Goal: Task Accomplishment & Management: Manage account settings

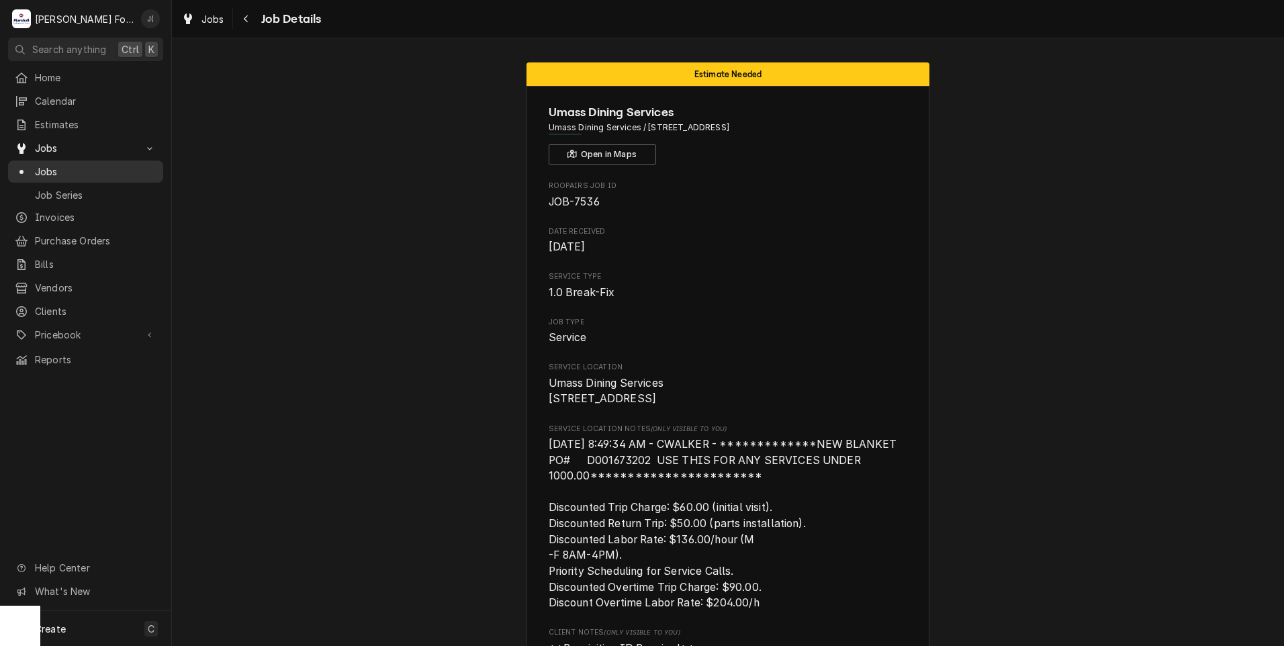
click at [83, 173] on div "Jobs" at bounding box center [86, 171] width 150 height 17
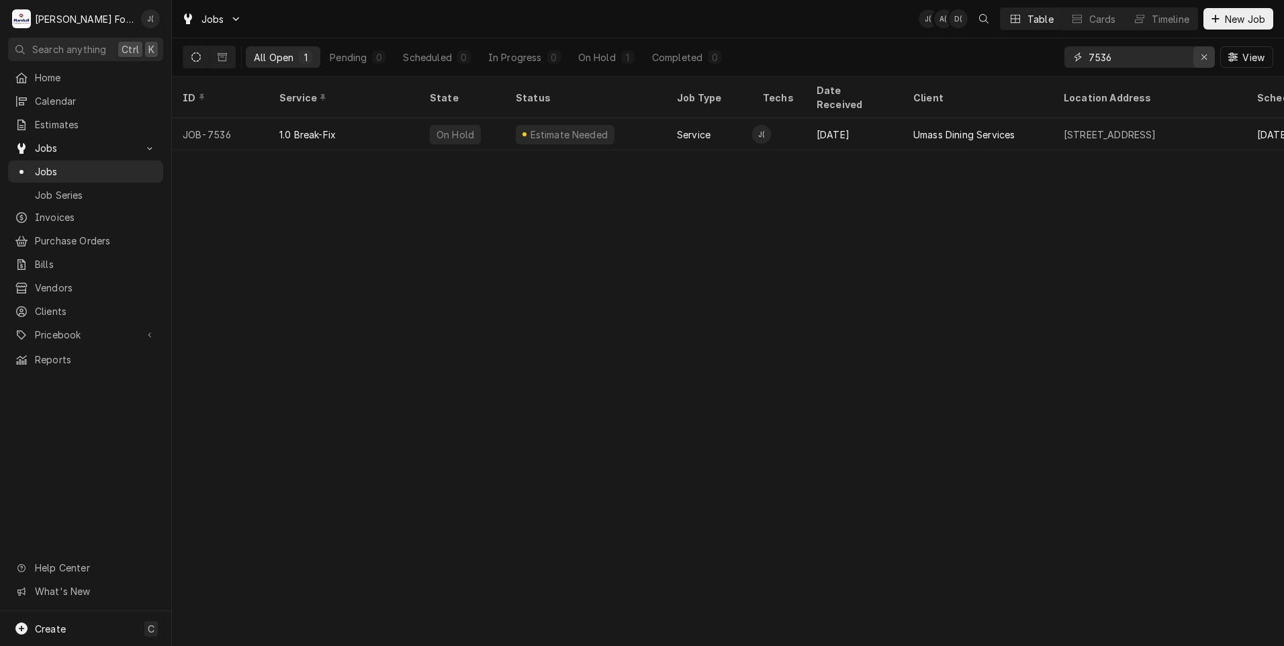
click at [1201, 60] on div "Erase input" at bounding box center [1203, 56] width 13 height 13
click at [1145, 65] on input "Dynamic Content Wrapper" at bounding box center [1151, 56] width 126 height 21
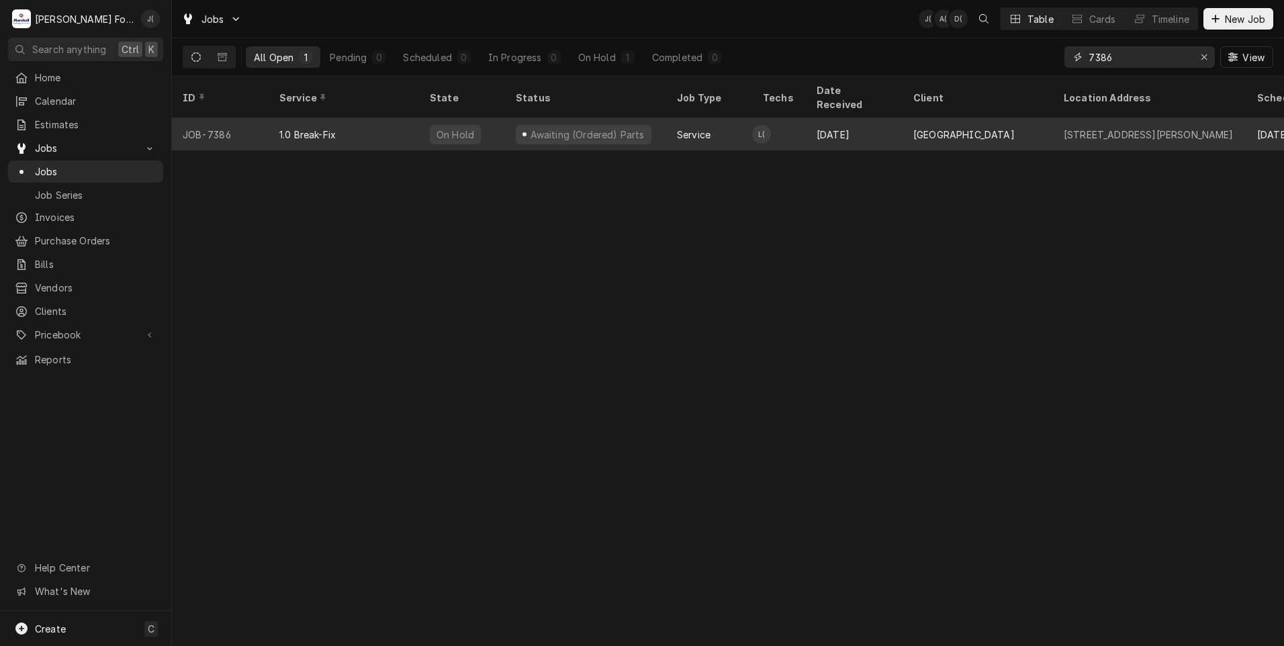
type input "7386"
click at [622, 128] on div "Awaiting (Ordered) Parts" at bounding box center [586, 135] width 117 height 14
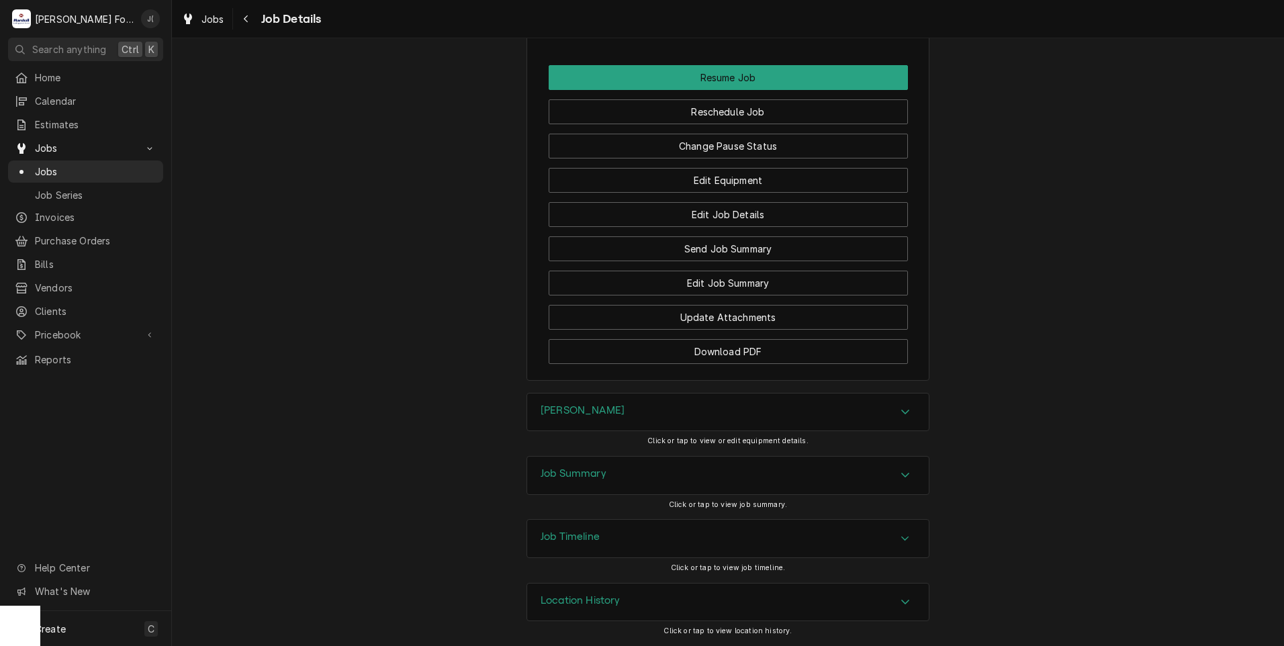
scroll to position [1715, 0]
click at [815, 146] on button "Change Pause Status" at bounding box center [728, 146] width 359 height 25
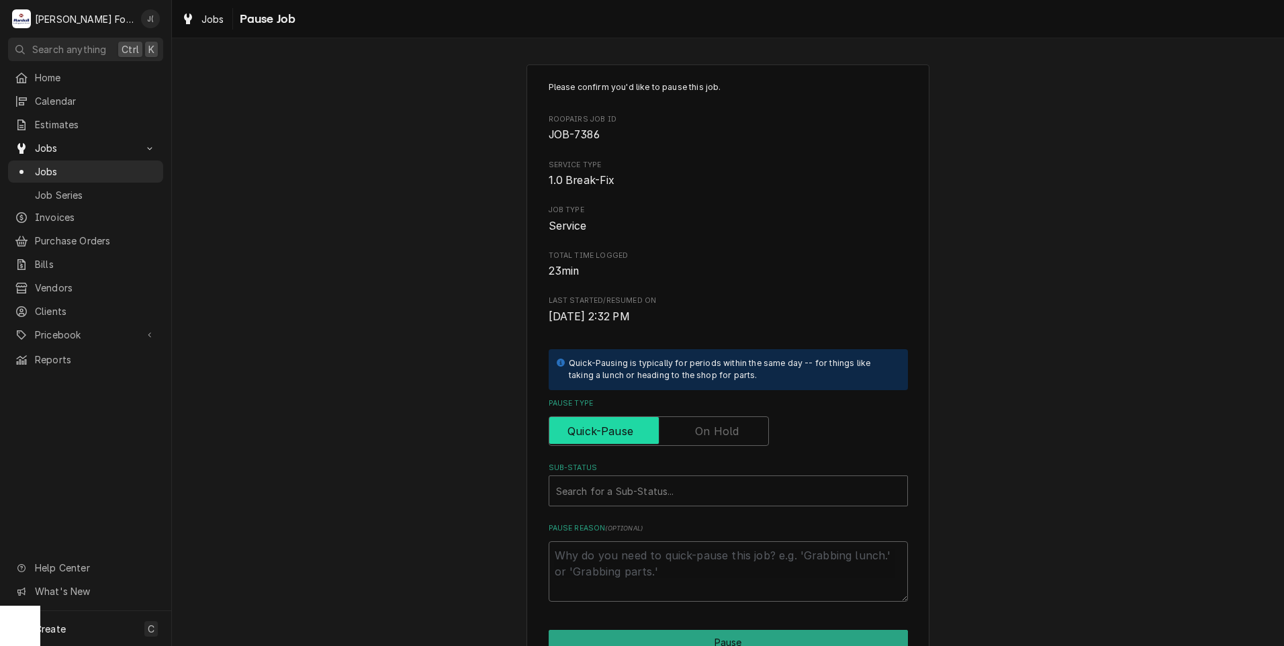
click at [718, 422] on input "Pause Type" at bounding box center [659, 431] width 208 height 30
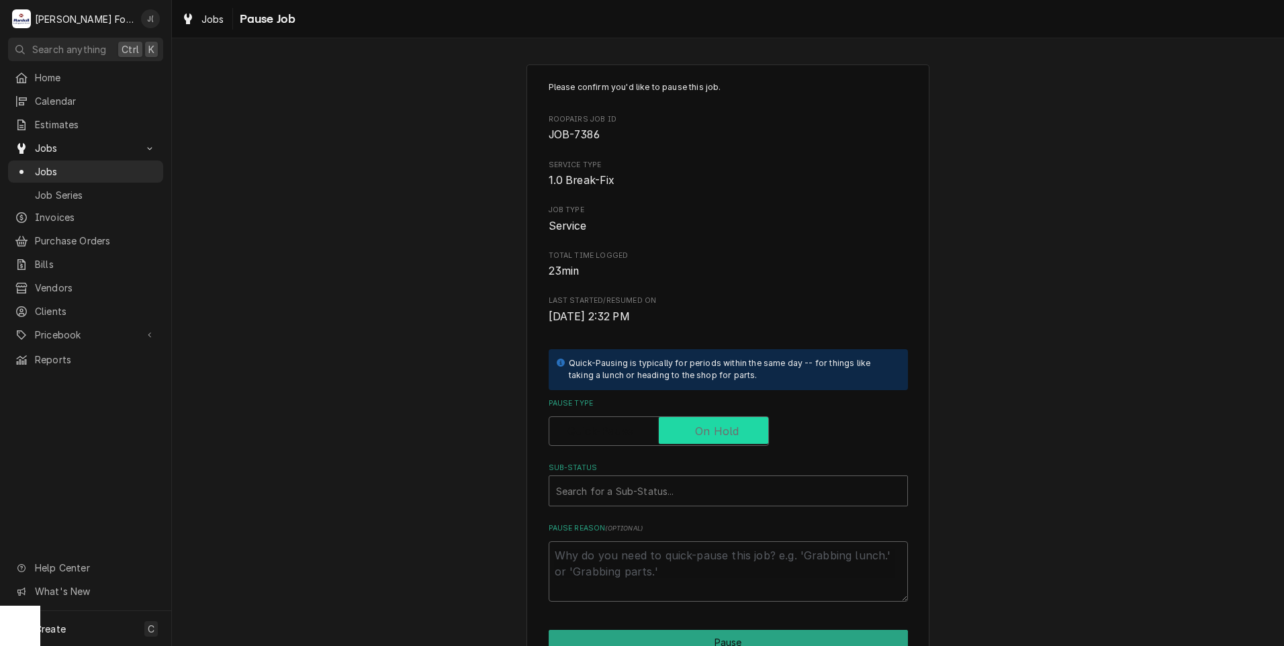
checkbox input "true"
click at [680, 480] on div "Sub-Status" at bounding box center [728, 491] width 344 height 24
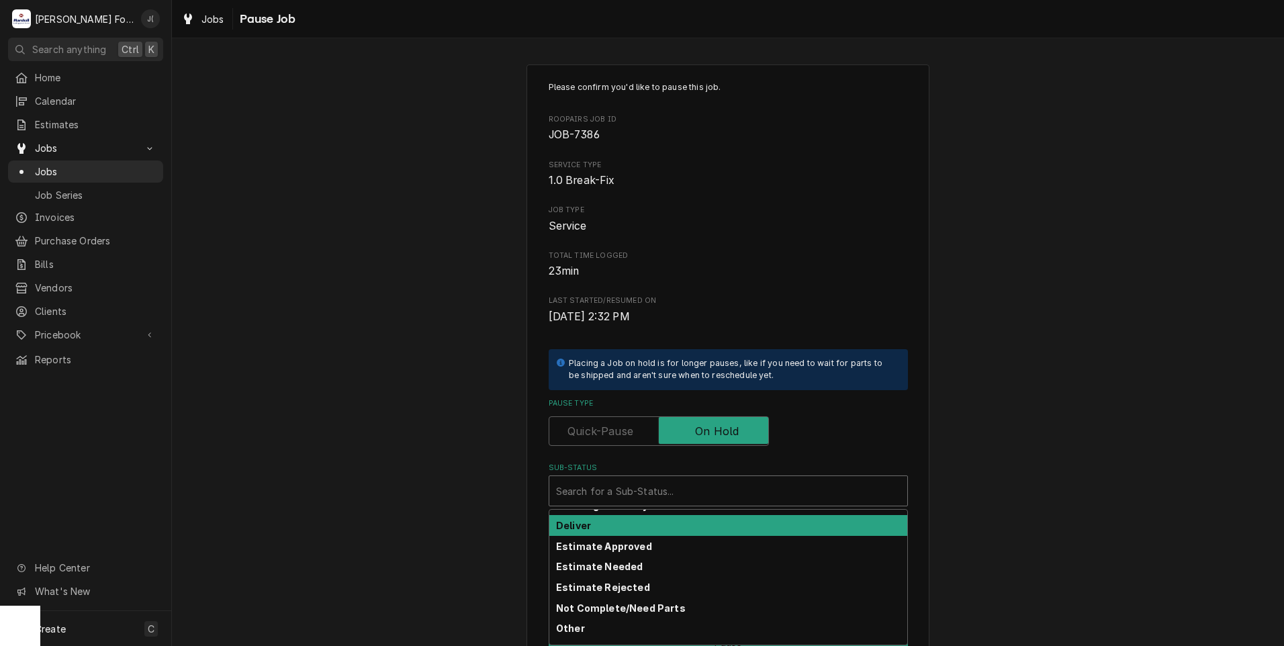
scroll to position [214, 0]
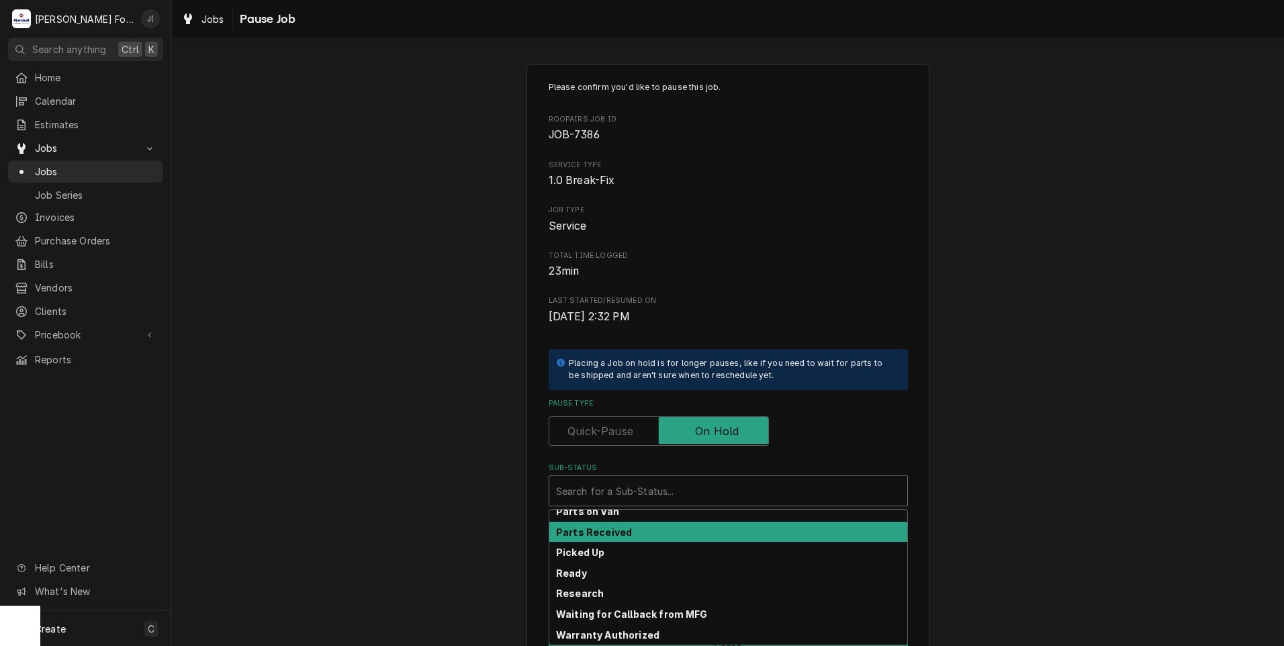
click at [641, 524] on div "Parts Received" at bounding box center [728, 532] width 358 height 21
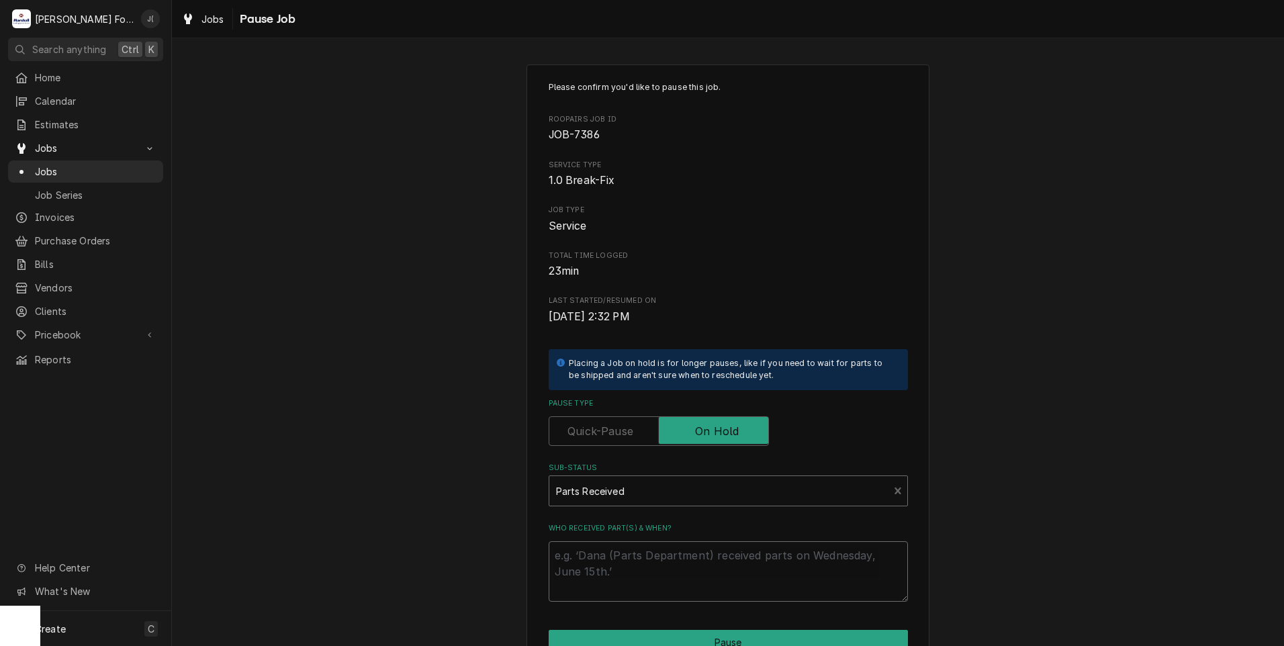
click at [642, 565] on textarea "Who received part(s) & when?" at bounding box center [728, 571] width 359 height 60
type textarea "x"
type textarea "0"
type textarea "x"
type textarea "09"
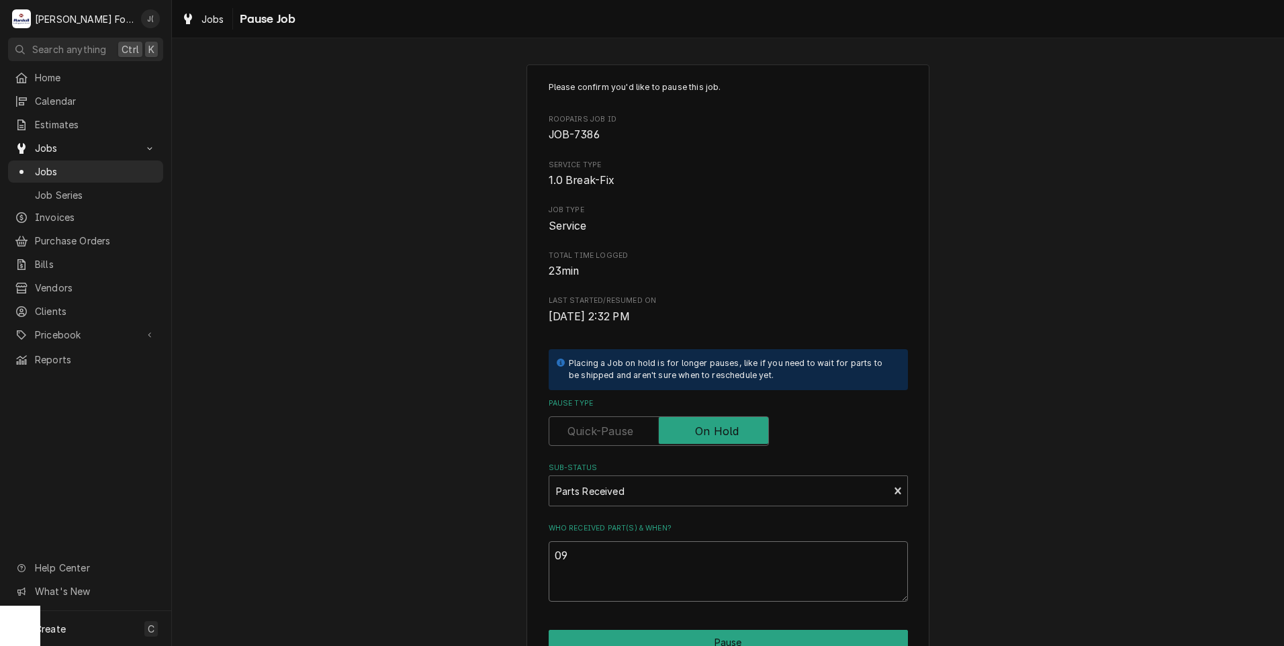
type textarea "x"
type textarea "09/"
type textarea "x"
type textarea "09/2"
type textarea "x"
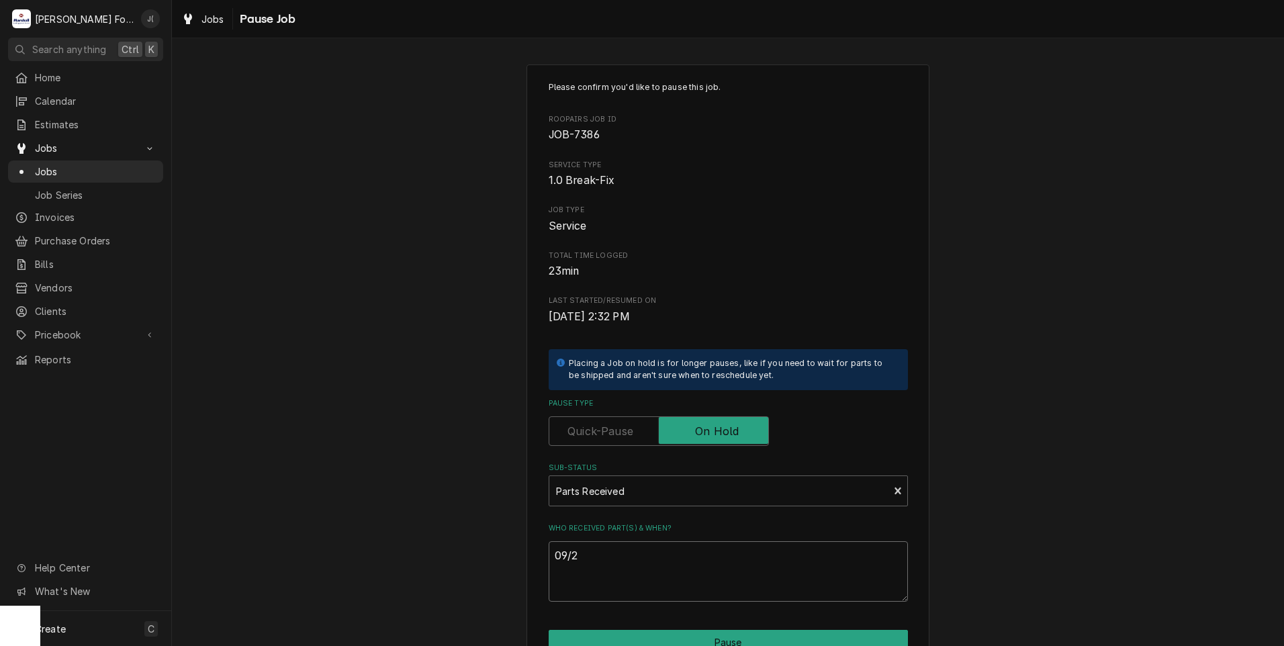
type textarea "09/29"
type textarea "x"
type textarea "09/29/"
type textarea "x"
type textarea "09/29/2"
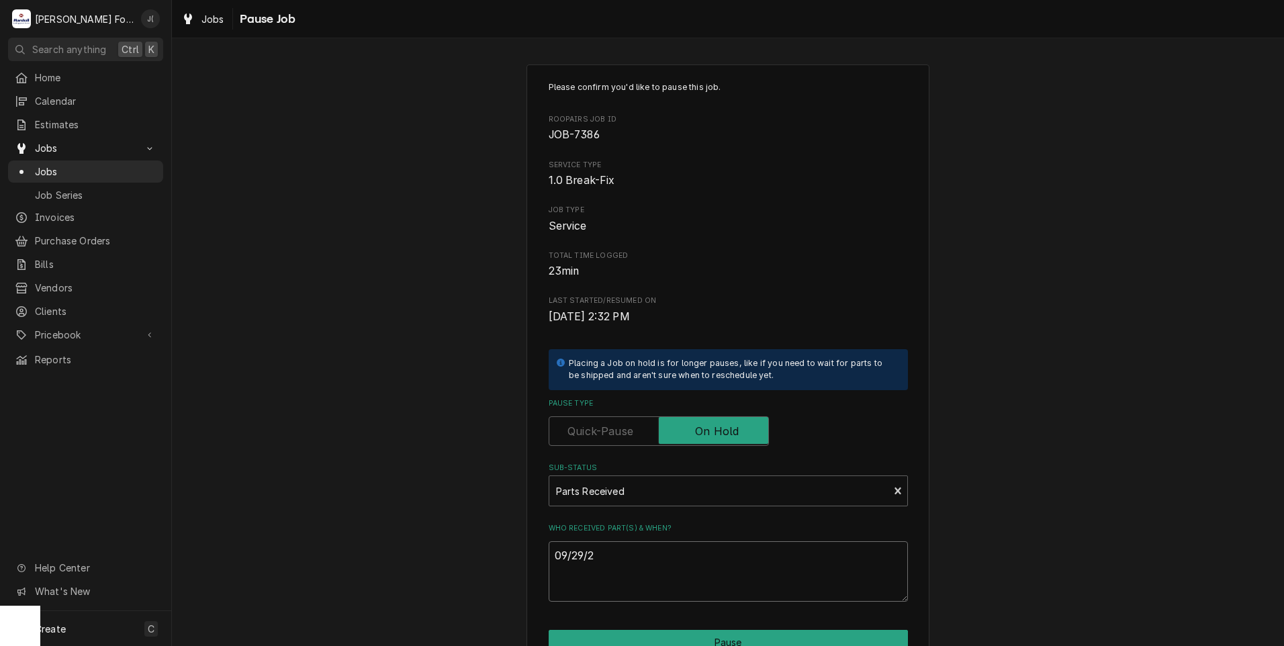
type textarea "x"
type textarea "[DATE]"
type textarea "x"
type textarea "09/29/202"
type textarea "x"
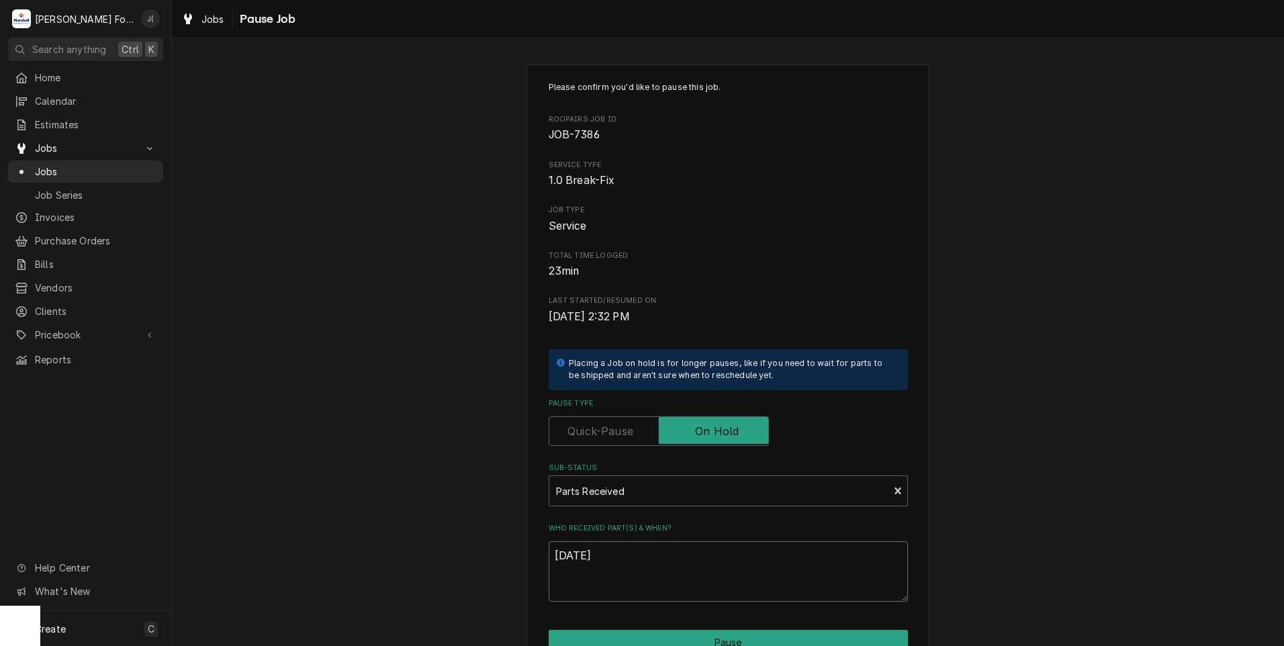
scroll to position [106, 0]
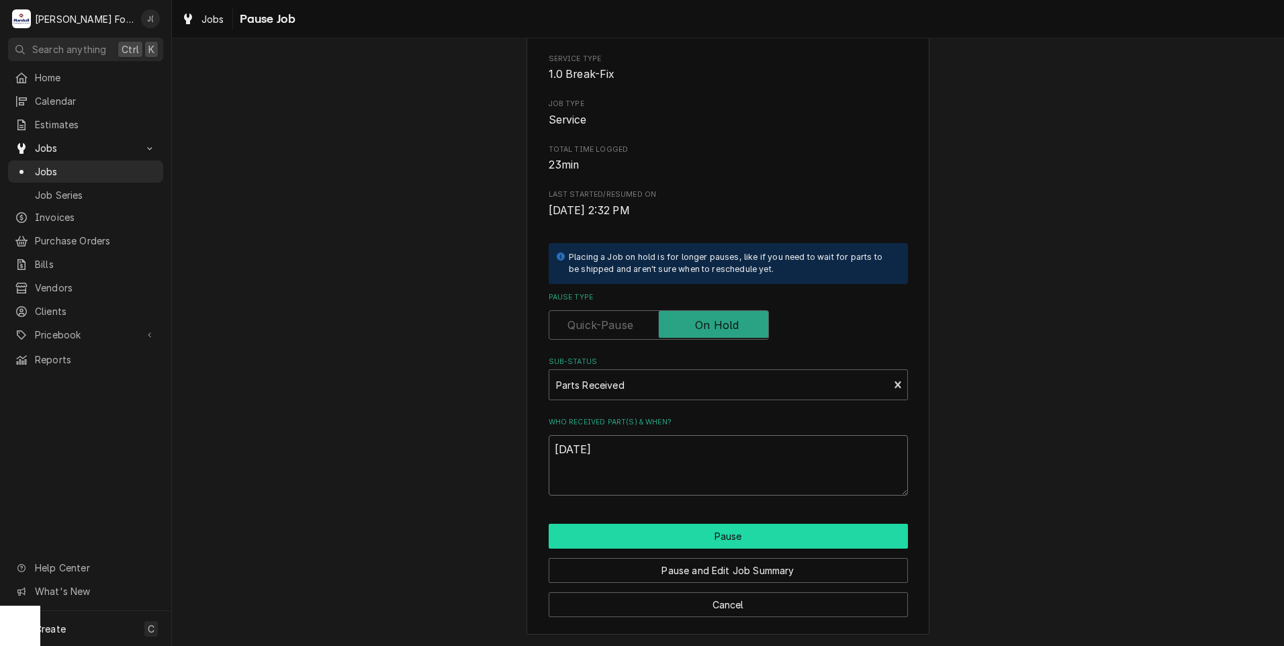
type textarea "[DATE]"
click at [681, 537] on button "Pause" at bounding box center [728, 536] width 359 height 25
type textarea "x"
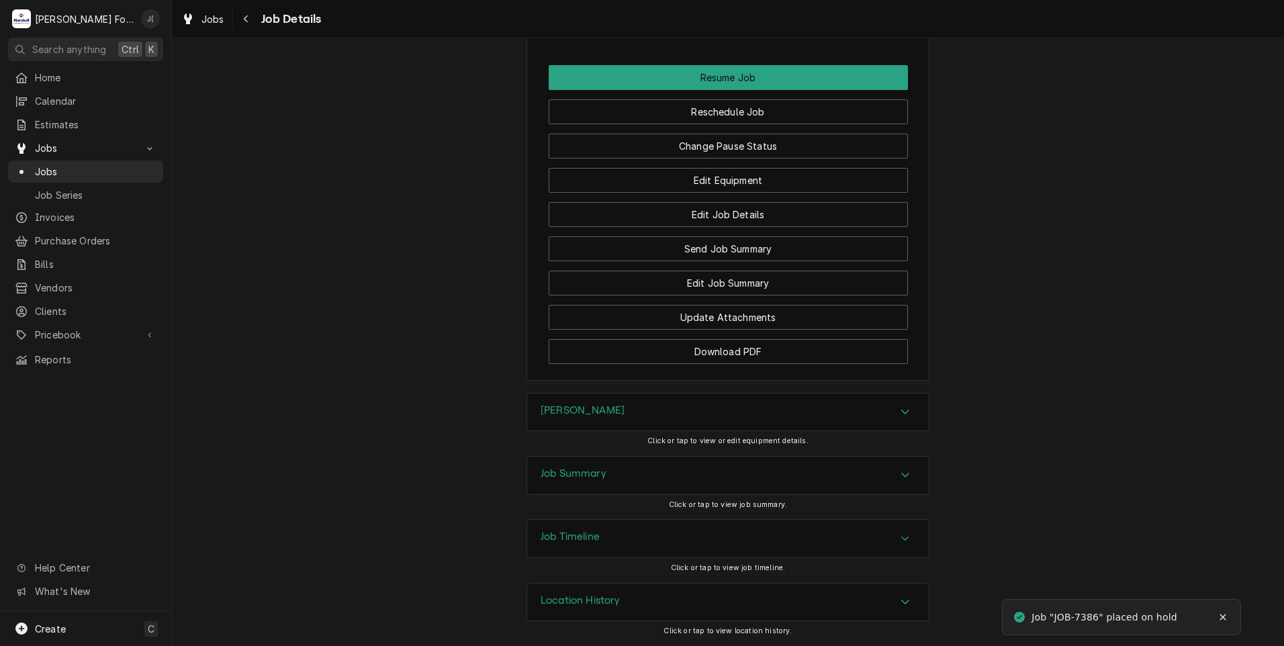
scroll to position [1715, 0]
click at [766, 357] on button "Download PDF" at bounding box center [728, 351] width 359 height 25
click at [94, 171] on span "Jobs" at bounding box center [96, 172] width 122 height 14
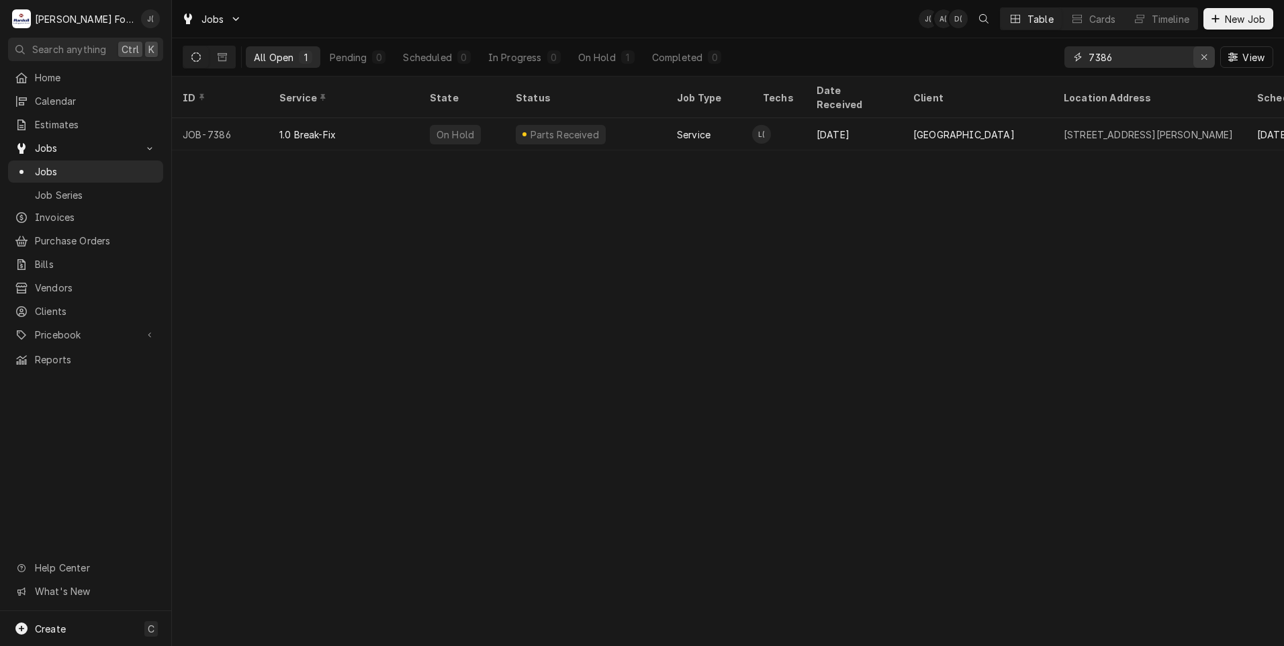
click at [1203, 62] on div "Erase input" at bounding box center [1203, 56] width 13 height 13
click at [1172, 60] on input "Dynamic Content Wrapper" at bounding box center [1151, 56] width 126 height 21
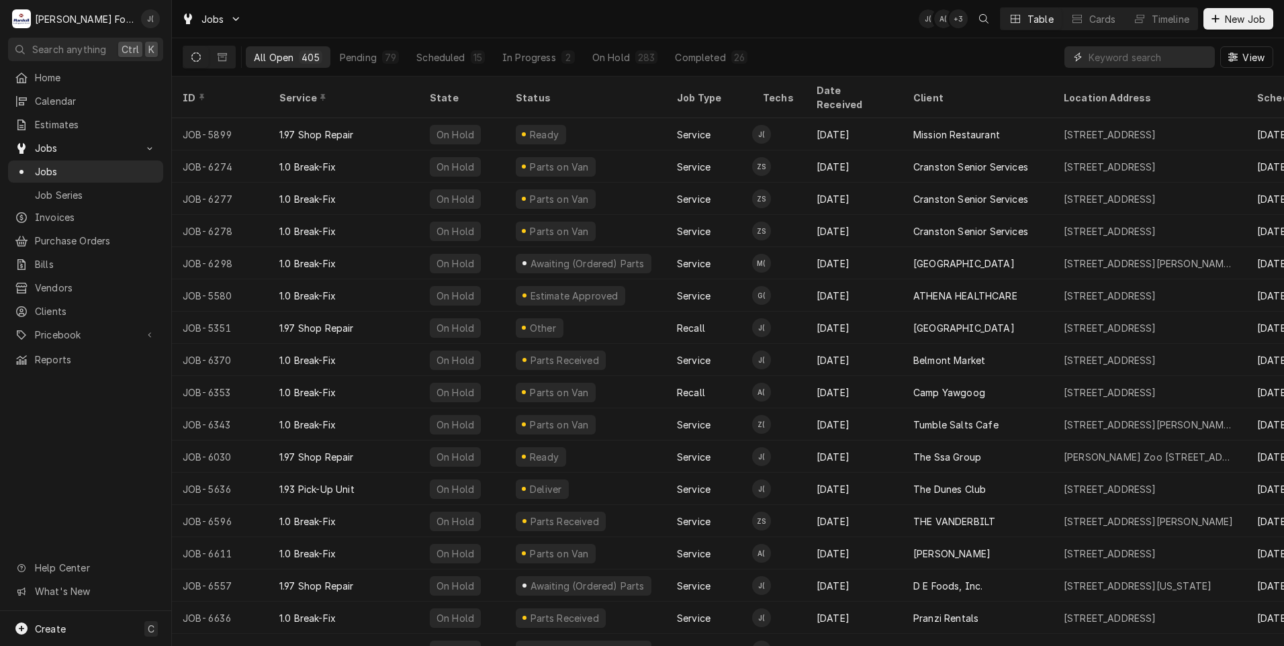
click at [1096, 62] on input "Dynamic Content Wrapper" at bounding box center [1148, 56] width 120 height 21
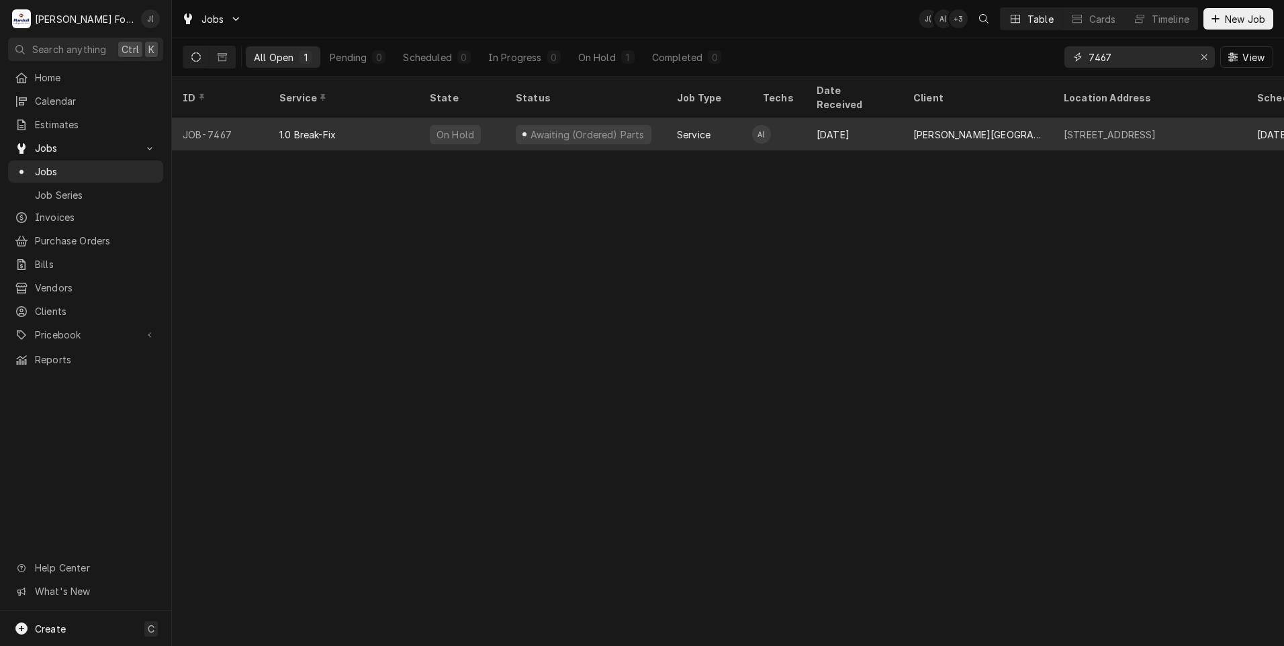
type input "7467"
click at [490, 119] on div "On Hold" at bounding box center [462, 134] width 86 height 32
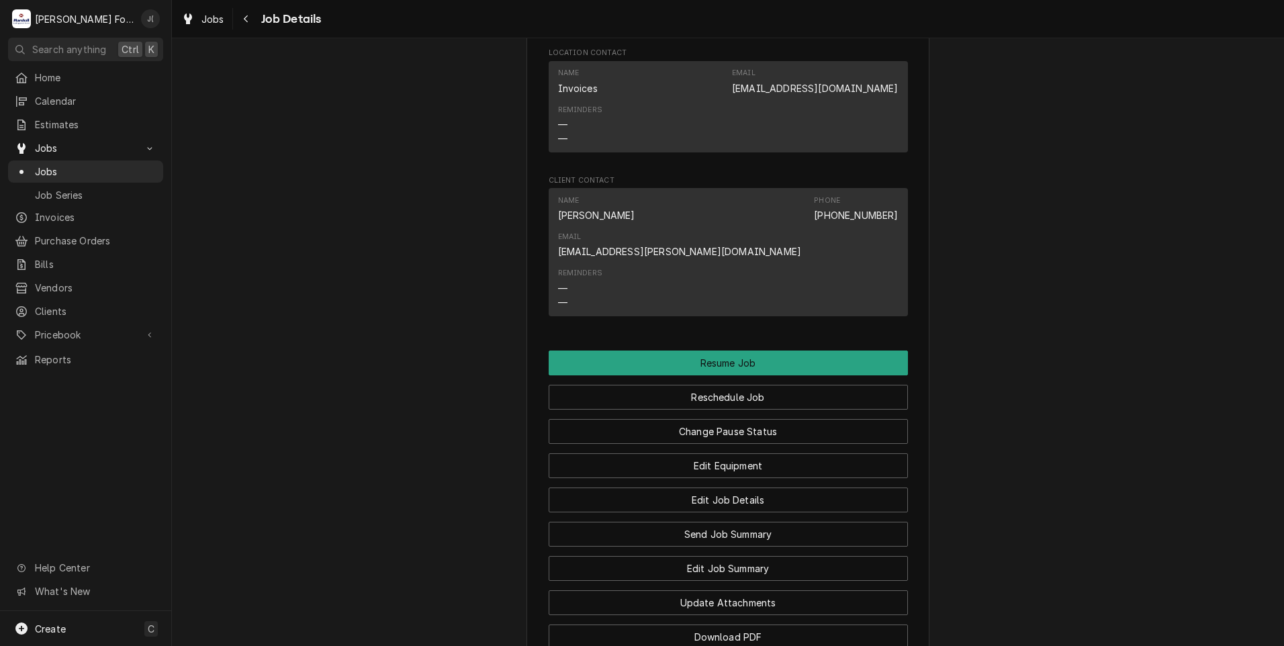
scroll to position [1343, 0]
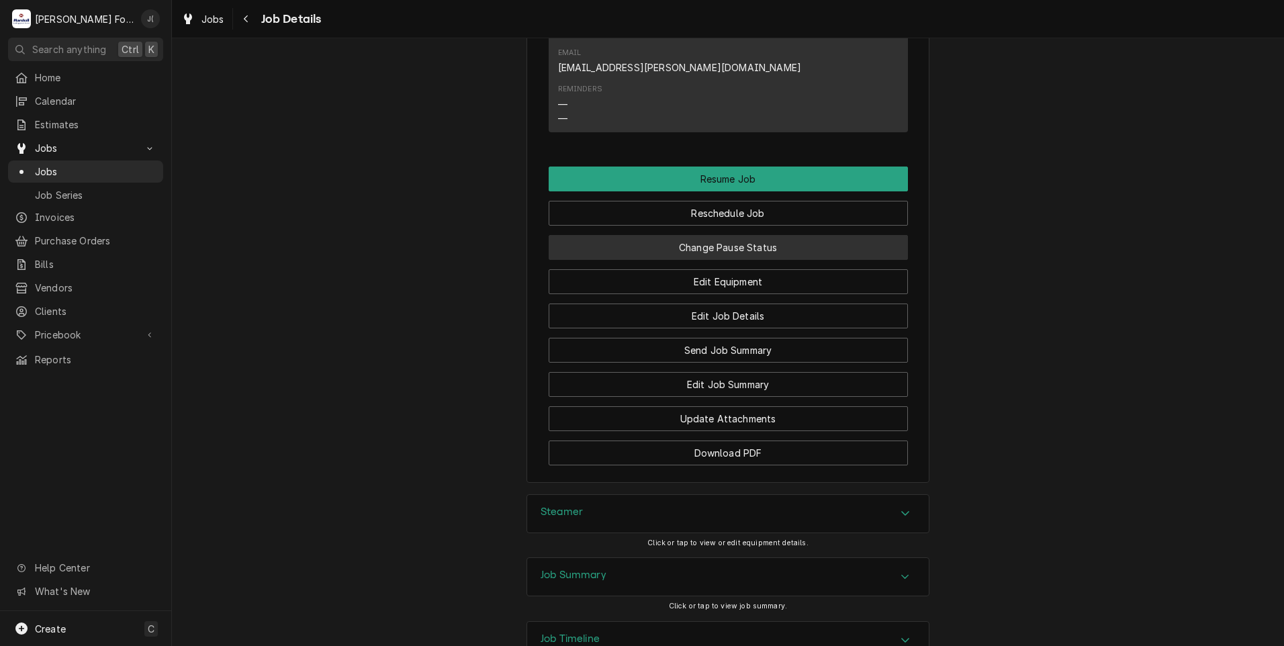
click at [698, 235] on button "Change Pause Status" at bounding box center [728, 247] width 359 height 25
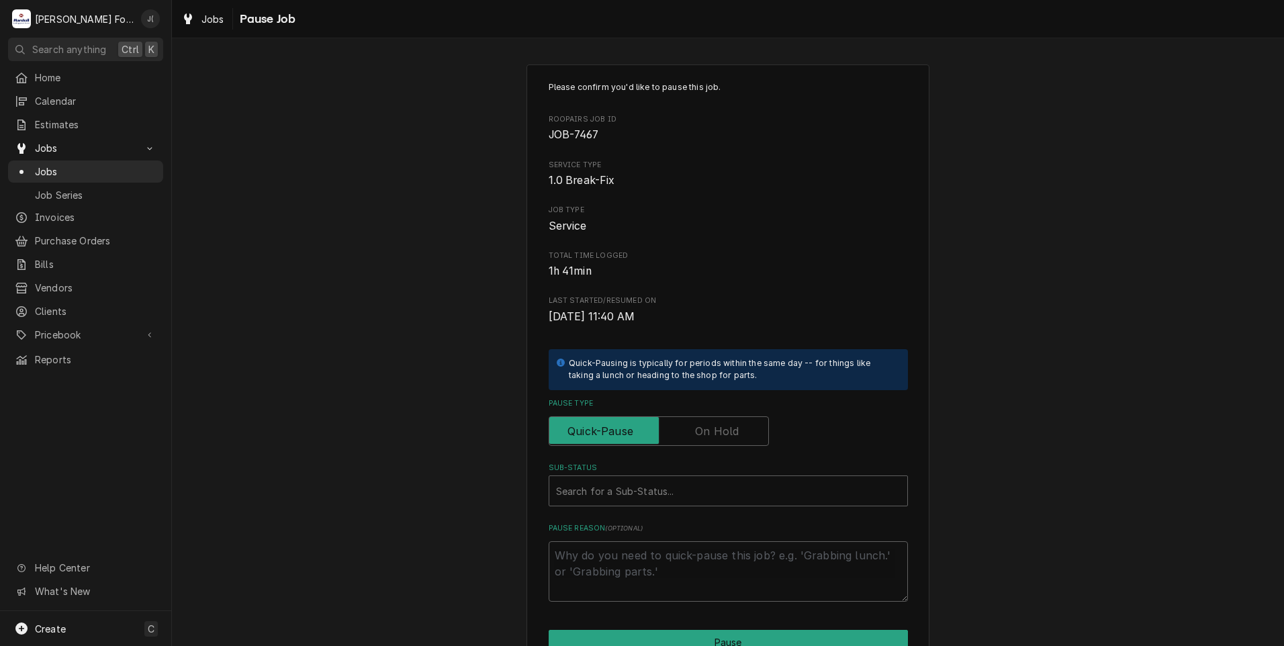
click at [712, 426] on label "Pause Type" at bounding box center [659, 431] width 220 height 30
click at [712, 426] on input "Pause Type" at bounding box center [659, 431] width 208 height 30
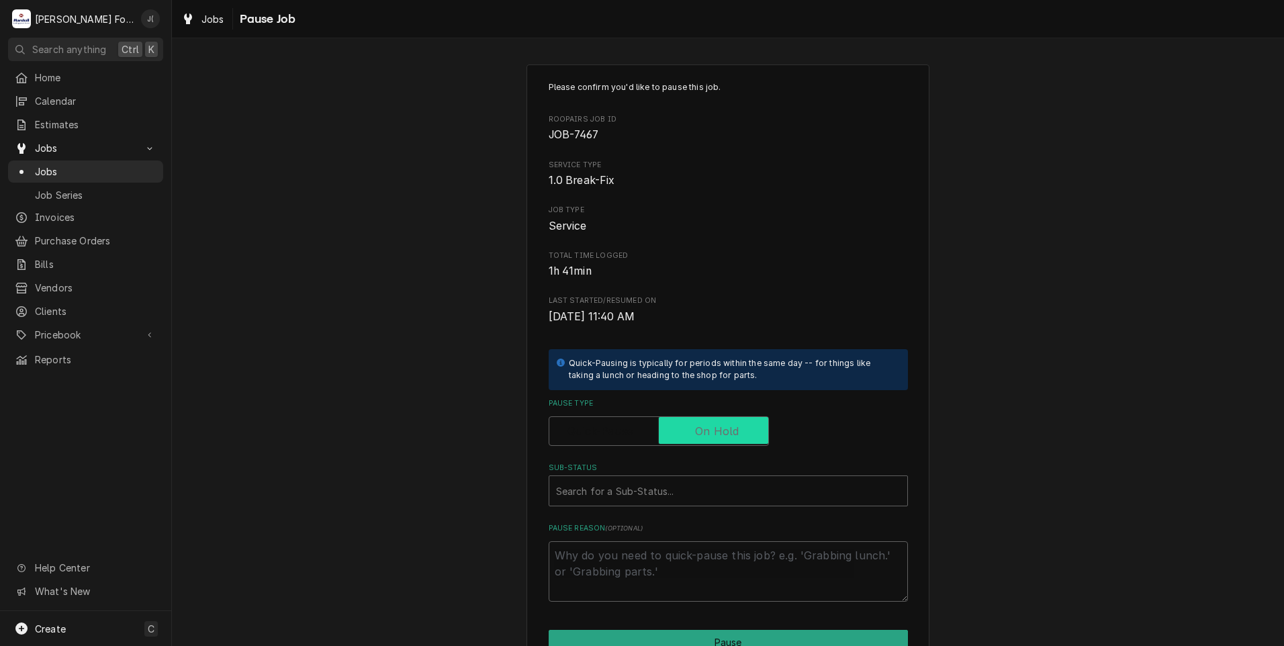
checkbox input "true"
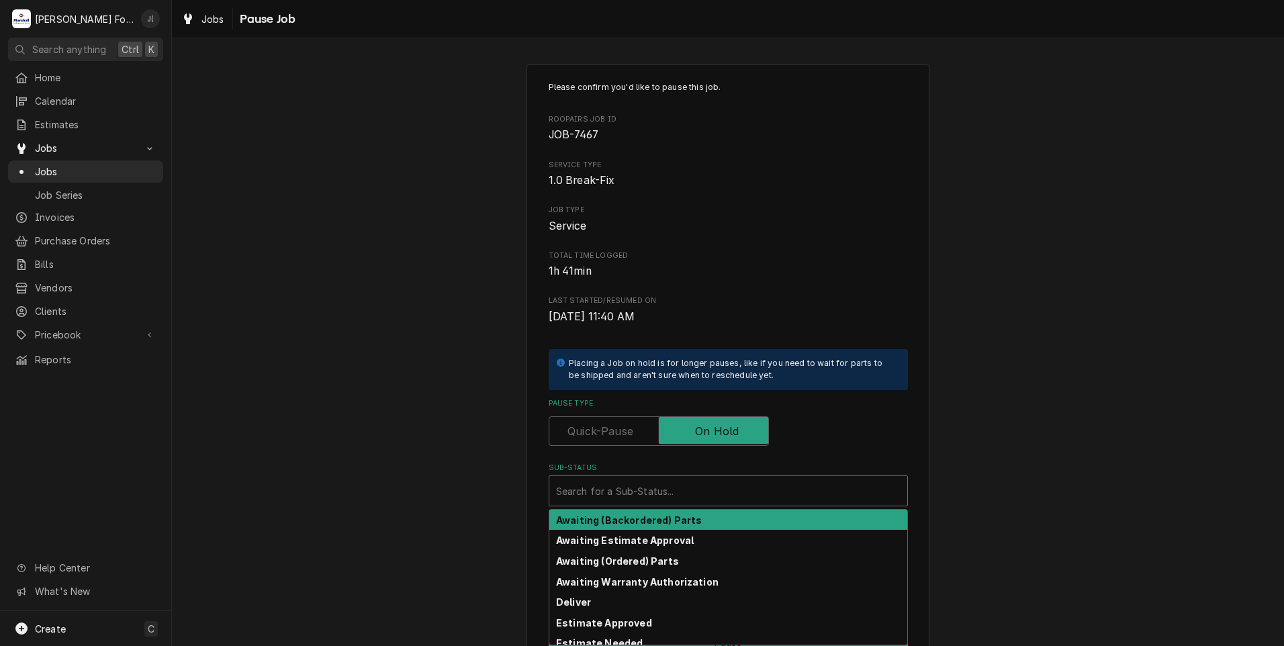
click at [636, 495] on div "Sub-Status" at bounding box center [728, 491] width 344 height 24
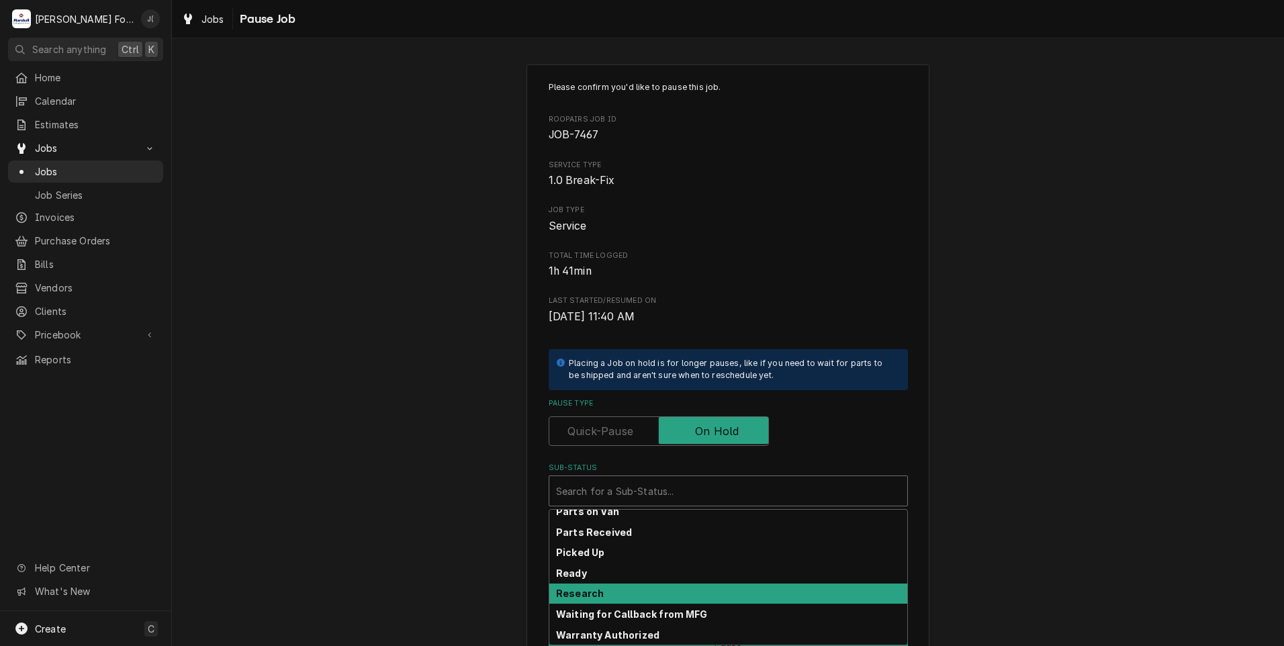
scroll to position [215, 0]
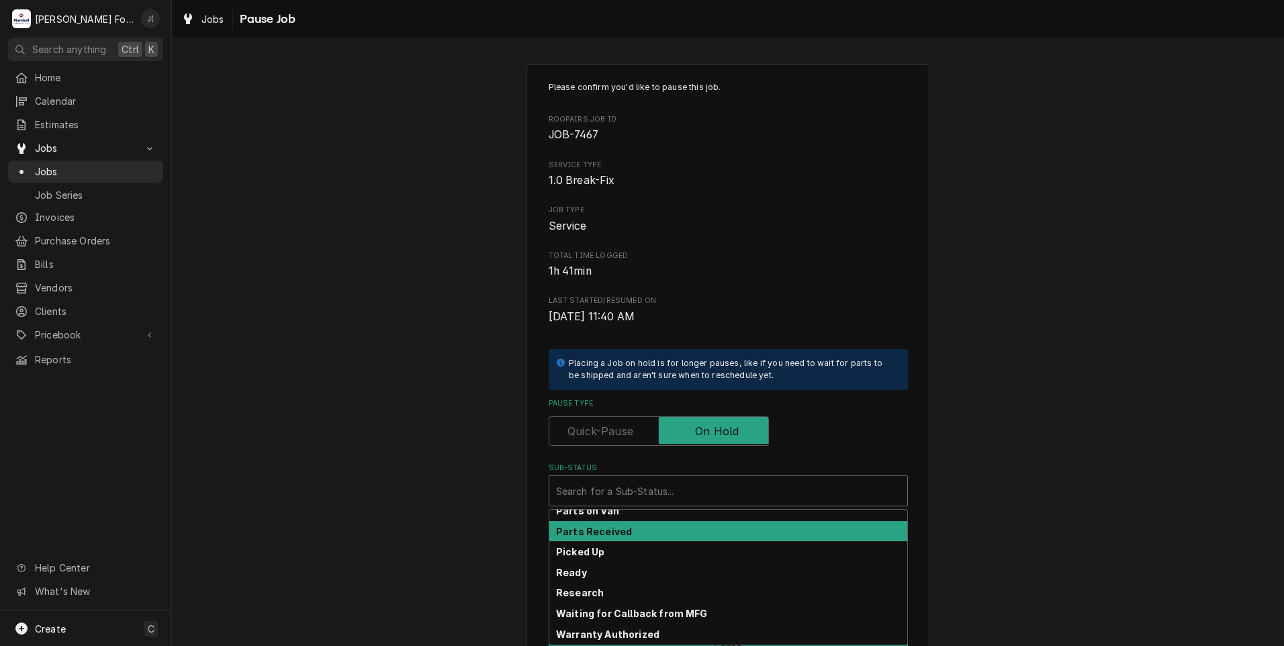
click at [676, 539] on div "Parts Received" at bounding box center [728, 531] width 358 height 21
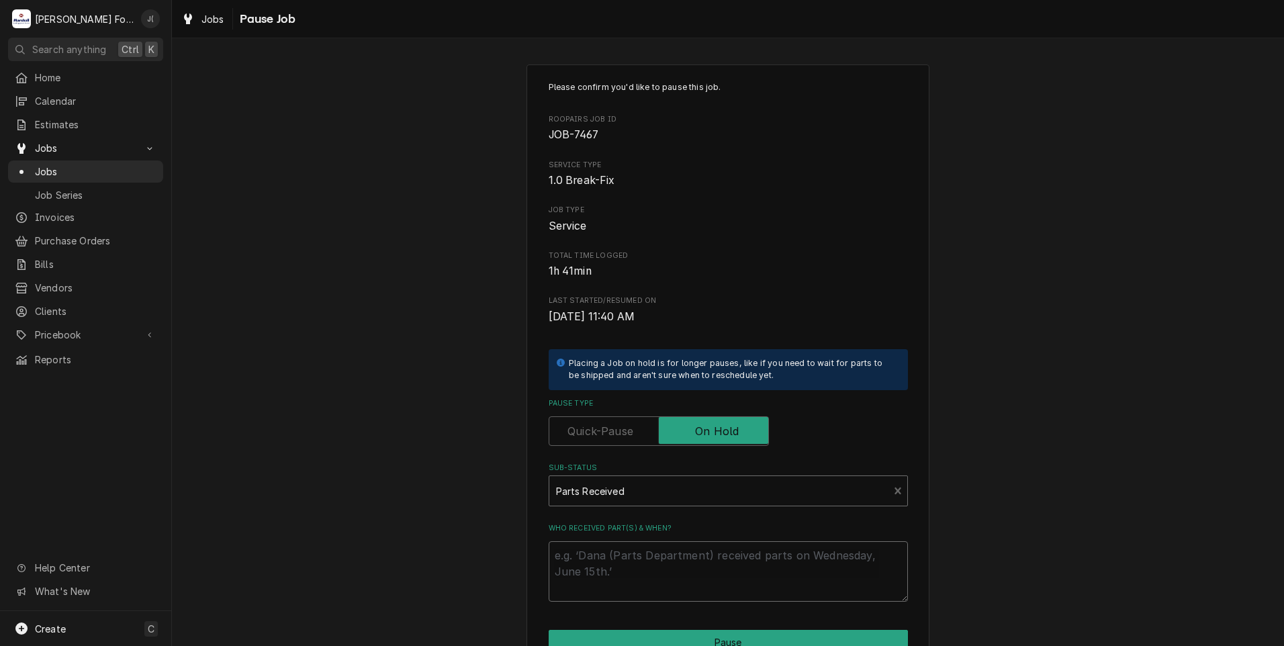
click at [658, 564] on textarea "Who received part(s) & when?" at bounding box center [728, 571] width 359 height 60
click at [674, 565] on textarea "Who received part(s) & when?" at bounding box center [728, 571] width 359 height 60
click at [670, 569] on textarea "Who received part(s) & when?" at bounding box center [728, 571] width 359 height 60
type textarea "x"
type textarea "0"
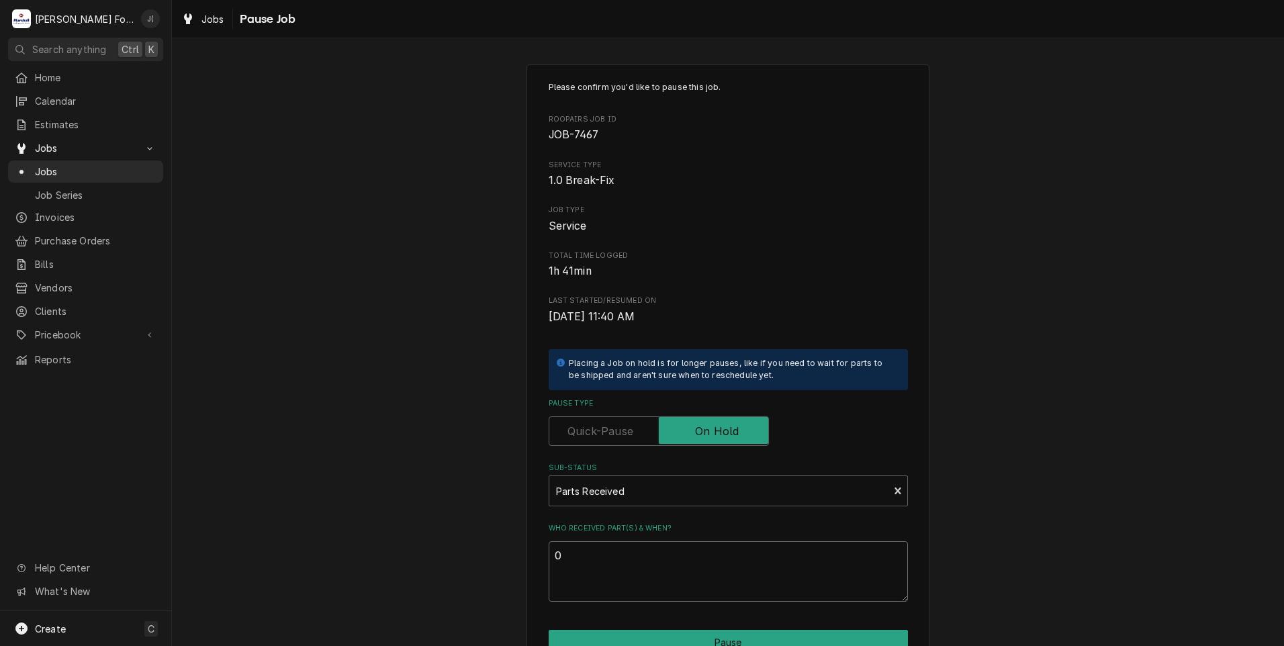
type textarea "x"
type textarea "09"
type textarea "x"
type textarea "09/"
type textarea "x"
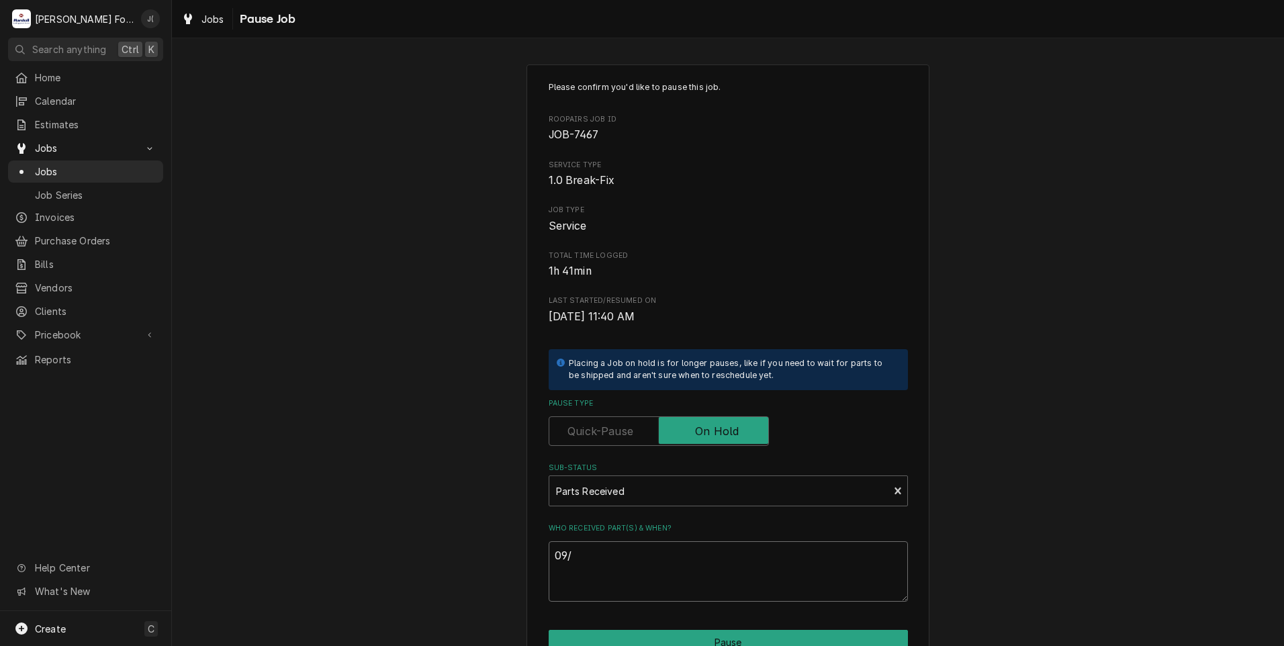
type textarea "09/2"
type textarea "x"
type textarea "09/29"
type textarea "x"
type textarea "09/29/"
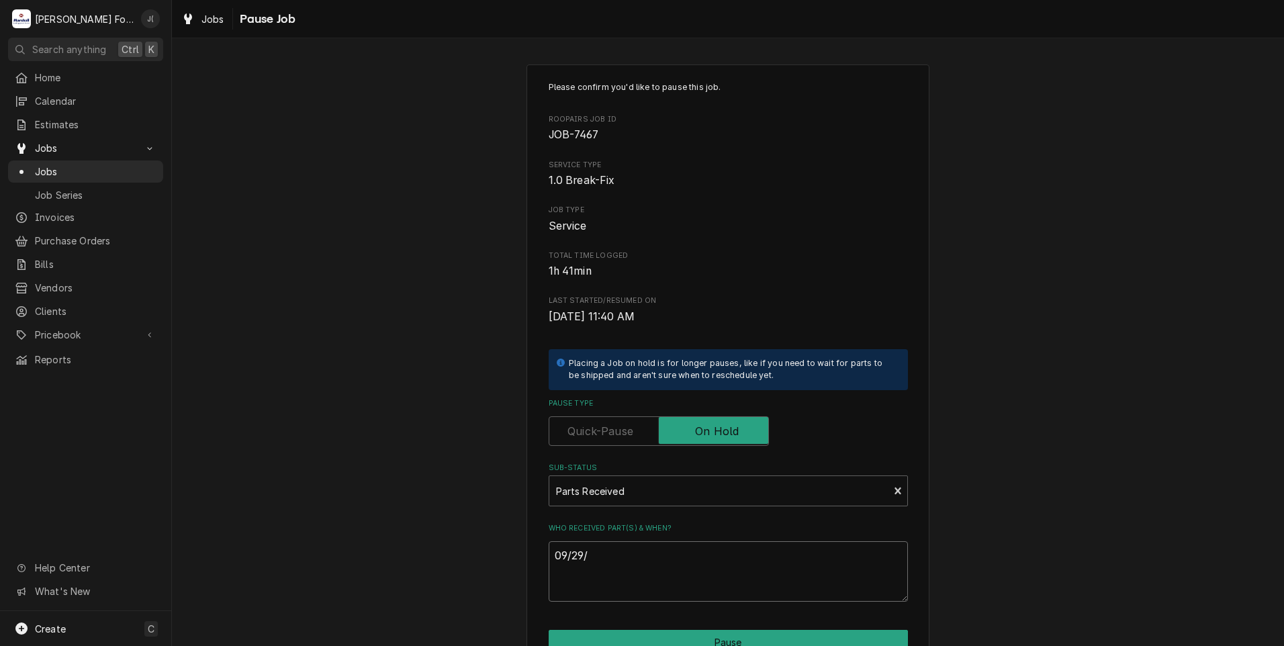
type textarea "x"
type textarea "09/29/2"
type textarea "x"
type textarea "09/29/20"
type textarea "x"
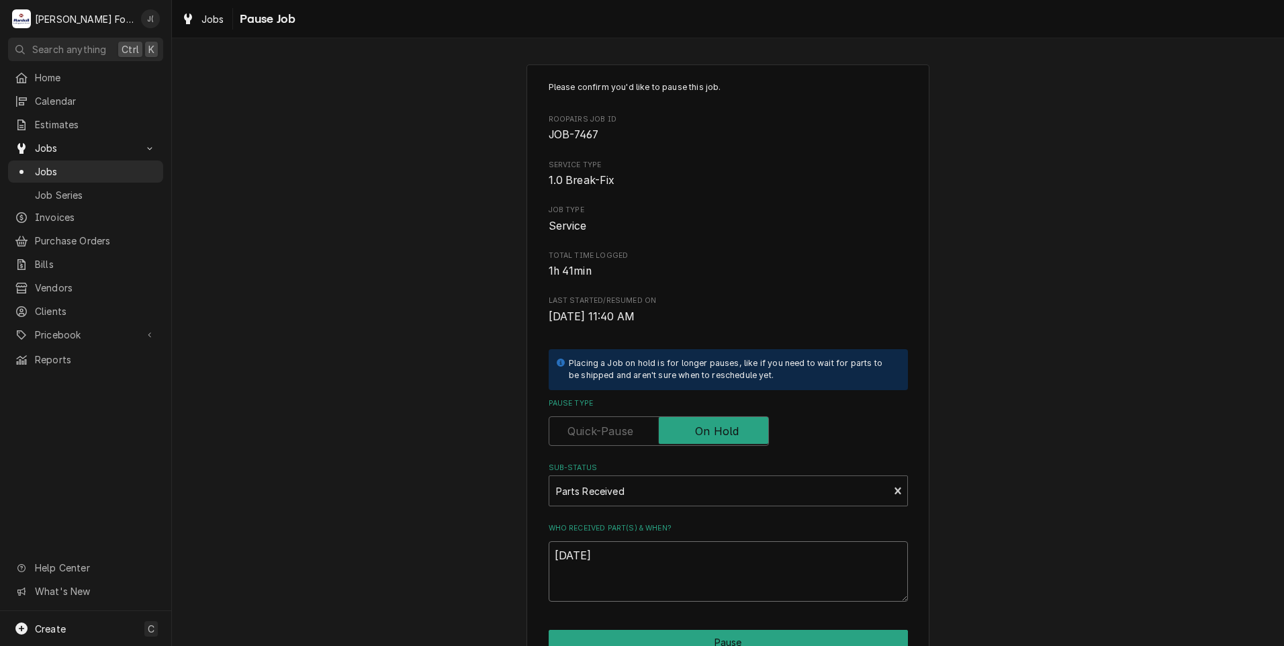
type textarea "09/29/202"
type textarea "x"
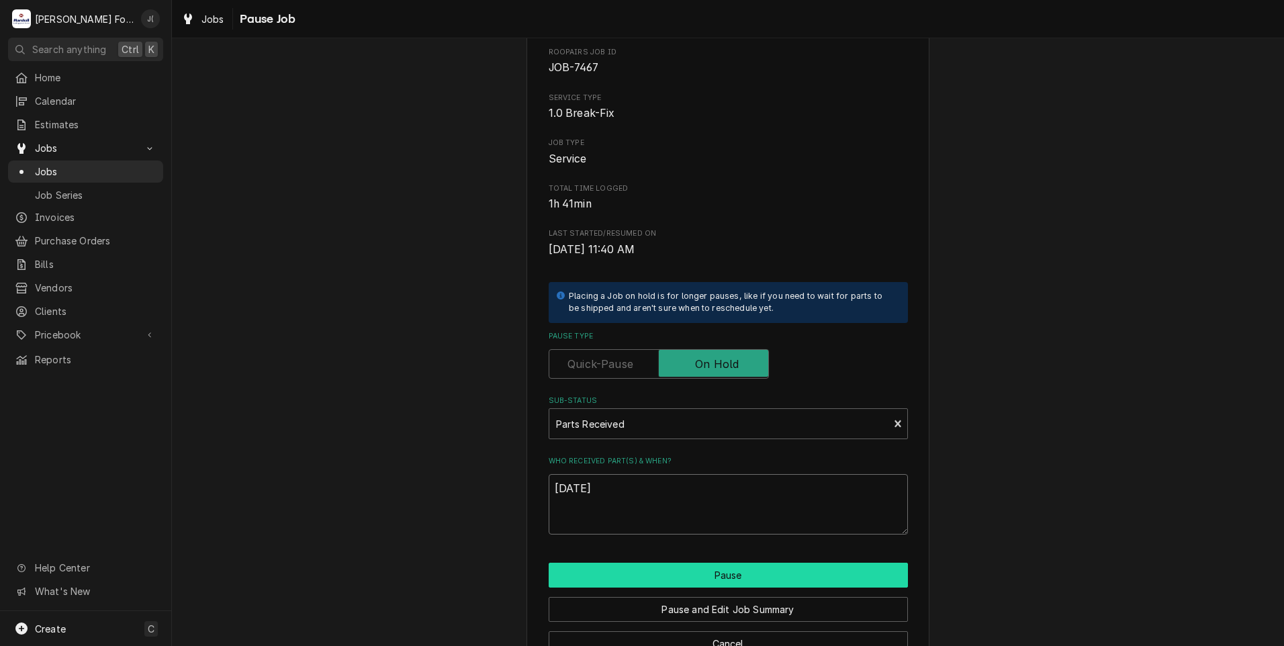
scroll to position [106, 0]
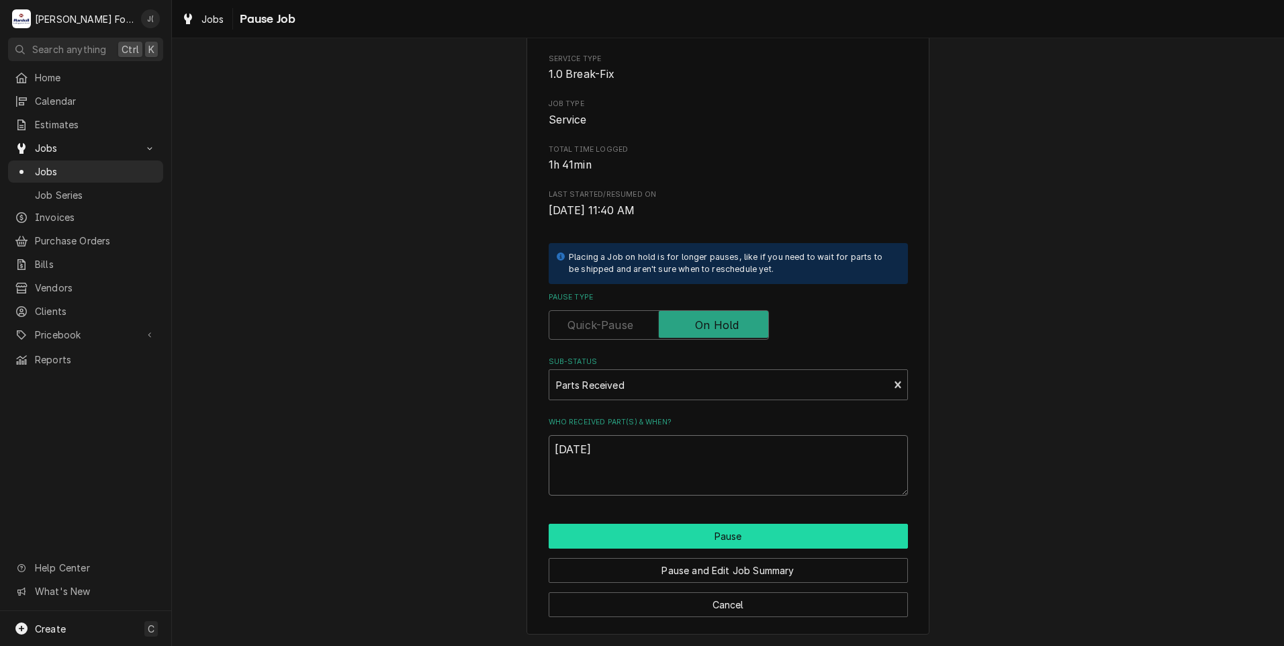
type textarea "[DATE]"
click at [763, 532] on button "Pause" at bounding box center [728, 536] width 359 height 25
type textarea "x"
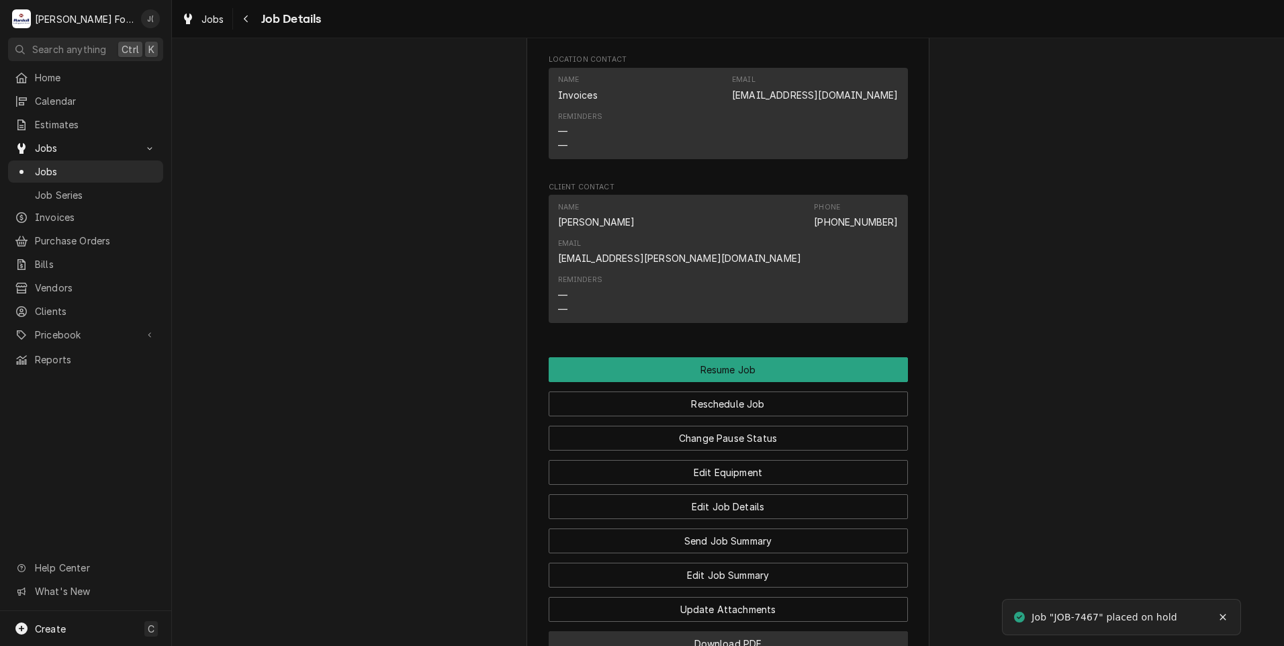
scroll to position [1410, 0]
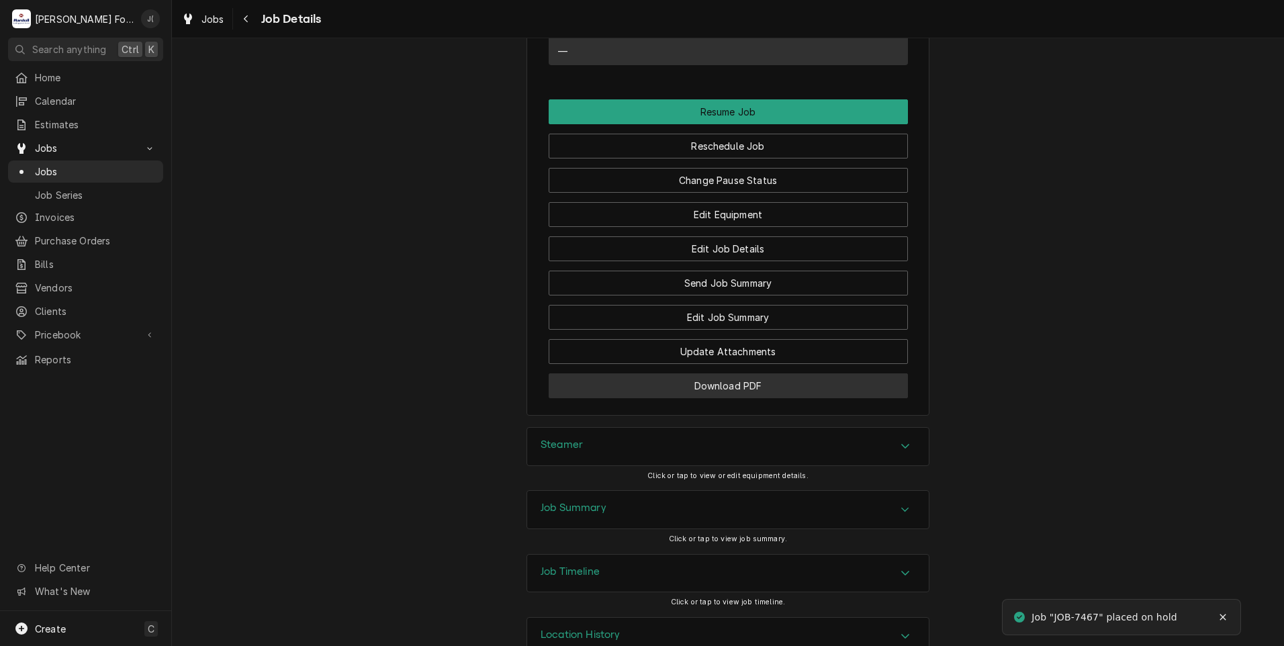
click at [701, 373] on button "Download PDF" at bounding box center [728, 385] width 359 height 25
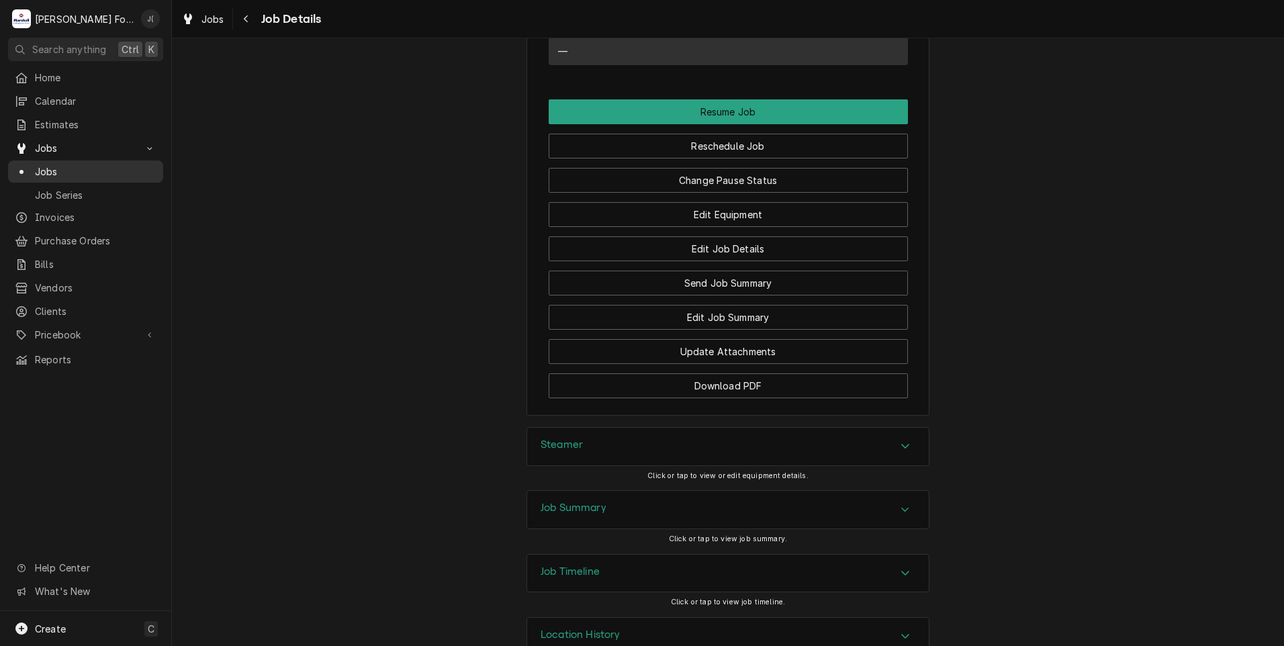
click at [63, 167] on span "Jobs" at bounding box center [96, 172] width 122 height 14
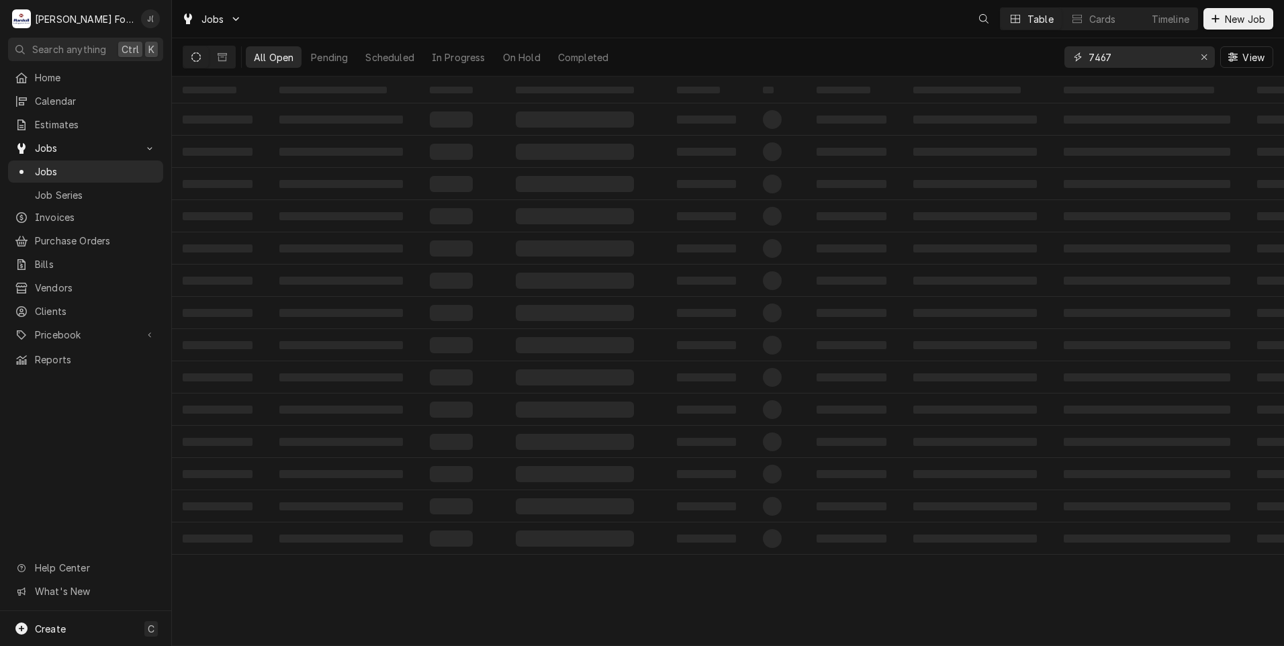
click at [1174, 63] on input "7467" at bounding box center [1138, 56] width 101 height 21
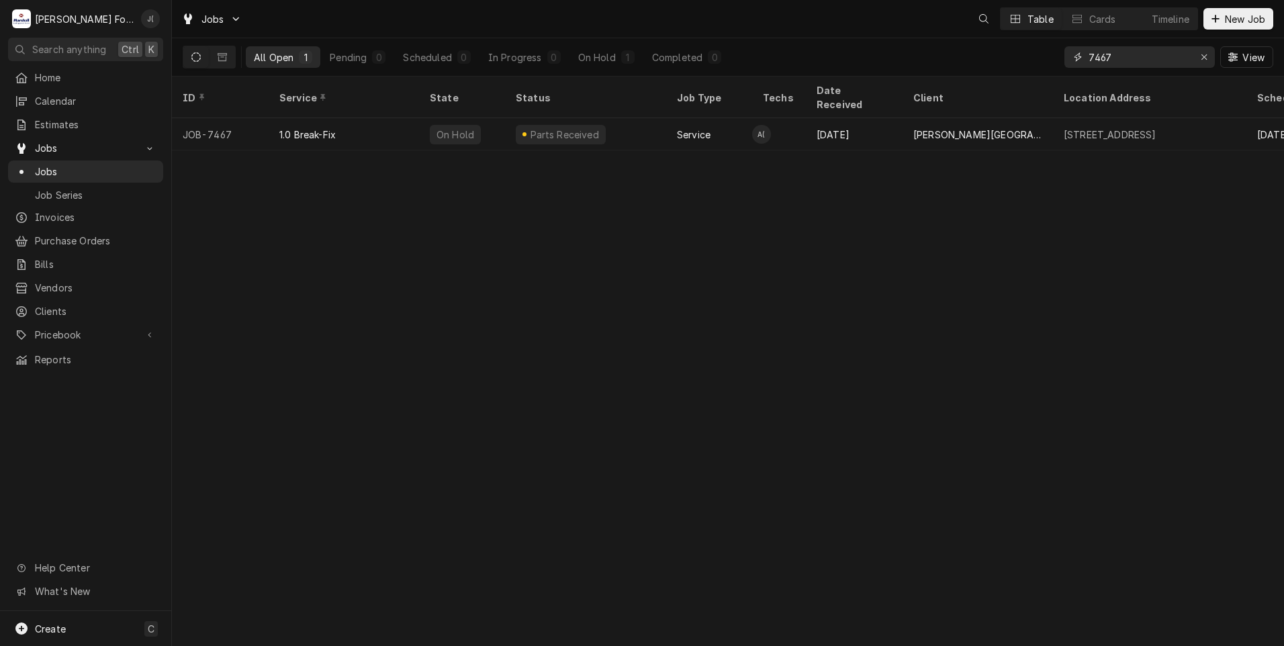
drag, startPoint x: 1172, startPoint y: 63, endPoint x: 1090, endPoint y: 64, distance: 81.9
click at [1121, 64] on input "7467" at bounding box center [1138, 56] width 101 height 21
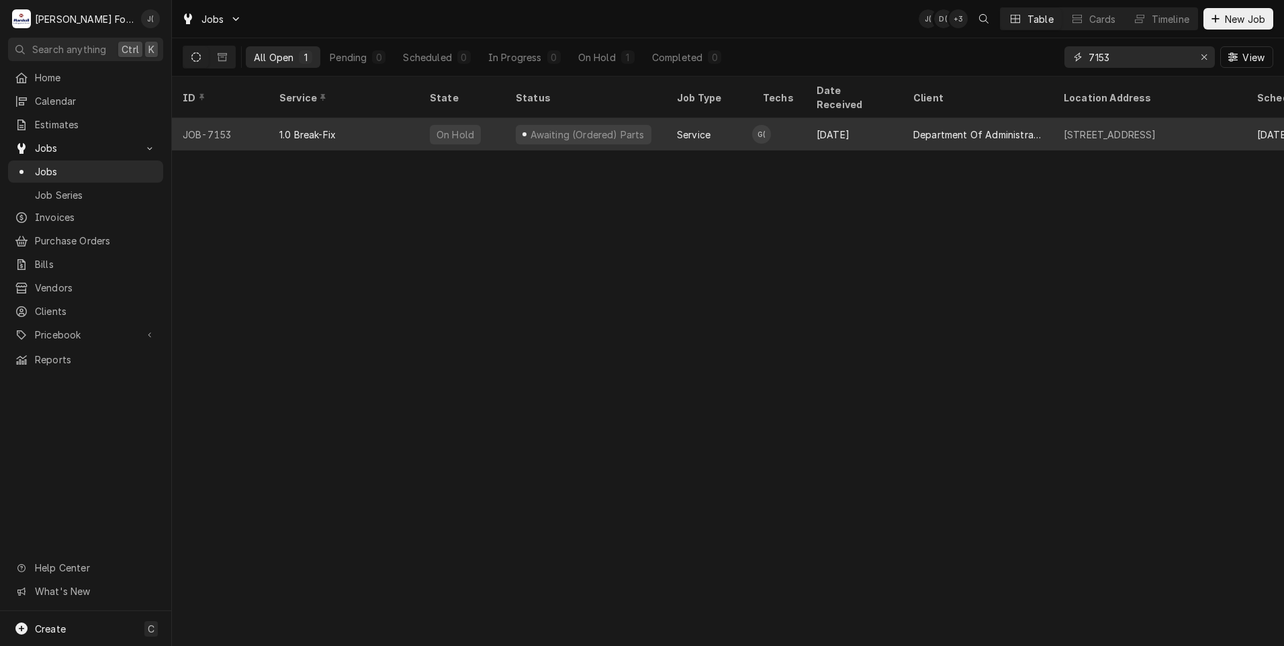
type input "7153"
click at [543, 128] on div "Awaiting (Ordered) Parts" at bounding box center [586, 135] width 117 height 14
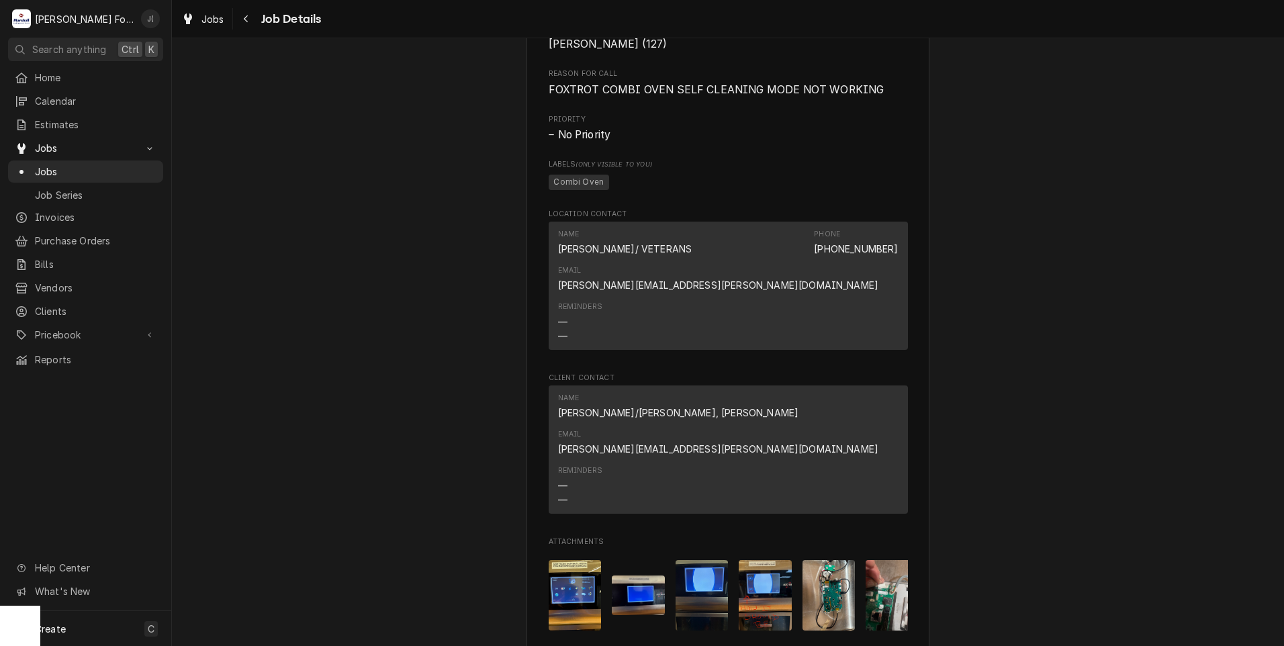
scroll to position [1612, 0]
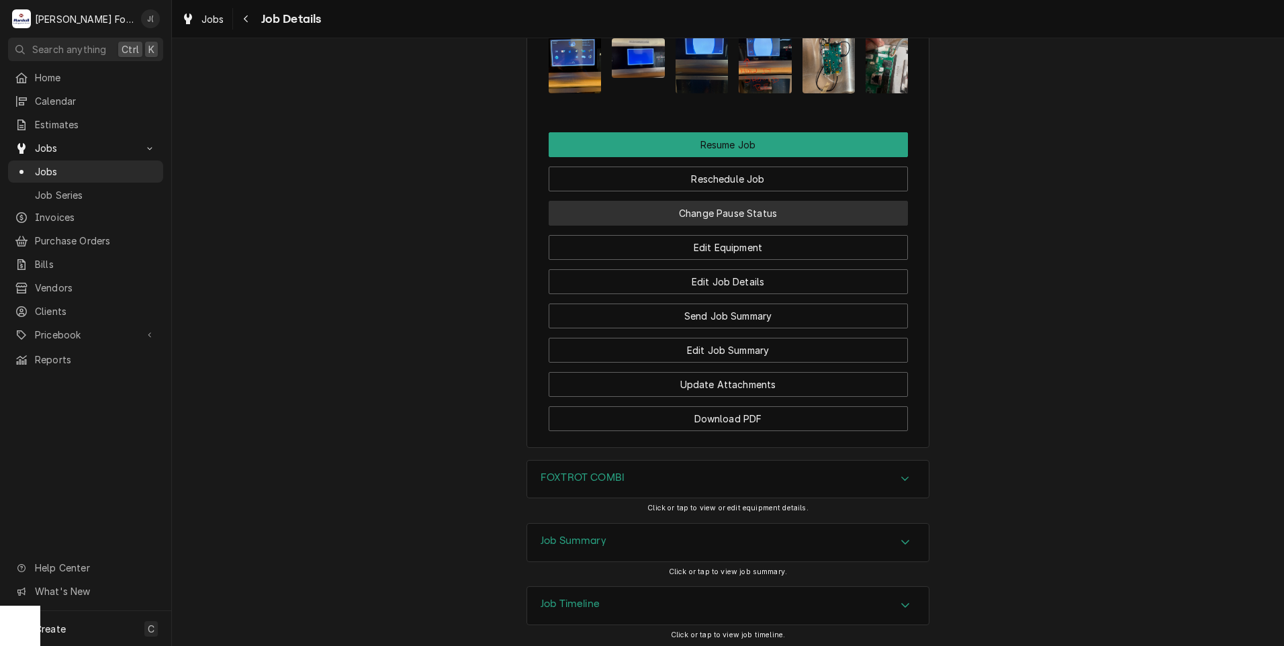
click at [751, 201] on button "Change Pause Status" at bounding box center [728, 213] width 359 height 25
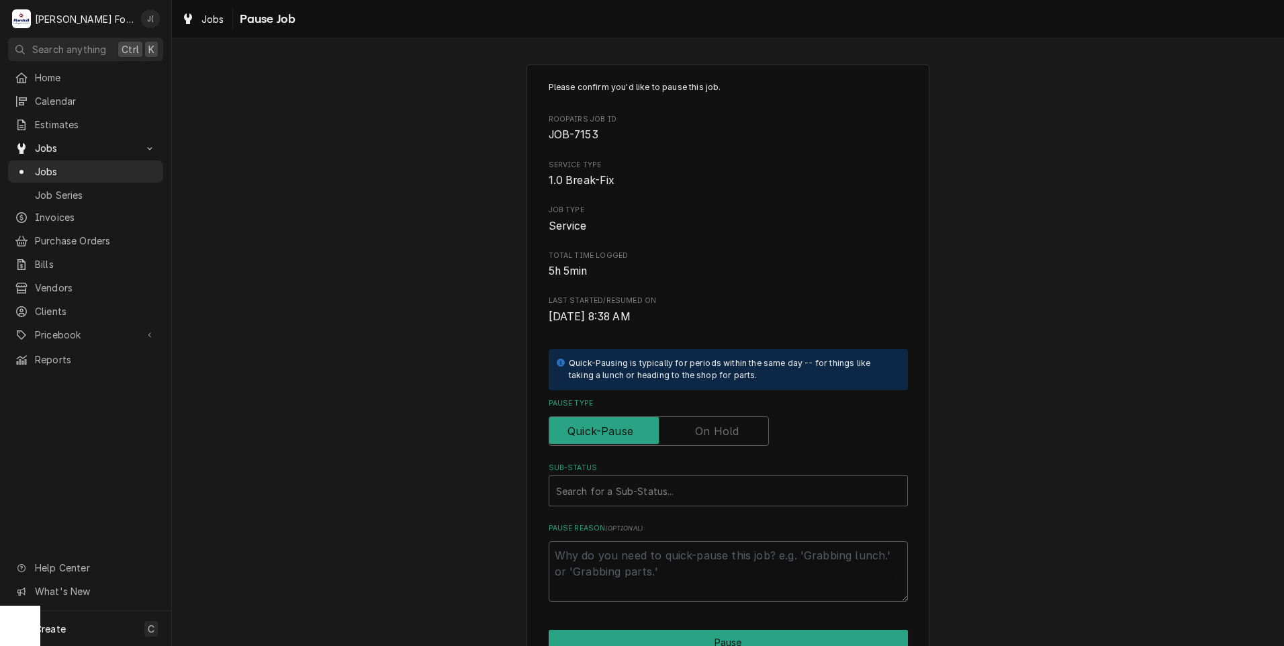
click at [731, 428] on label "Pause Type" at bounding box center [659, 431] width 220 height 30
click at [731, 428] on input "Pause Type" at bounding box center [659, 431] width 208 height 30
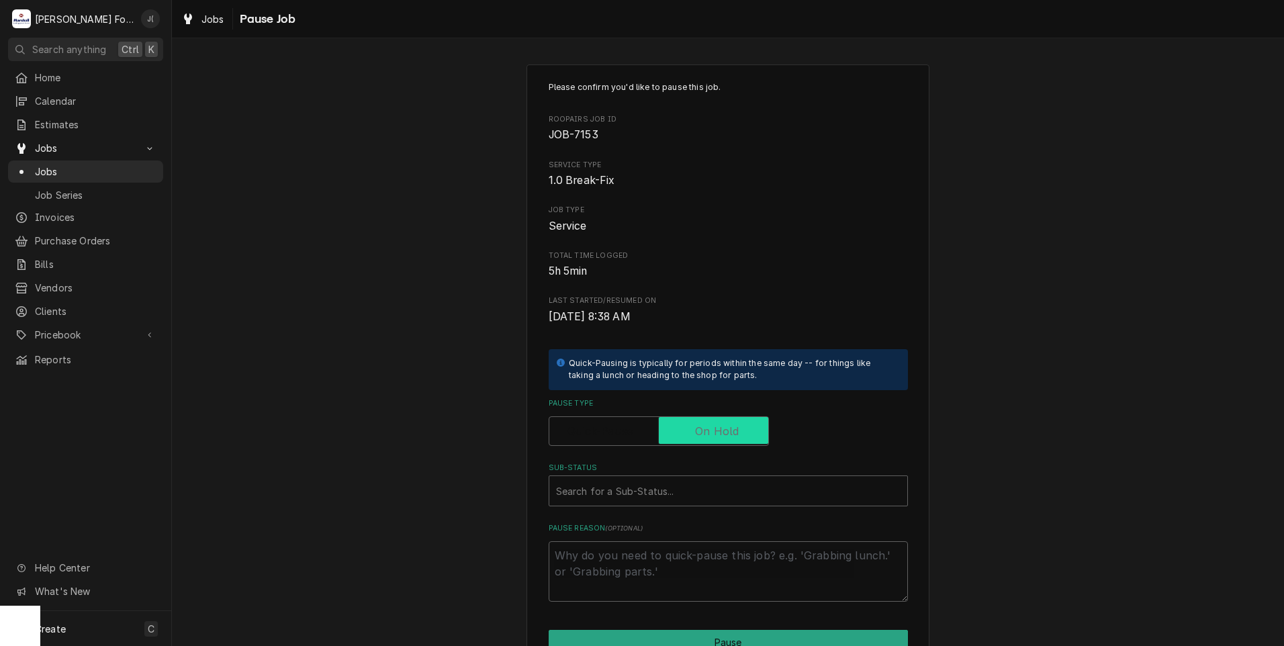
checkbox input "true"
click at [661, 492] on div "Sub-Status" at bounding box center [728, 491] width 344 height 24
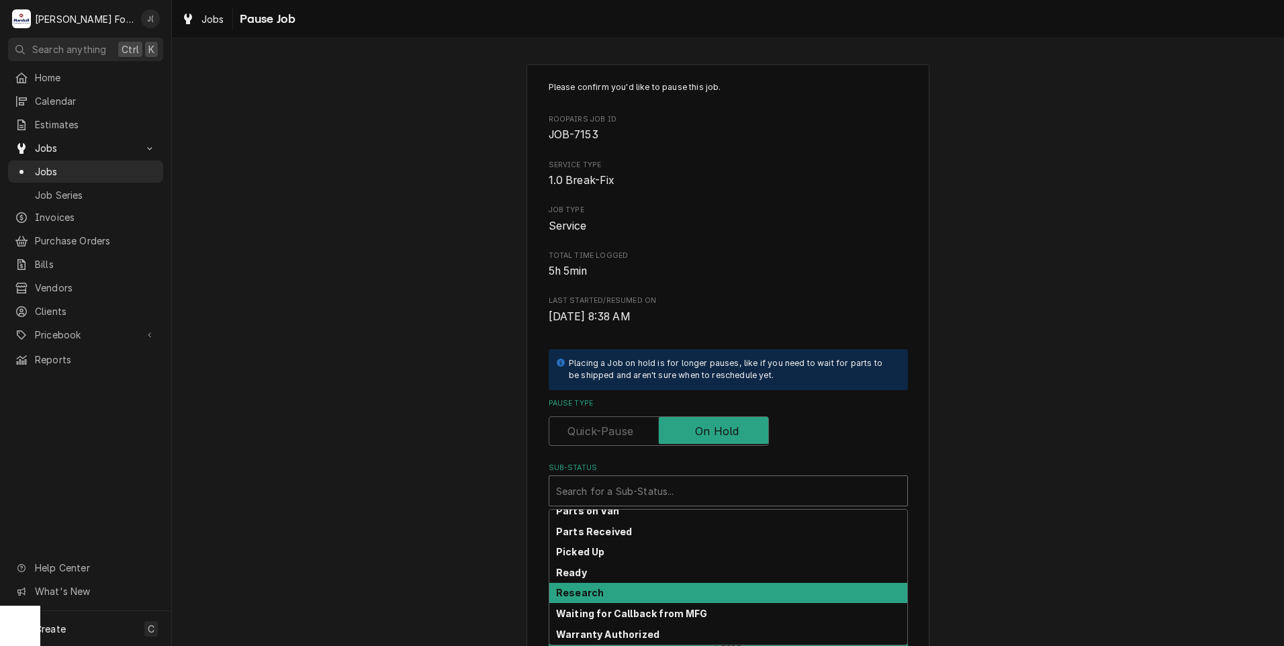
scroll to position [214, 0]
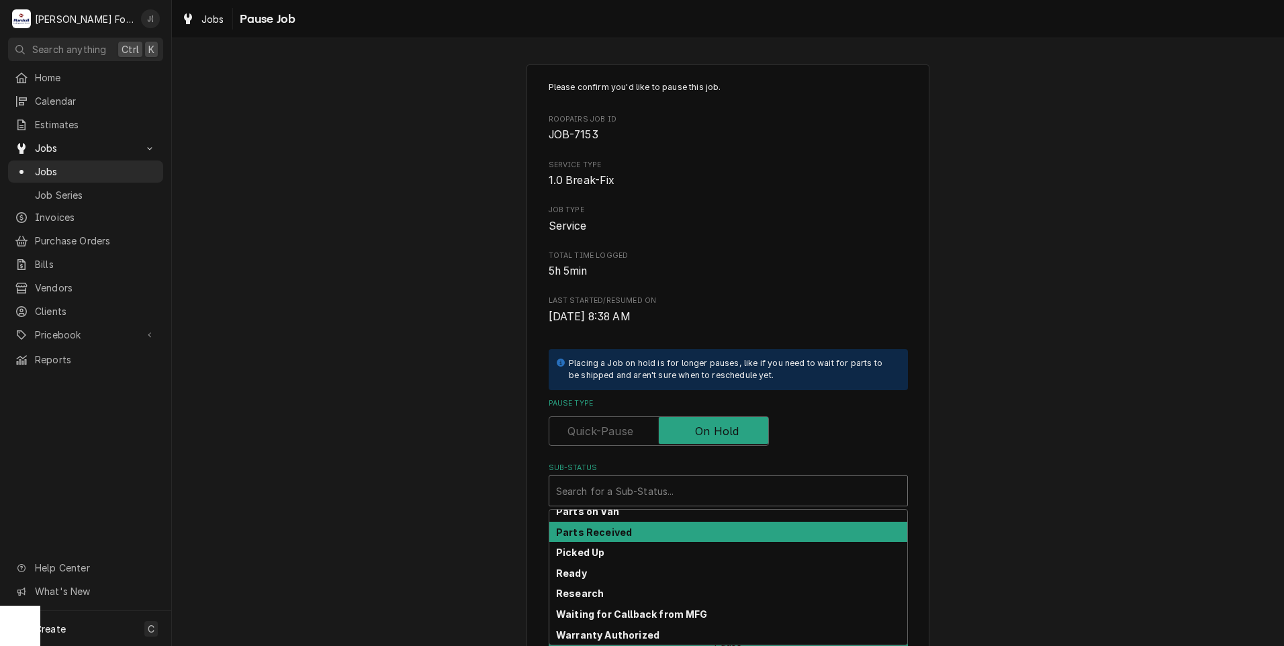
click at [637, 533] on div "Parts Received" at bounding box center [728, 532] width 358 height 21
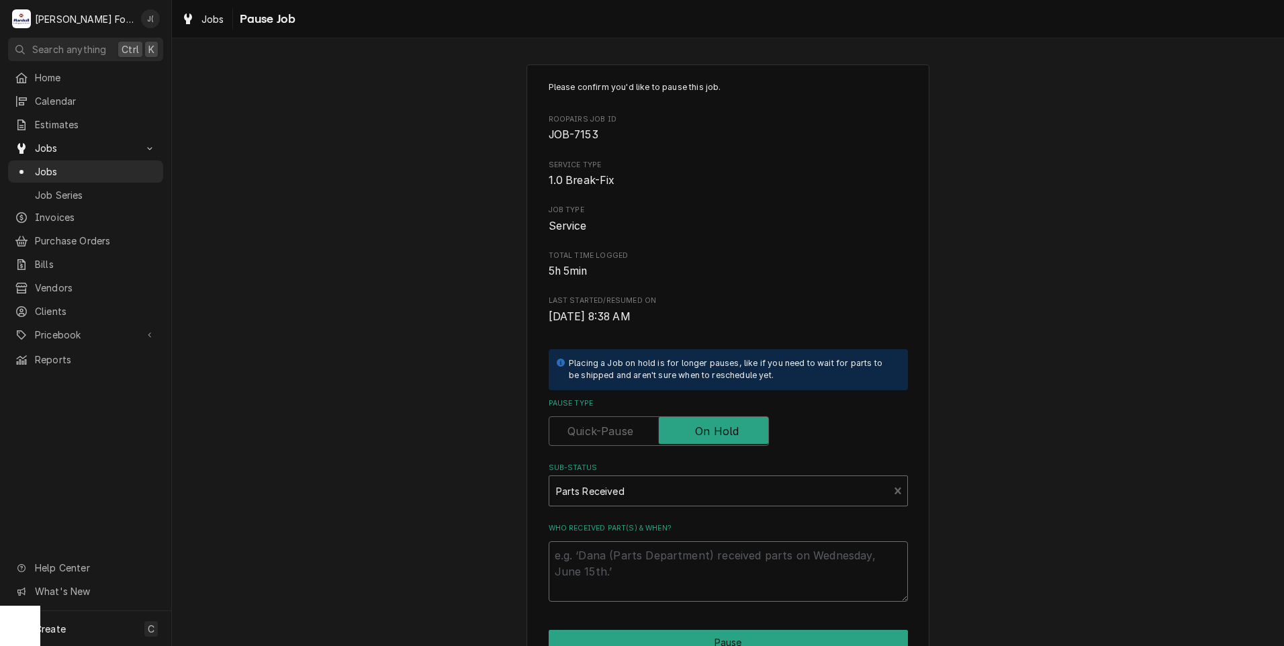
click at [643, 563] on textarea "Who received part(s) & when?" at bounding box center [728, 571] width 359 height 60
type textarea "x"
type textarea "0"
type textarea "x"
type textarea "09"
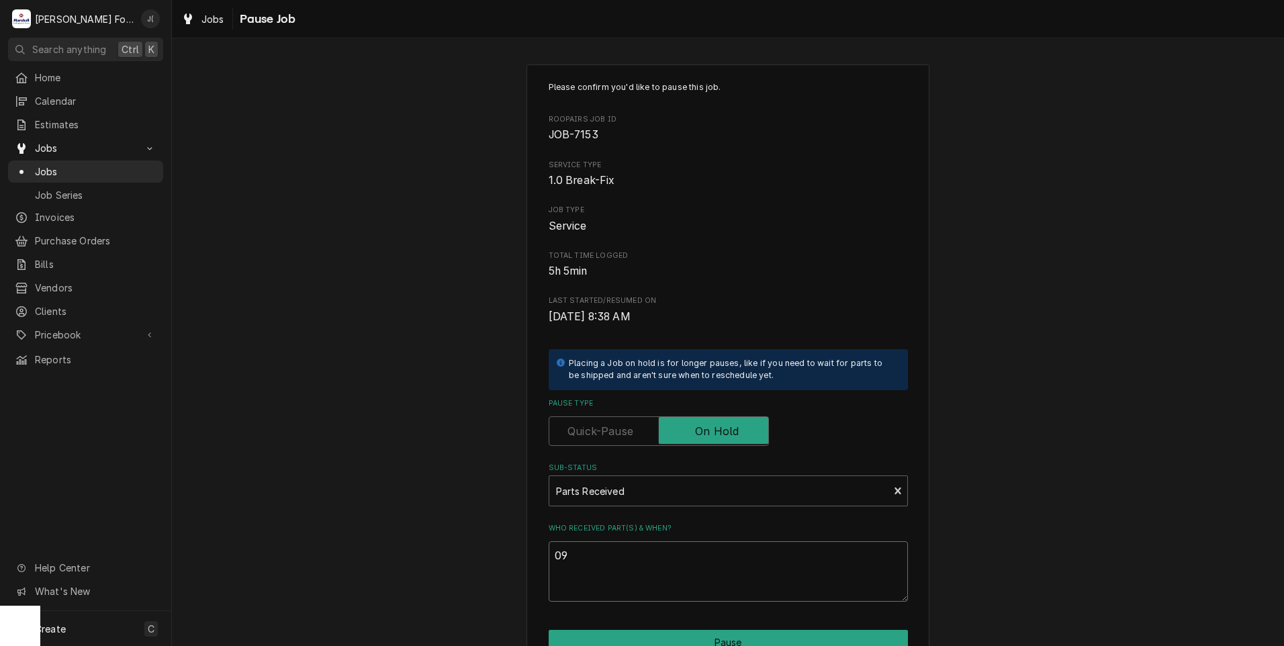
type textarea "x"
type textarea "09/"
type textarea "x"
type textarea "09/2"
type textarea "x"
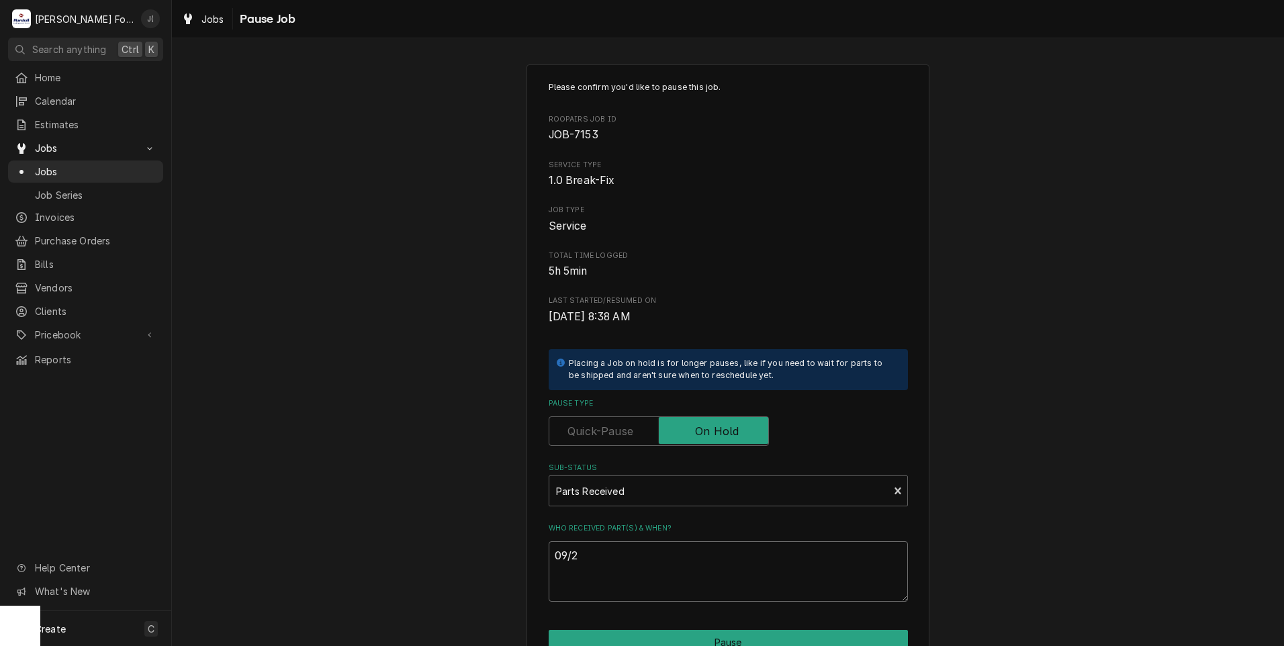
type textarea "09/29"
type textarea "x"
type textarea "09/29/"
type textarea "x"
type textarea "09/29/2"
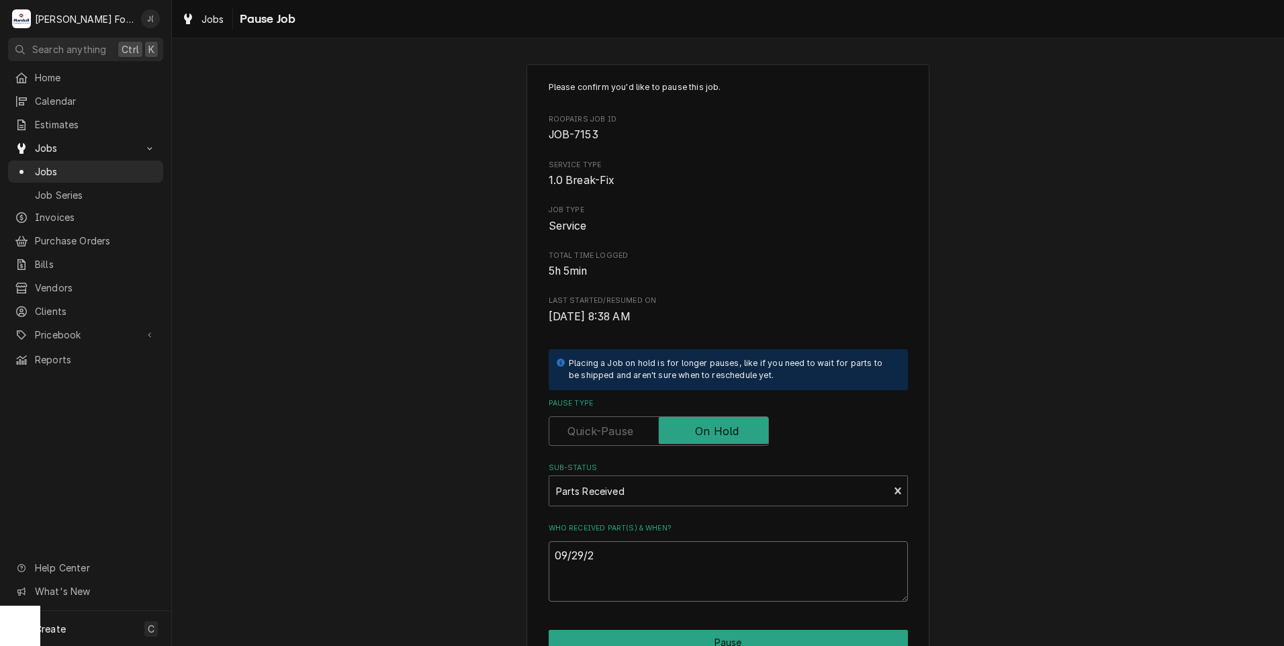
type textarea "x"
type textarea "09/29/20"
type textarea "x"
type textarea "09/29/202"
type textarea "x"
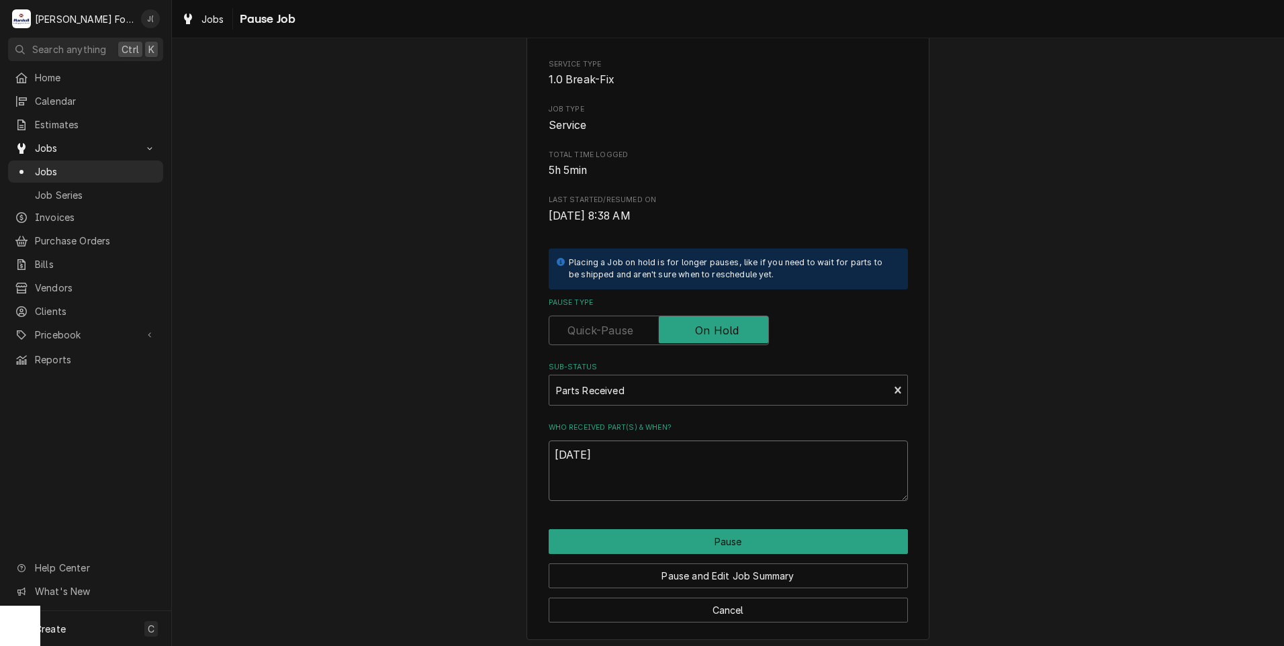
scroll to position [106, 0]
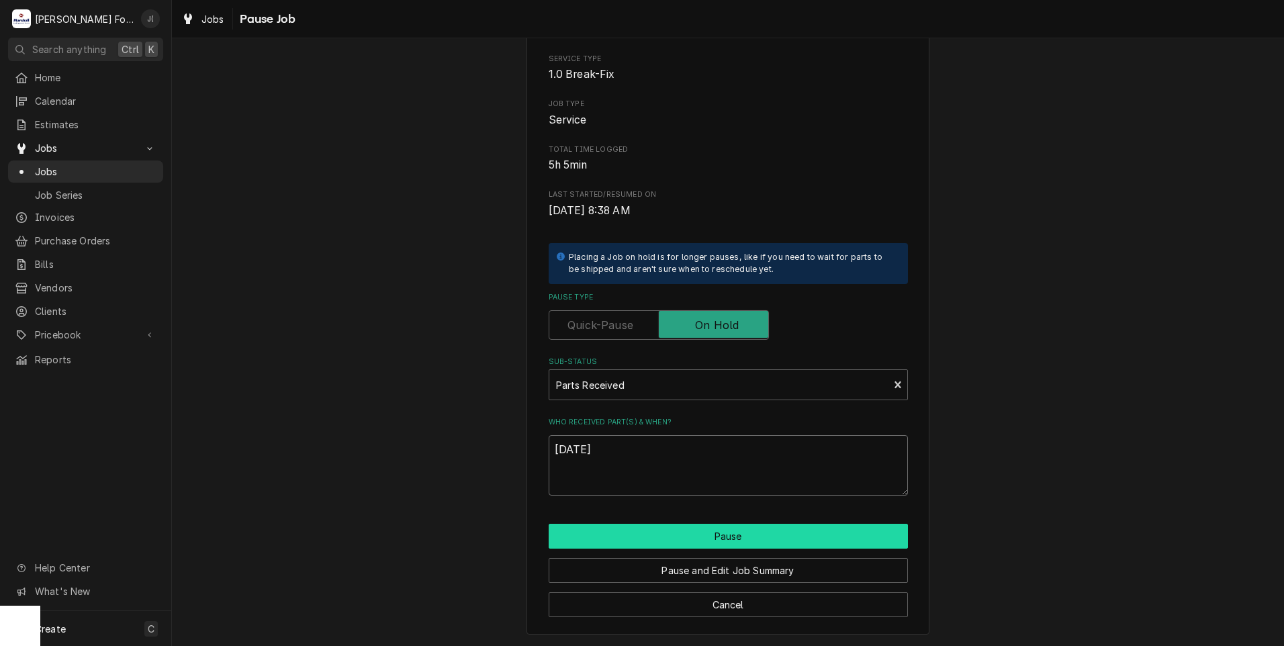
type textarea "[DATE]"
click at [703, 541] on button "Pause" at bounding box center [728, 536] width 359 height 25
type textarea "x"
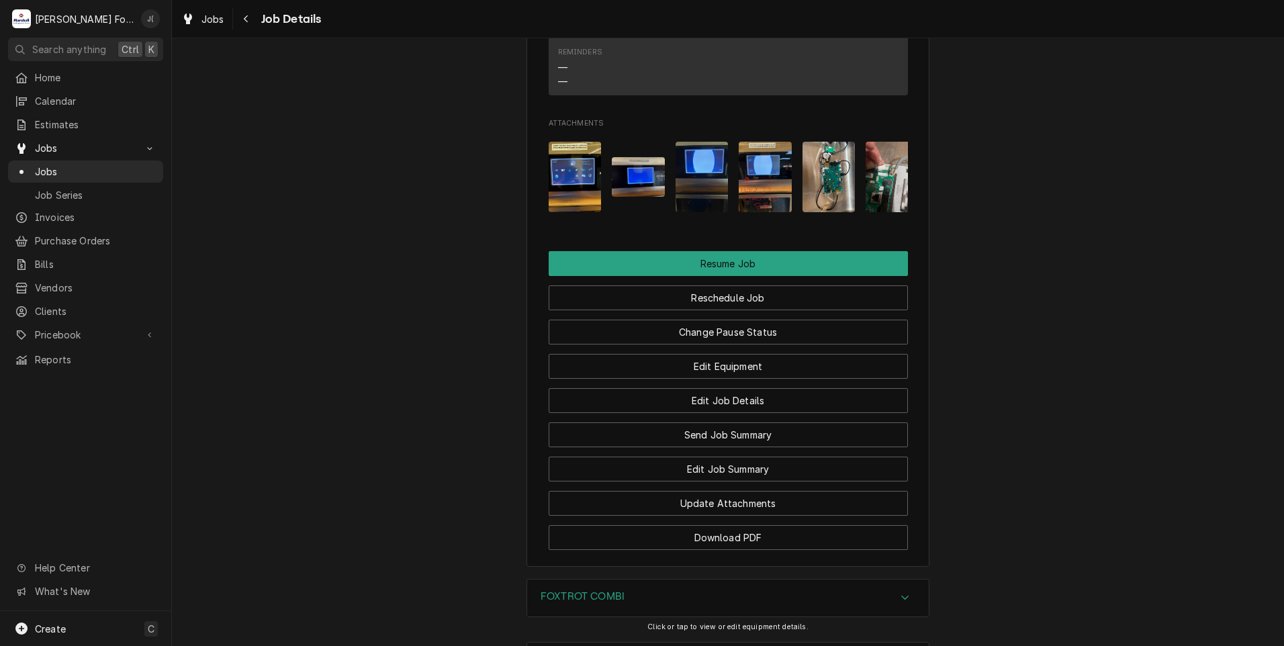
scroll to position [1668, 0]
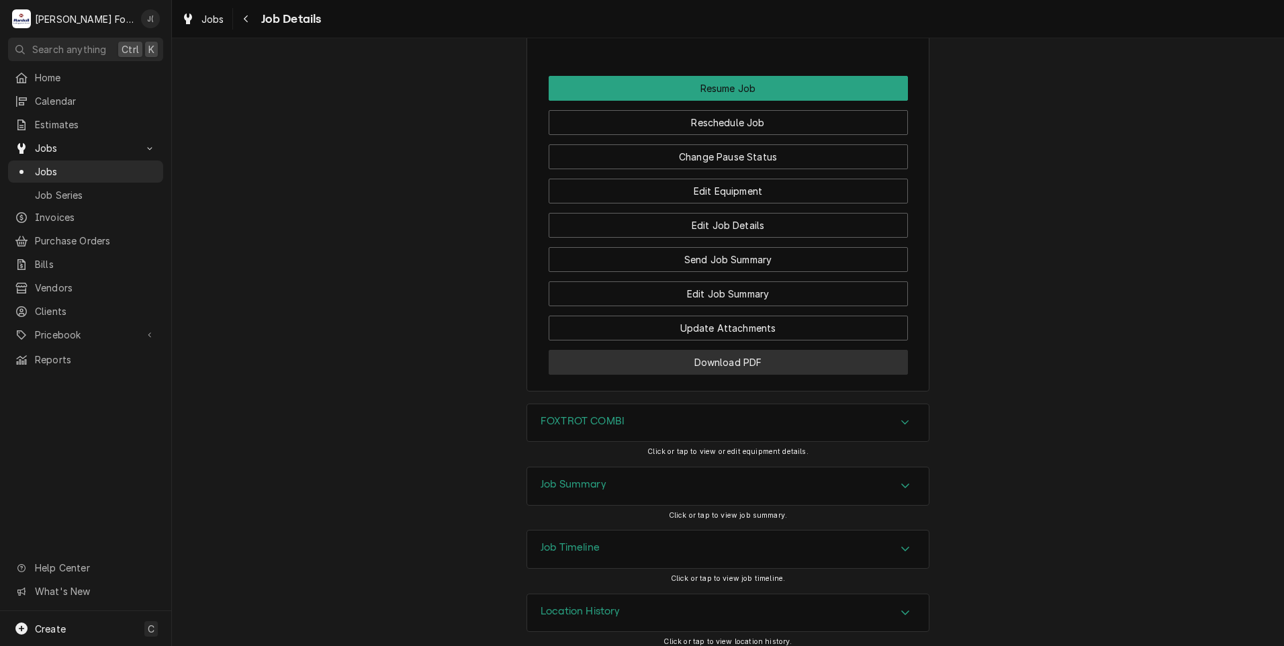
click at [728, 355] on button "Download PDF" at bounding box center [728, 362] width 359 height 25
click at [47, 174] on div "Jobs" at bounding box center [86, 171] width 150 height 17
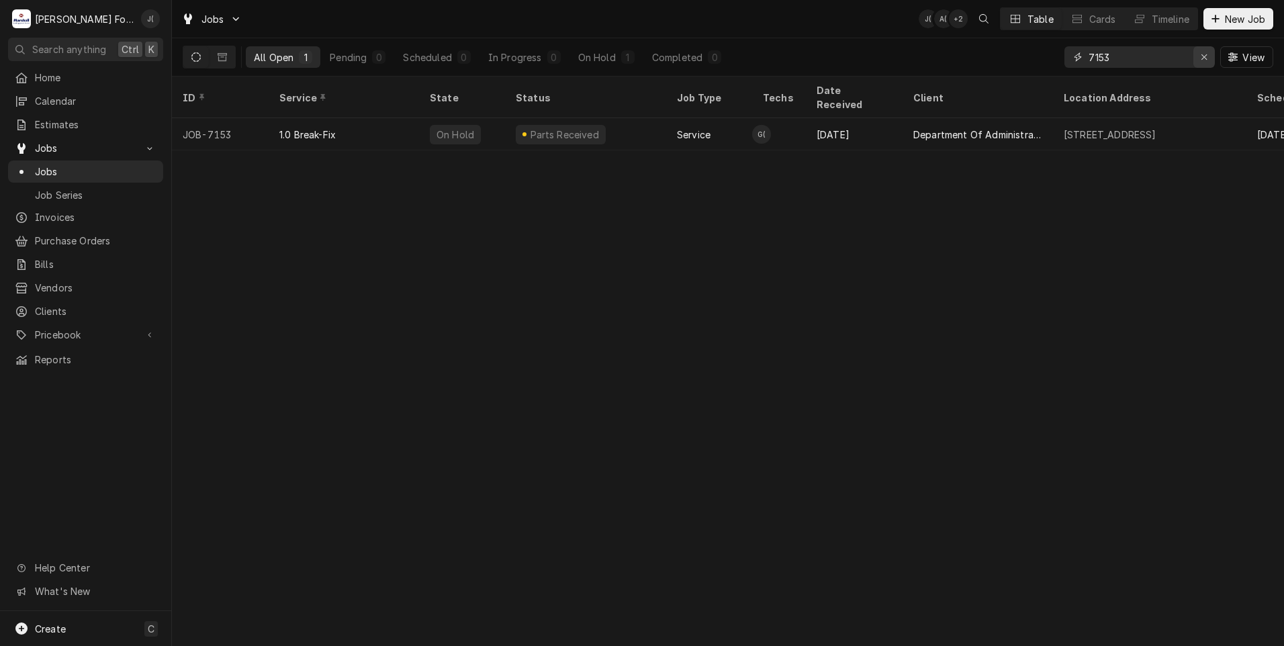
click at [1207, 51] on div "Erase input" at bounding box center [1203, 56] width 13 height 13
click at [1195, 52] on input "Dynamic Content Wrapper" at bounding box center [1151, 56] width 126 height 21
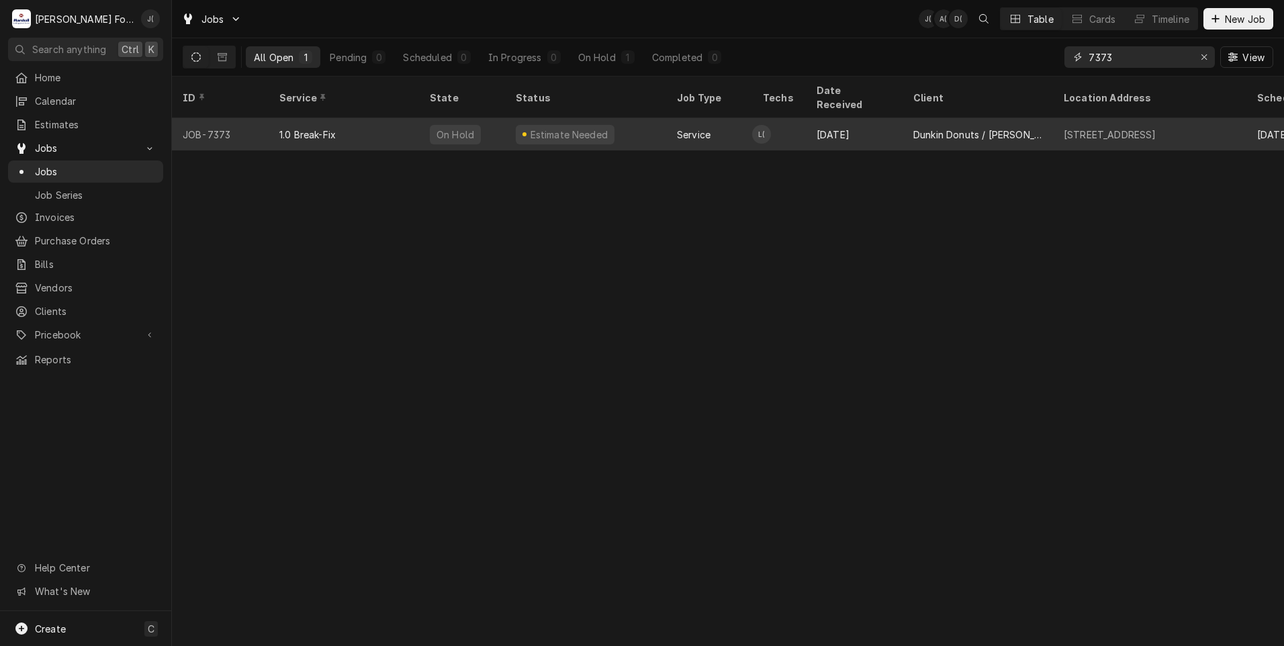
type input "7373"
click at [440, 126] on div "On Hold" at bounding box center [462, 134] width 86 height 32
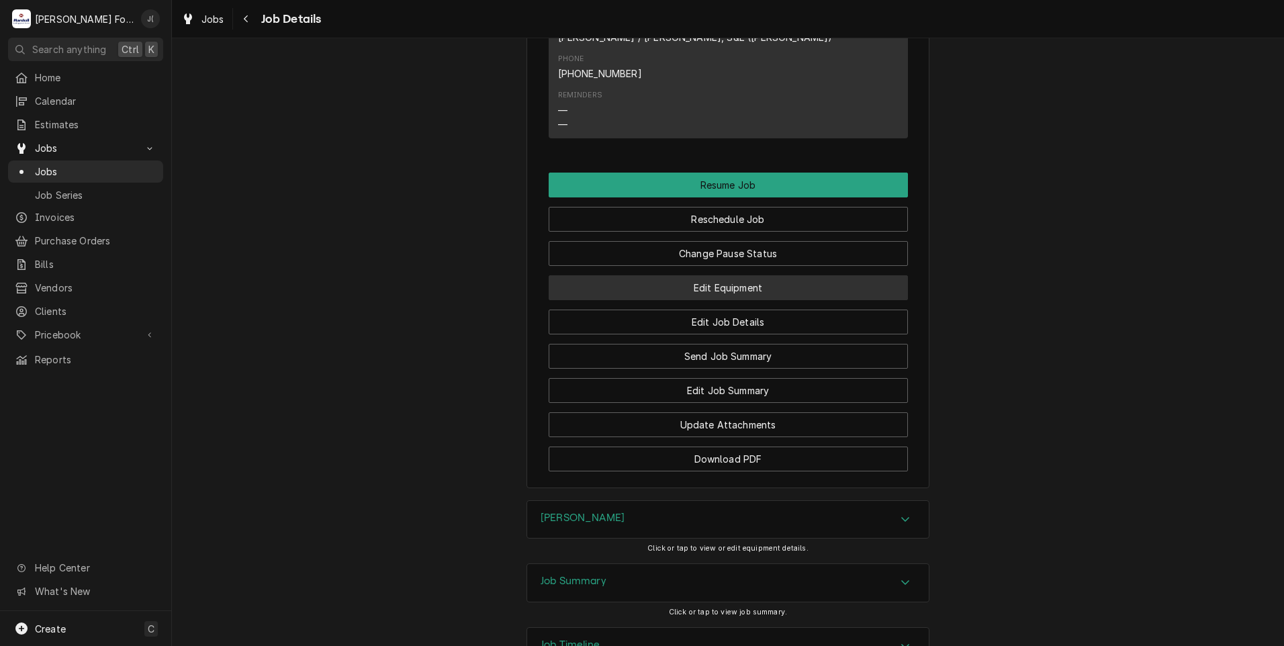
scroll to position [1612, 0]
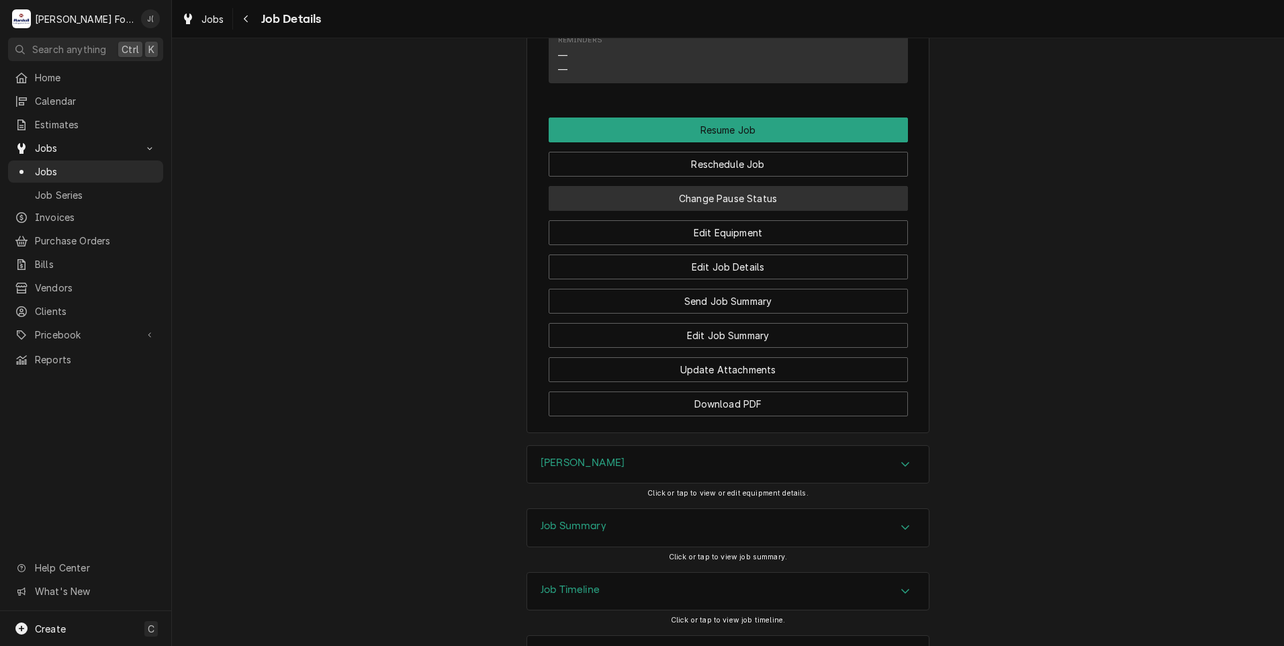
click at [689, 186] on button "Change Pause Status" at bounding box center [728, 198] width 359 height 25
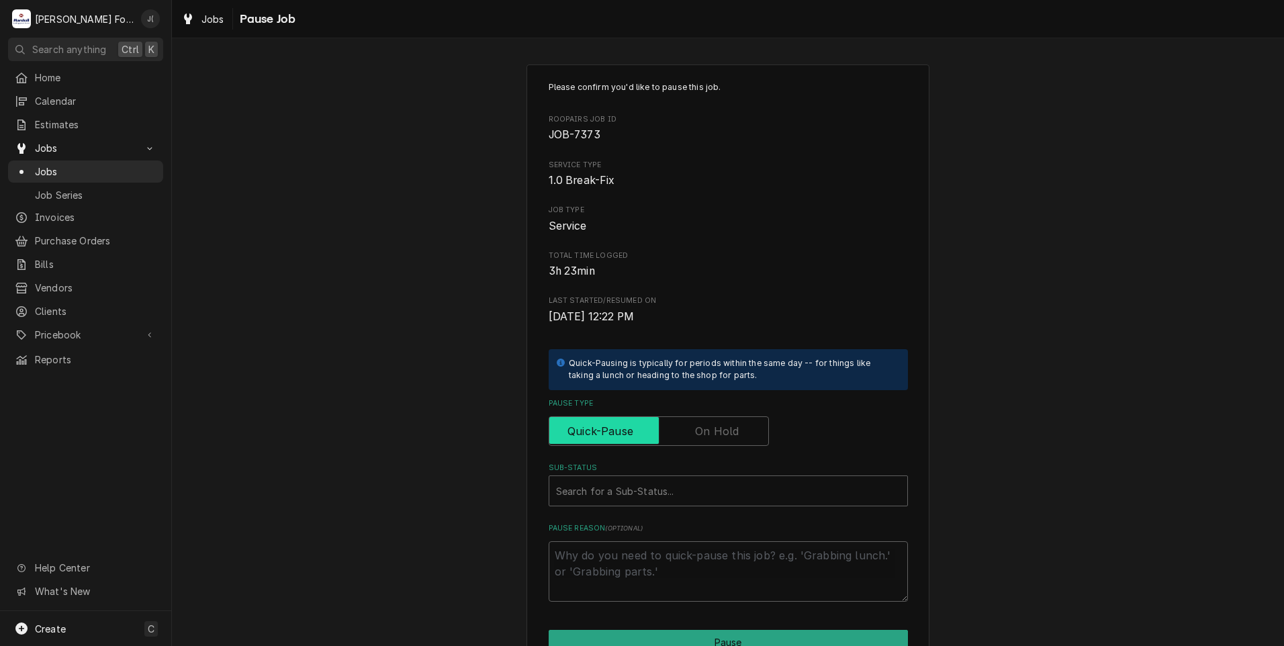
click at [728, 422] on input "Pause Type" at bounding box center [659, 431] width 208 height 30
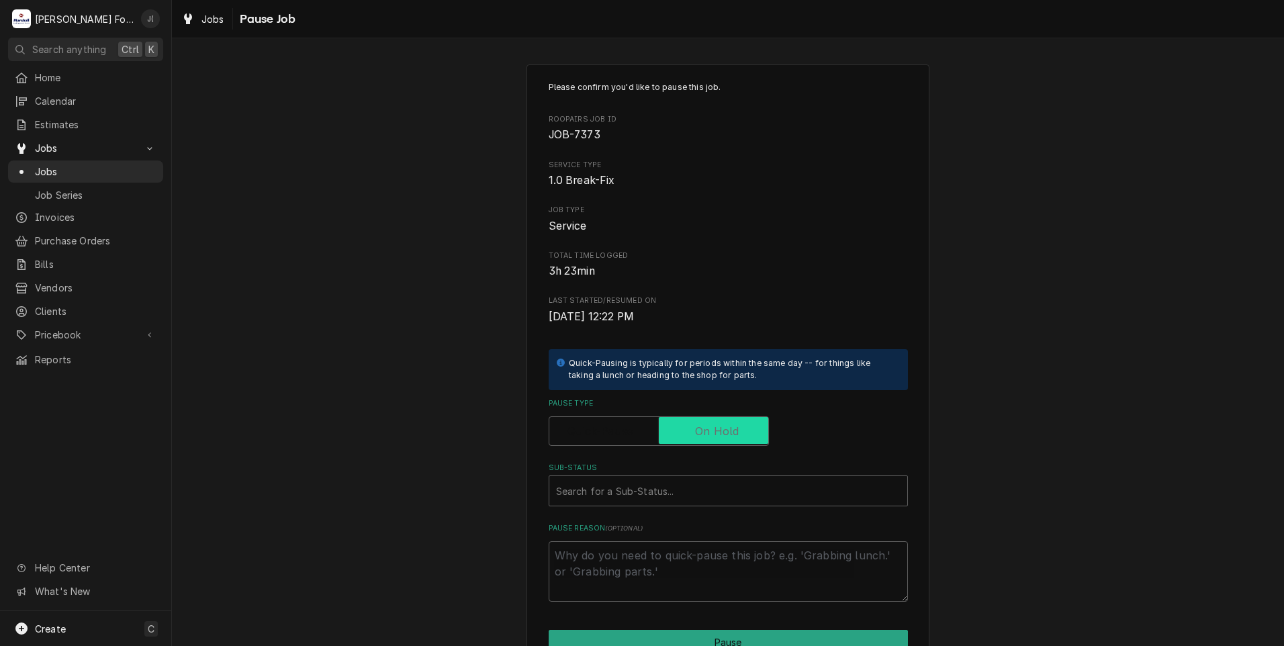
checkbox input "true"
click at [695, 490] on div "Sub-Status" at bounding box center [728, 491] width 344 height 24
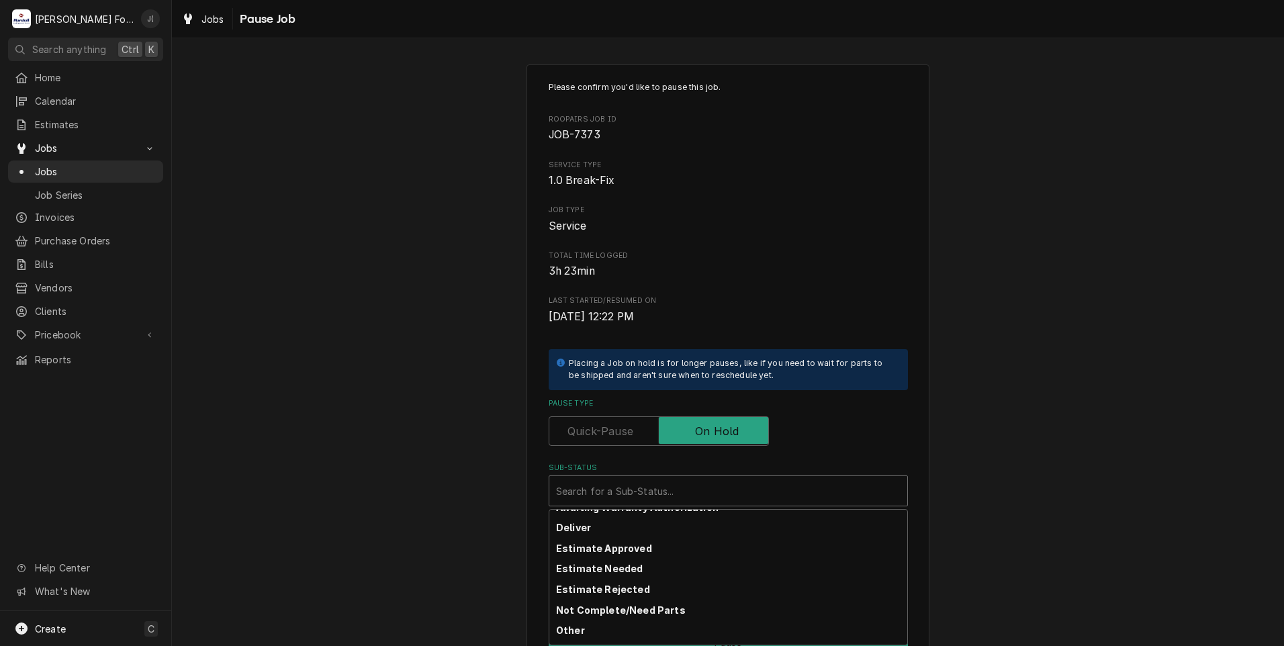
scroll to position [214, 0]
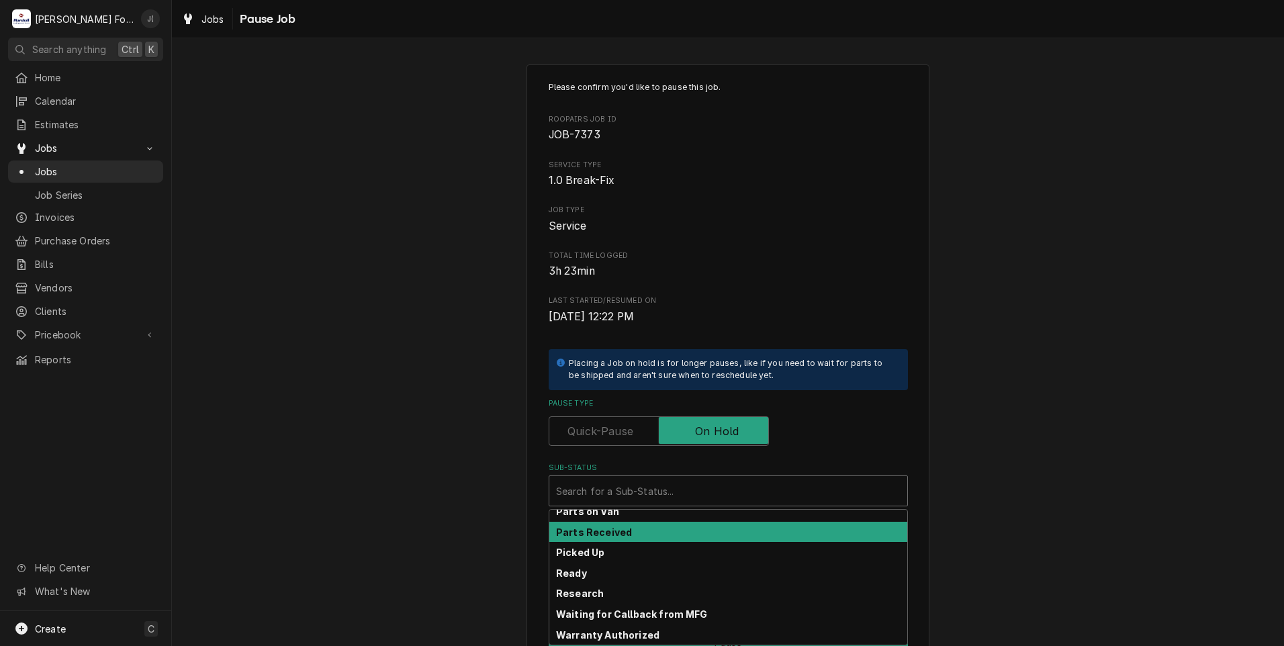
click at [652, 532] on div "Parts Received" at bounding box center [728, 532] width 358 height 21
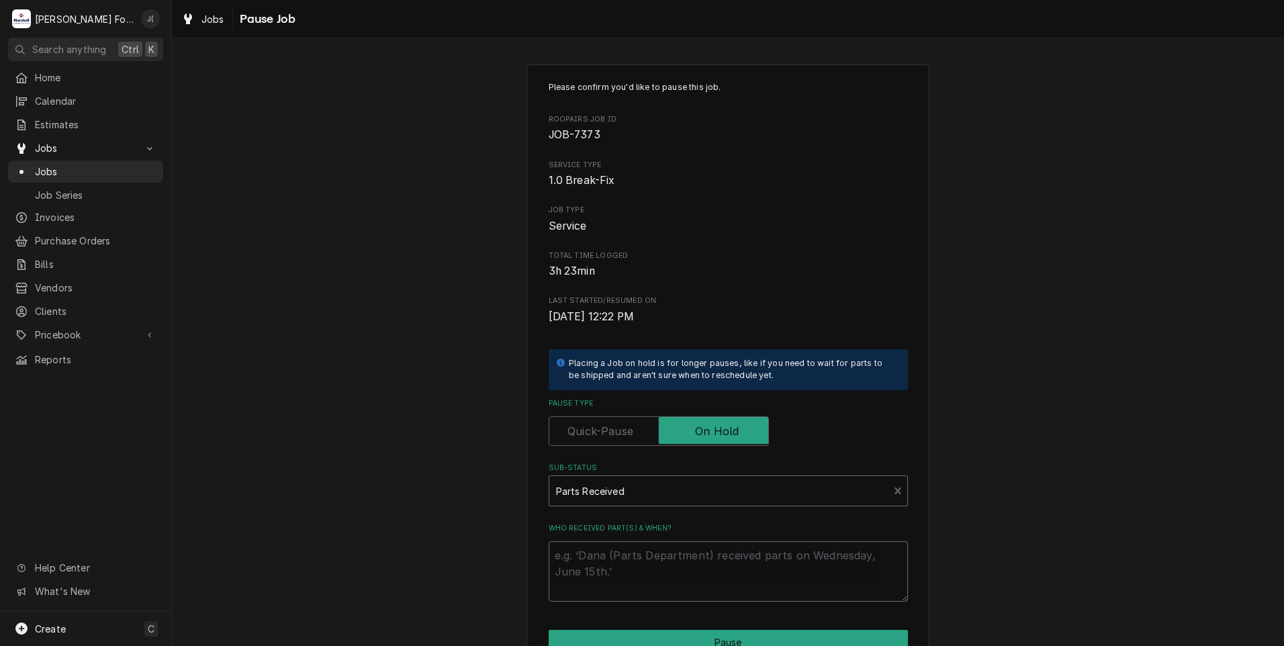
click at [680, 577] on textarea "Who received part(s) & when?" at bounding box center [728, 571] width 359 height 60
type textarea "x"
type textarea "0"
type textarea "x"
type textarea "09"
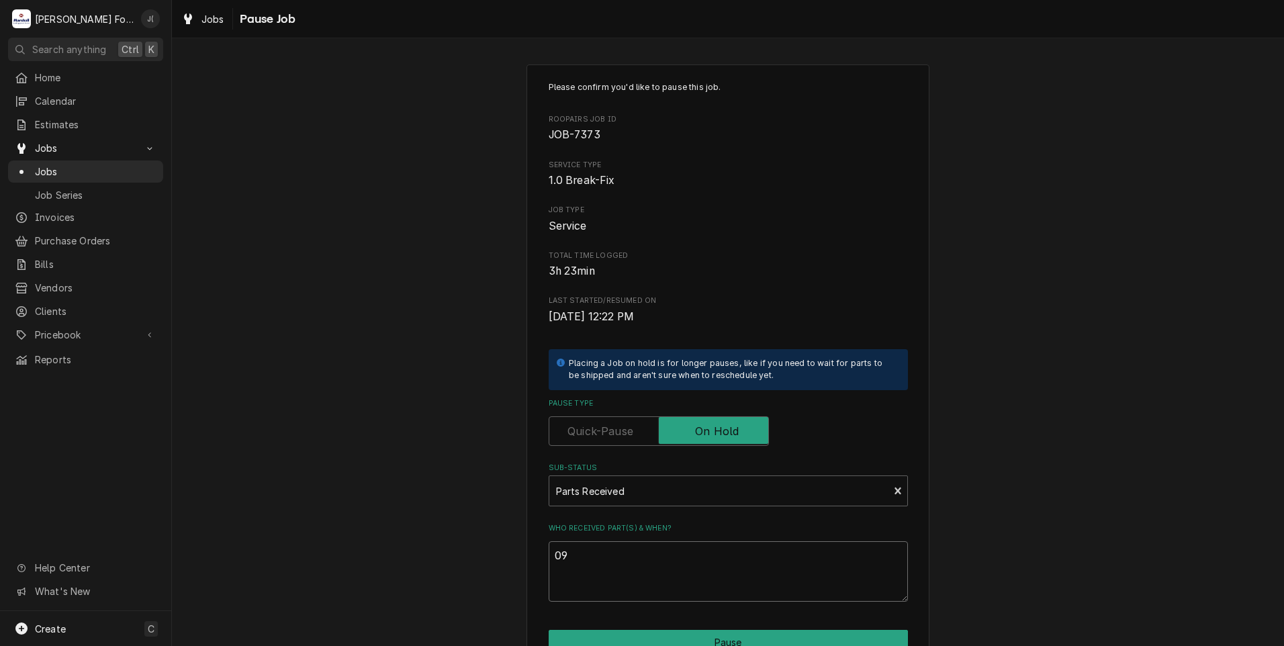
type textarea "x"
type textarea "09/"
type textarea "x"
type textarea "09/2"
type textarea "x"
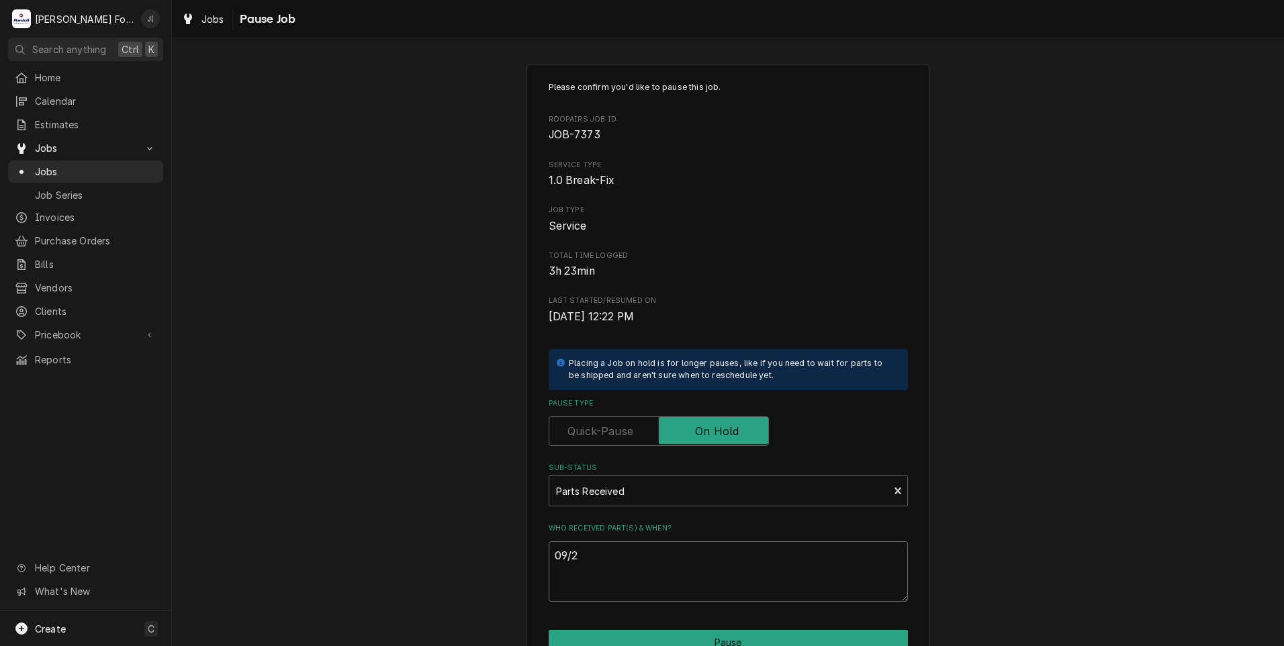
type textarea "09/29"
type textarea "x"
type textarea "09/29/"
type textarea "x"
type textarea "09/29/2"
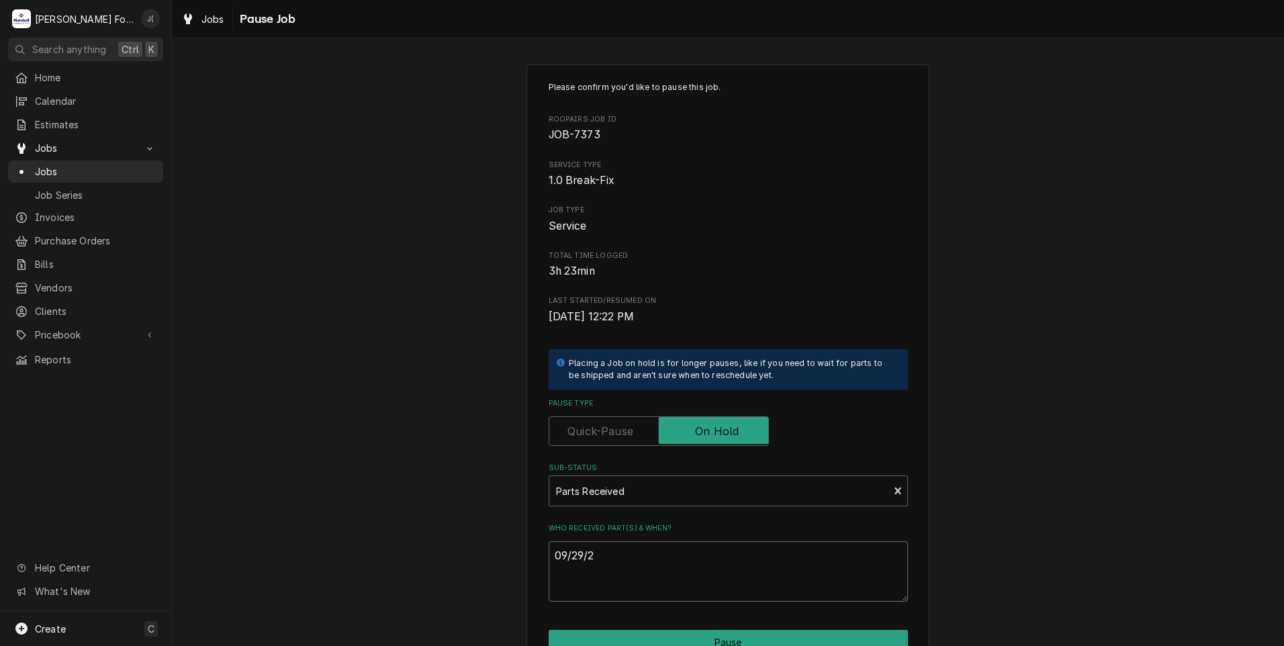
type textarea "x"
type textarea "09/29/20"
type textarea "x"
type textarea "09/29/202"
type textarea "x"
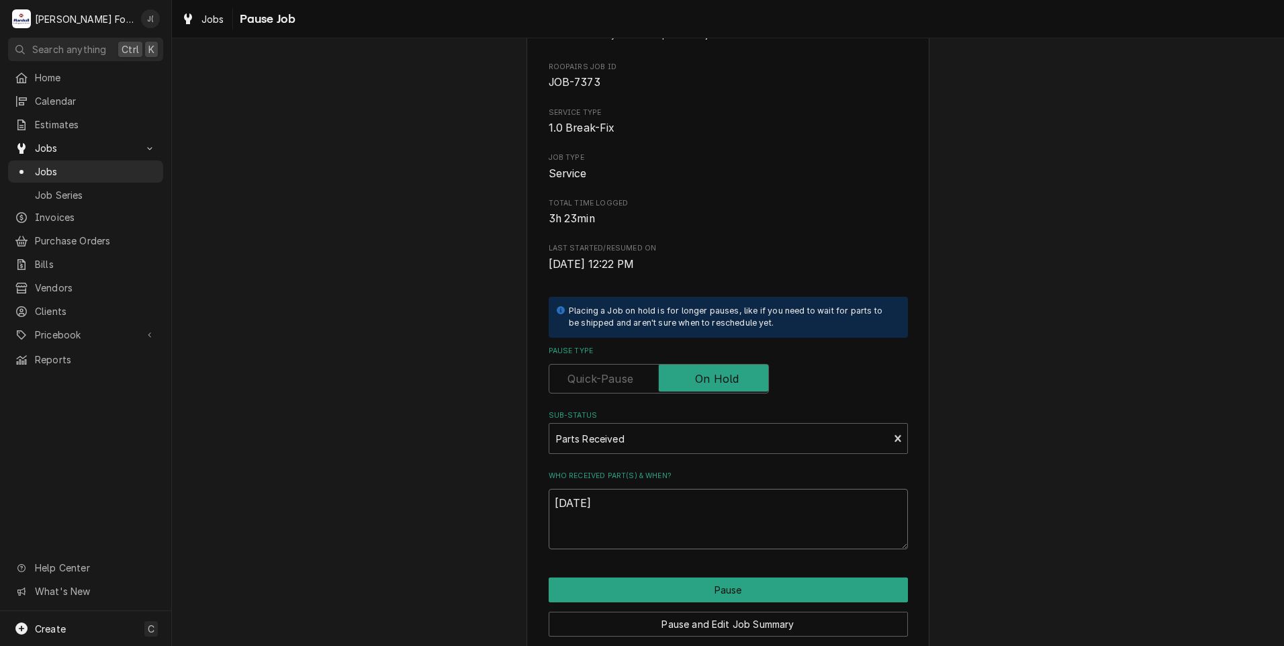
scroll to position [106, 0]
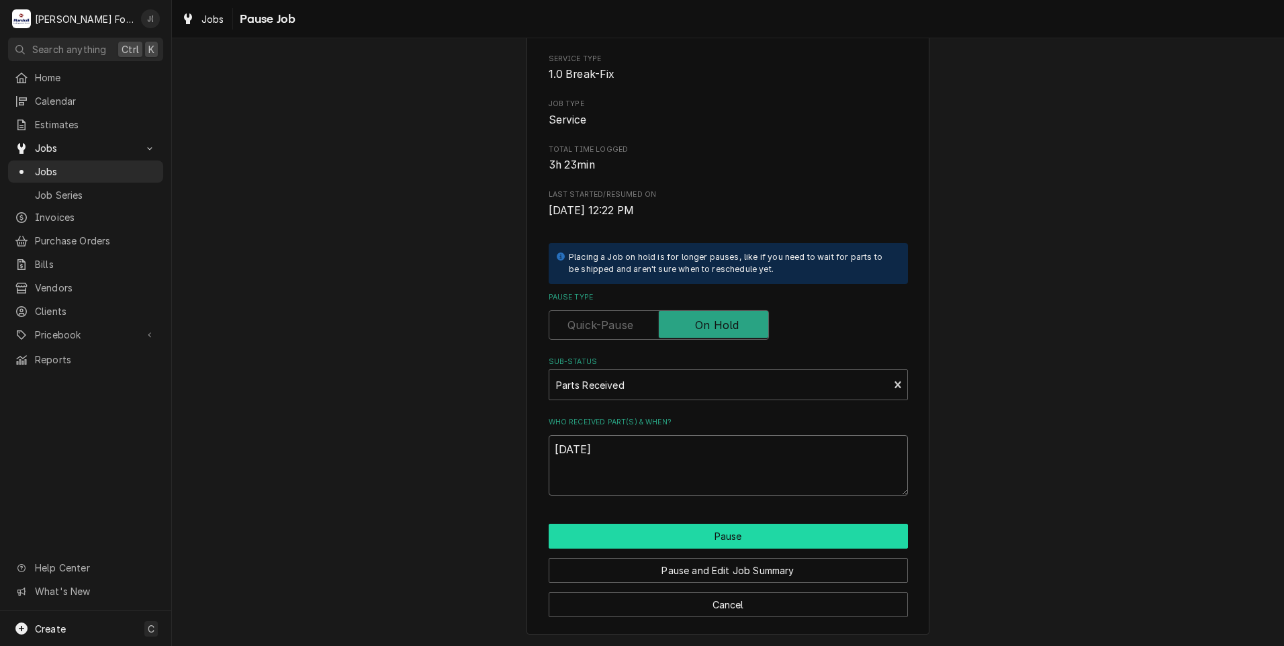
type textarea "09/29/2025"
click at [666, 535] on button "Pause" at bounding box center [728, 536] width 359 height 25
type textarea "x"
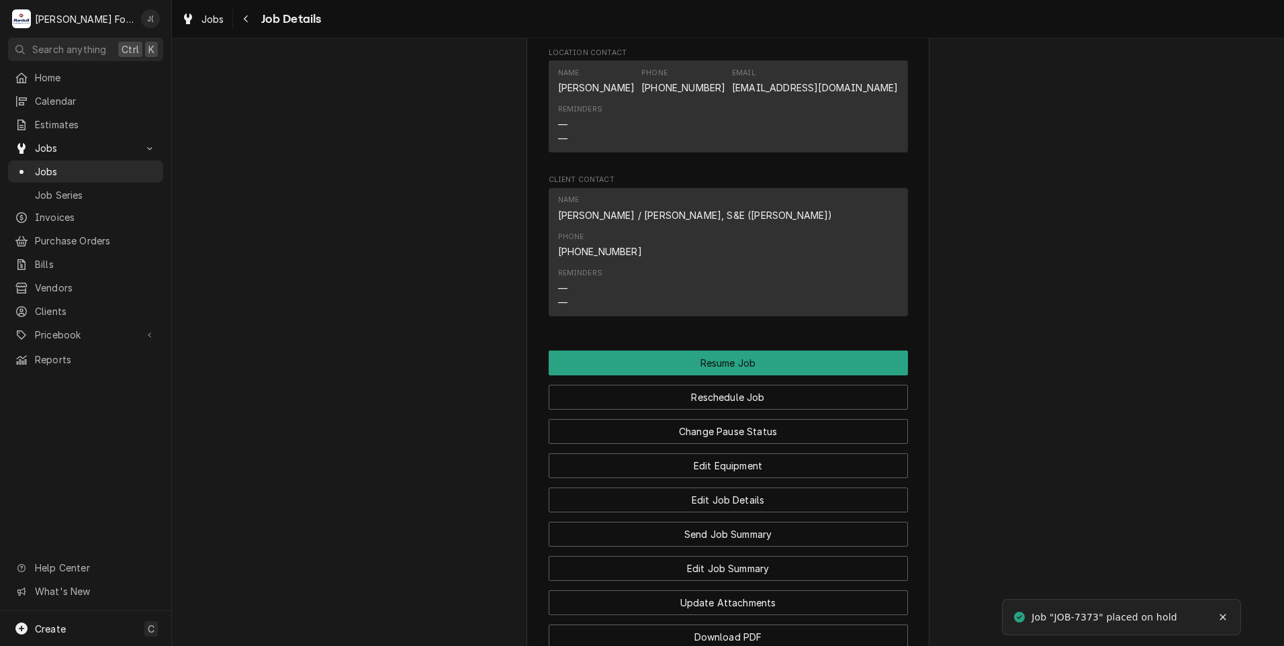
scroll to position [1612, 0]
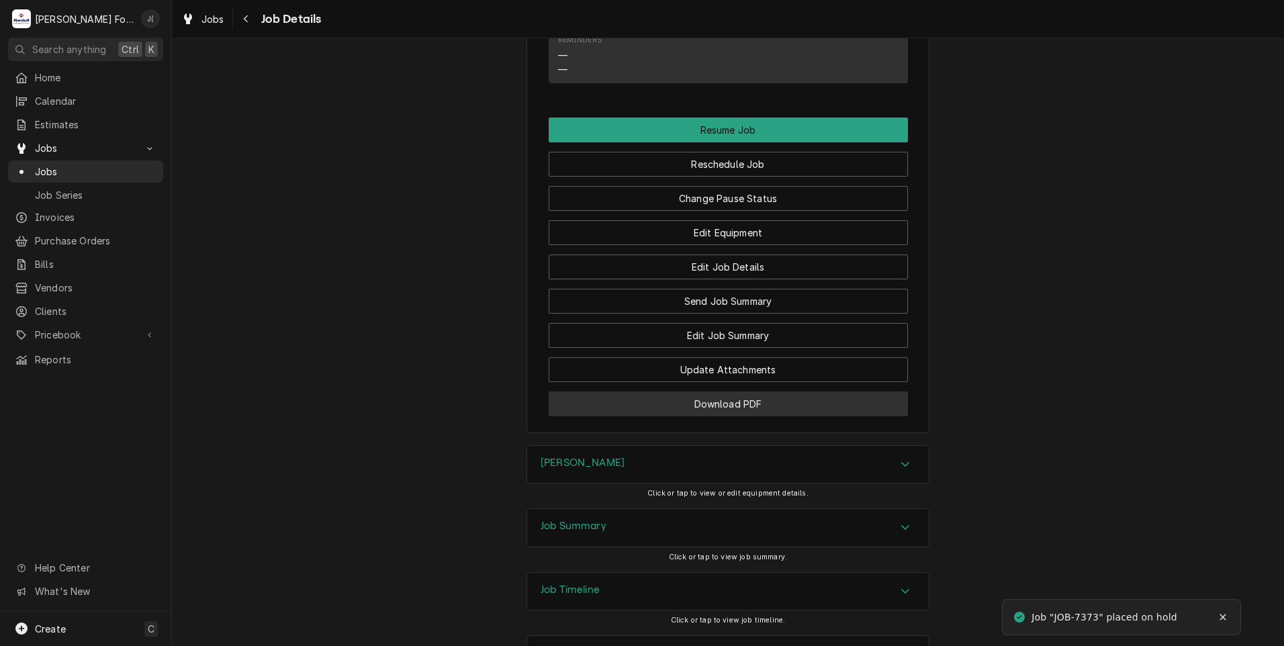
click at [643, 391] on button "Download PDF" at bounding box center [728, 403] width 359 height 25
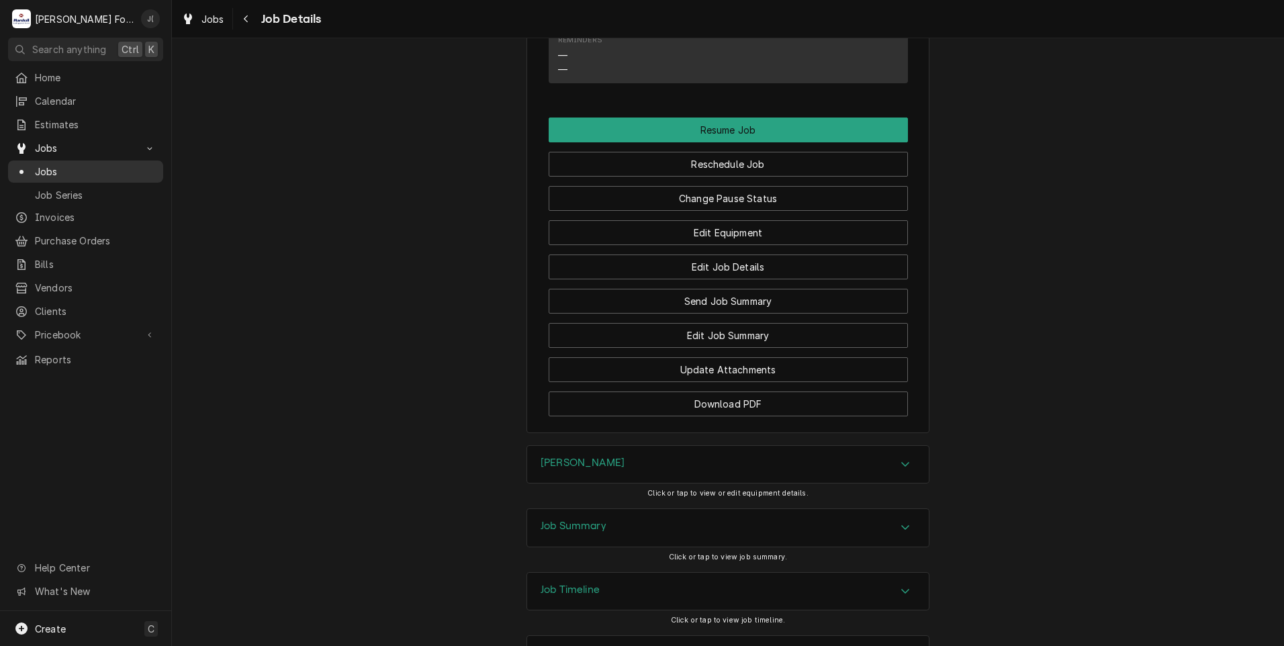
click at [103, 170] on span "Jobs" at bounding box center [96, 172] width 122 height 14
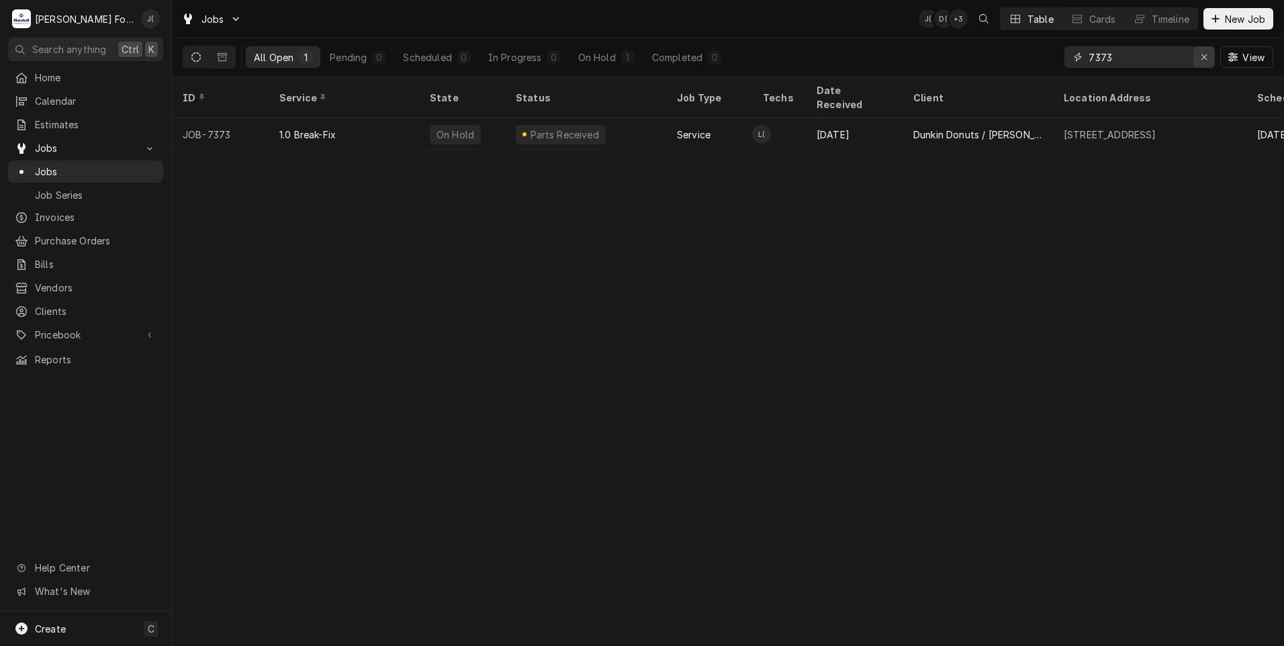
click at [1207, 57] on icon "Erase input" at bounding box center [1204, 56] width 7 height 9
click at [1140, 56] on input "Dynamic Content Wrapper" at bounding box center [1151, 56] width 126 height 21
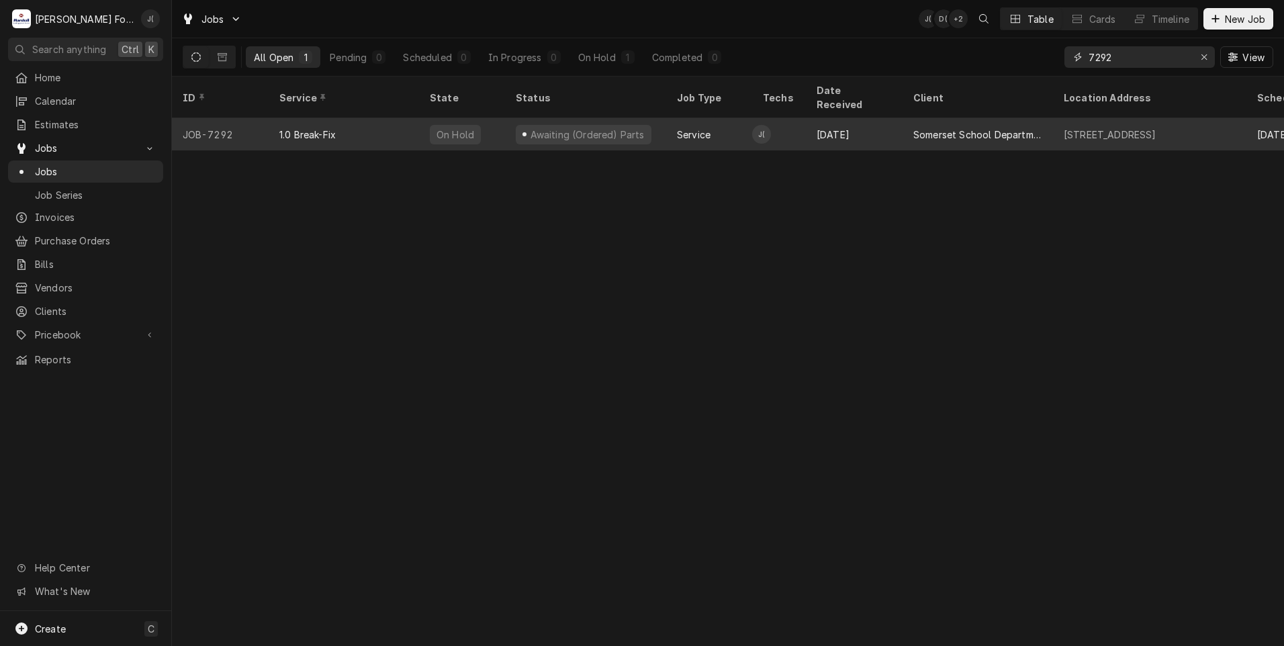
type input "7292"
click at [371, 120] on div "1.0 Break-Fix" at bounding box center [344, 134] width 150 height 32
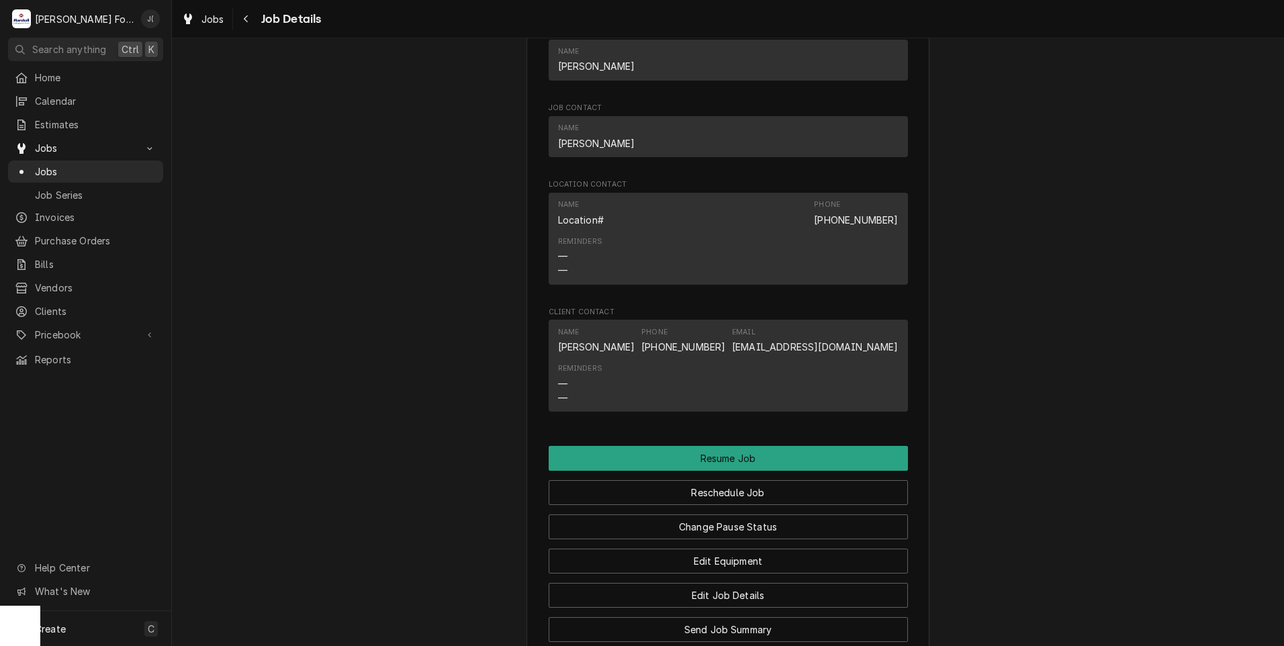
scroll to position [1455, 0]
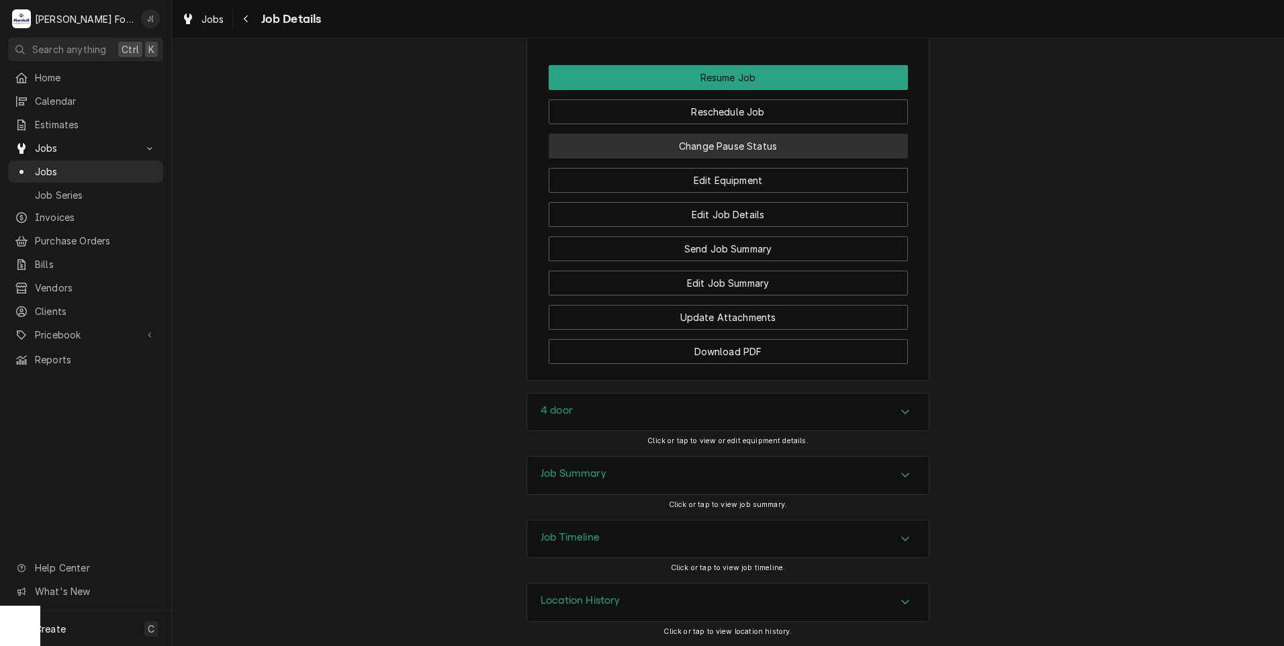
click at [708, 143] on button "Change Pause Status" at bounding box center [728, 146] width 359 height 25
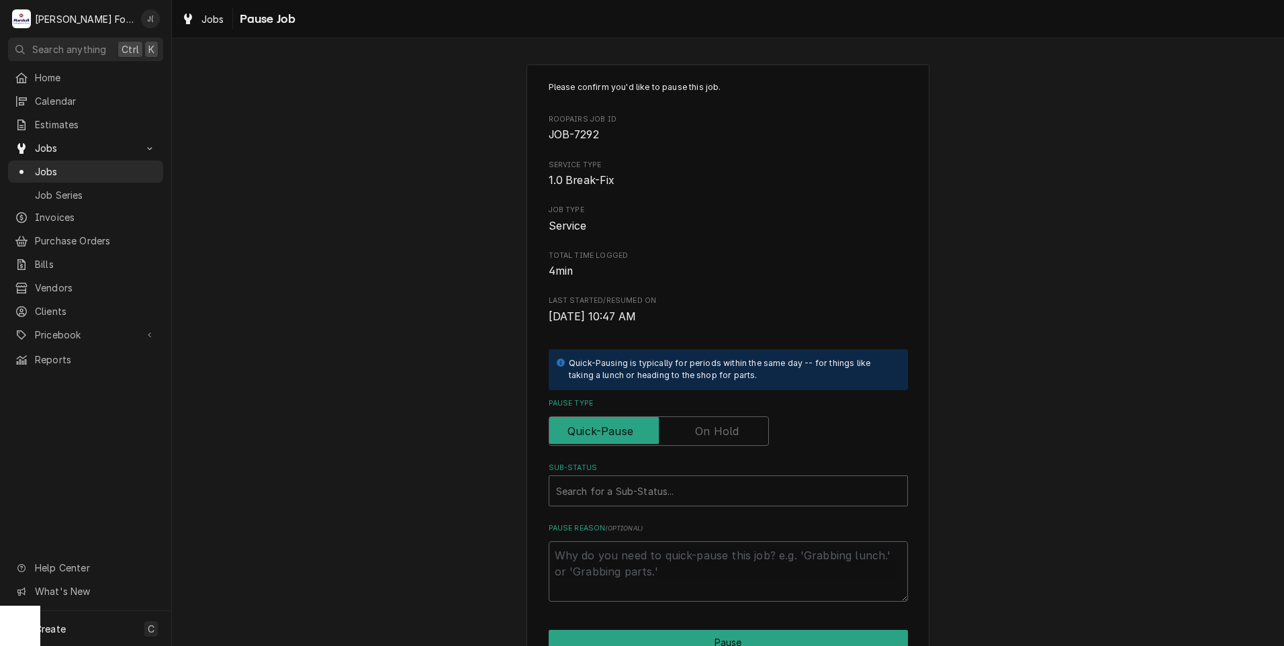
click at [730, 415] on div "Pause Type" at bounding box center [728, 422] width 359 height 48
click at [713, 417] on input "Pause Type" at bounding box center [659, 431] width 208 height 30
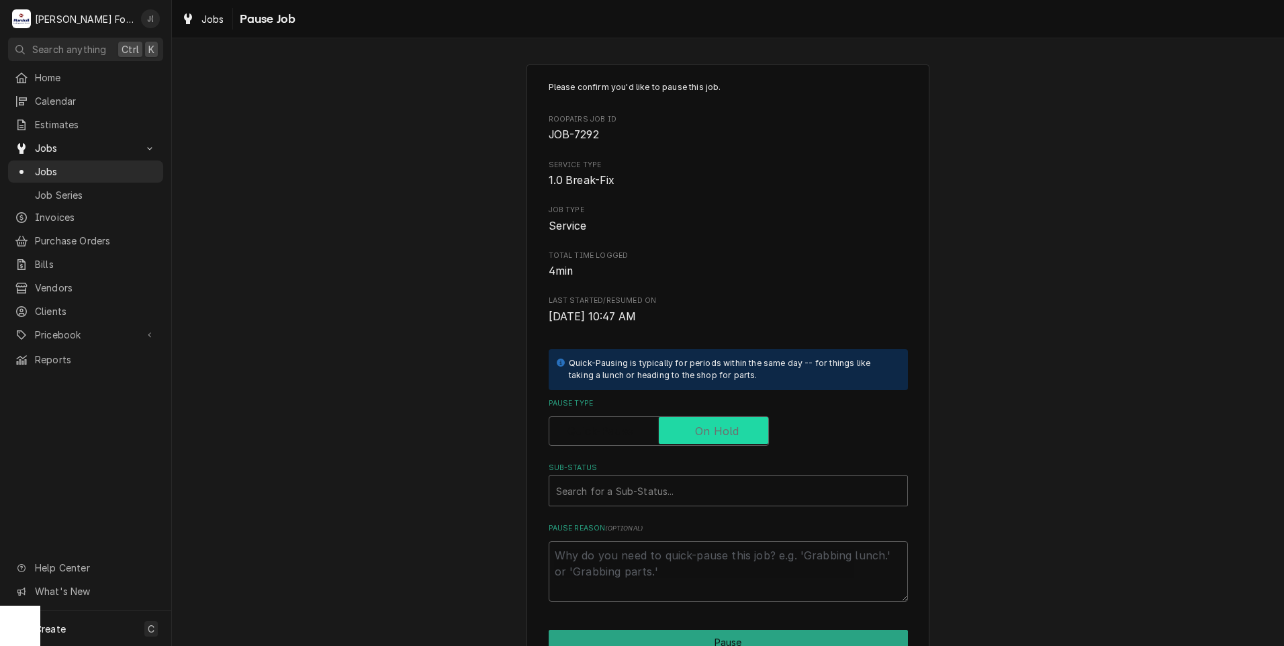
checkbox input "true"
click at [707, 483] on div "Sub-Status" at bounding box center [728, 491] width 344 height 24
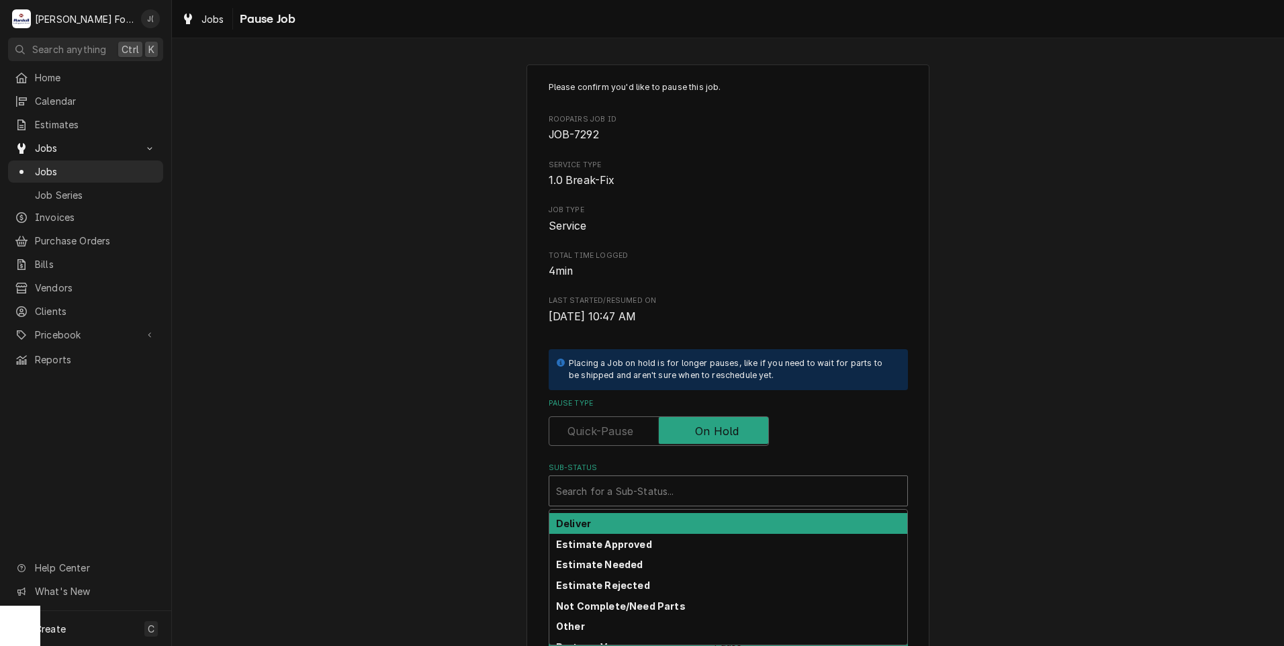
scroll to position [214, 0]
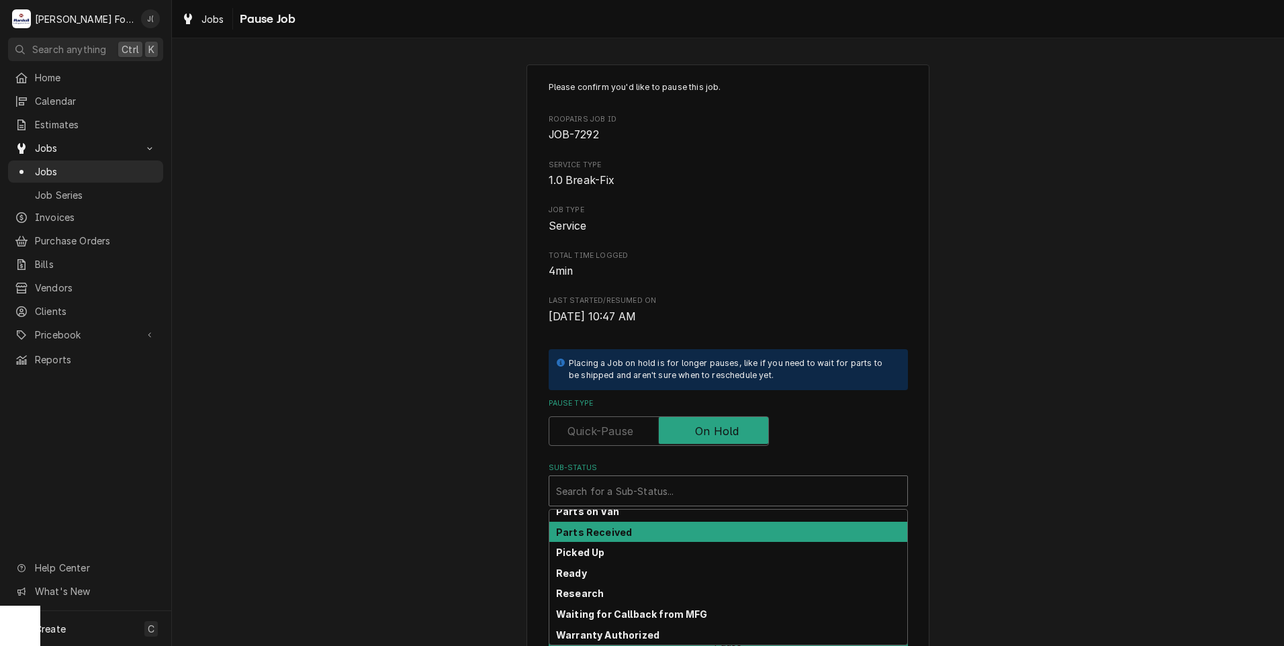
click at [648, 529] on div "Parts Received" at bounding box center [728, 532] width 358 height 21
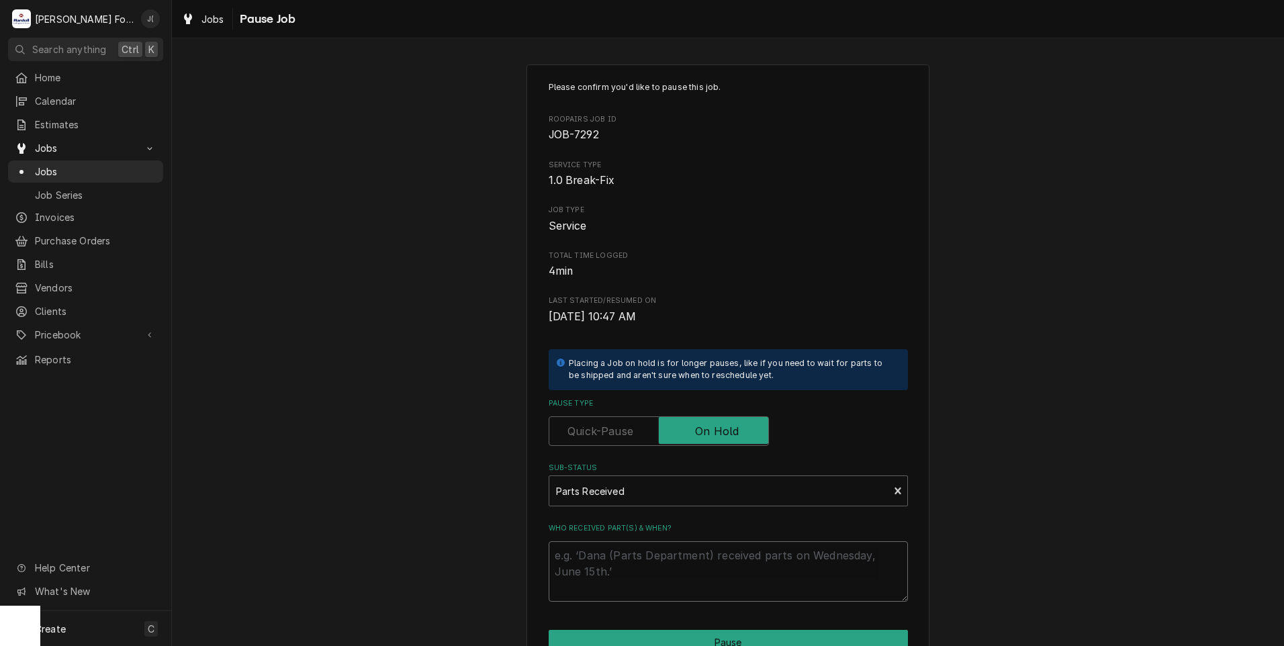
click at [657, 558] on textarea "Who received part(s) & when?" at bounding box center [728, 571] width 359 height 60
type textarea "x"
type textarea "0"
type textarea "x"
type textarea "09"
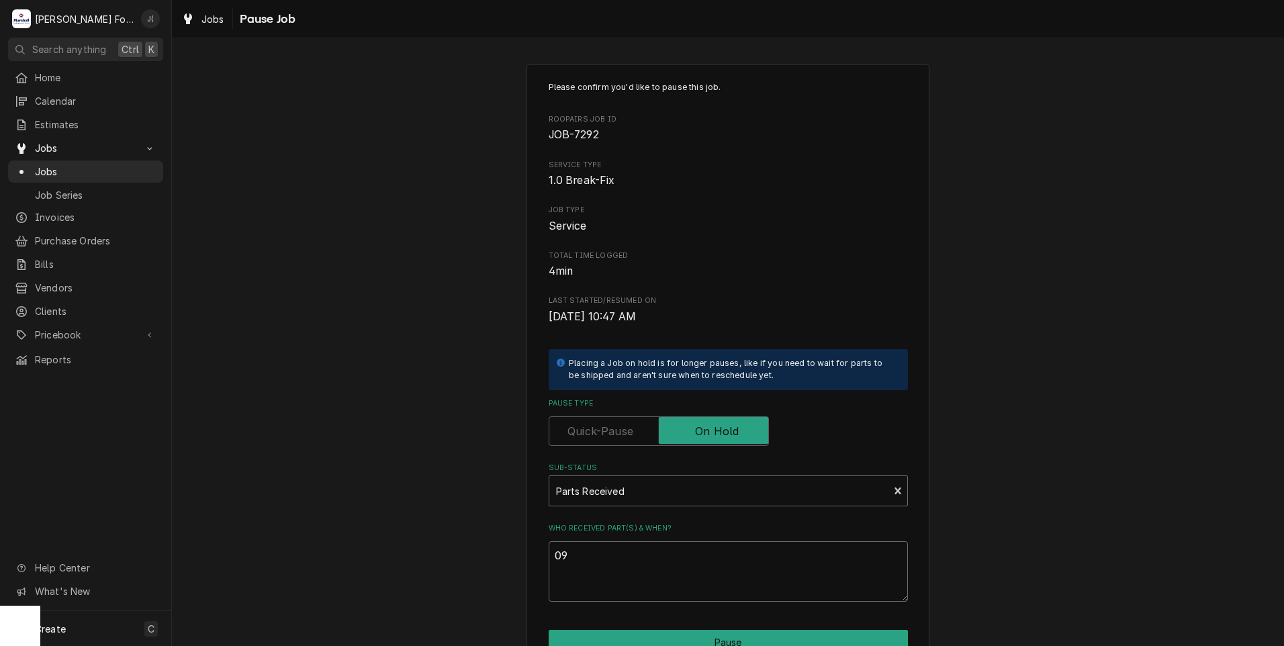
type textarea "x"
type textarea "09/"
type textarea "x"
type textarea "09/2"
type textarea "x"
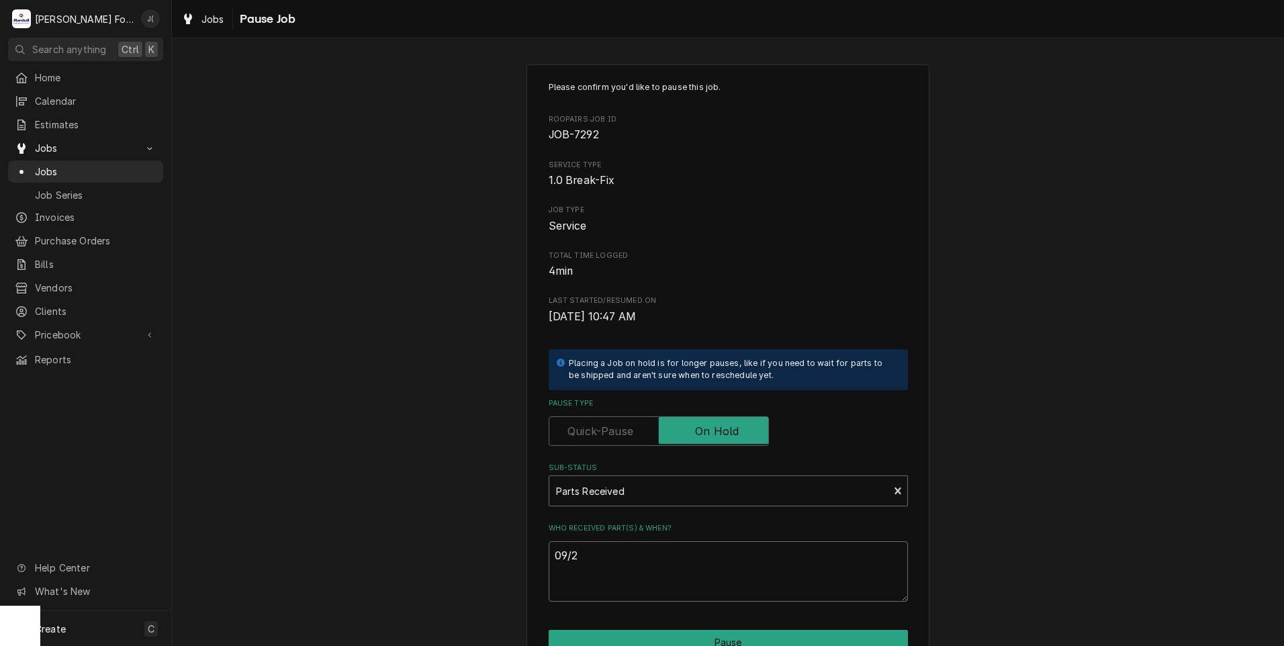
type textarea "09/29"
type textarea "x"
type textarea "09/29/"
type textarea "x"
type textarea "09/29/2"
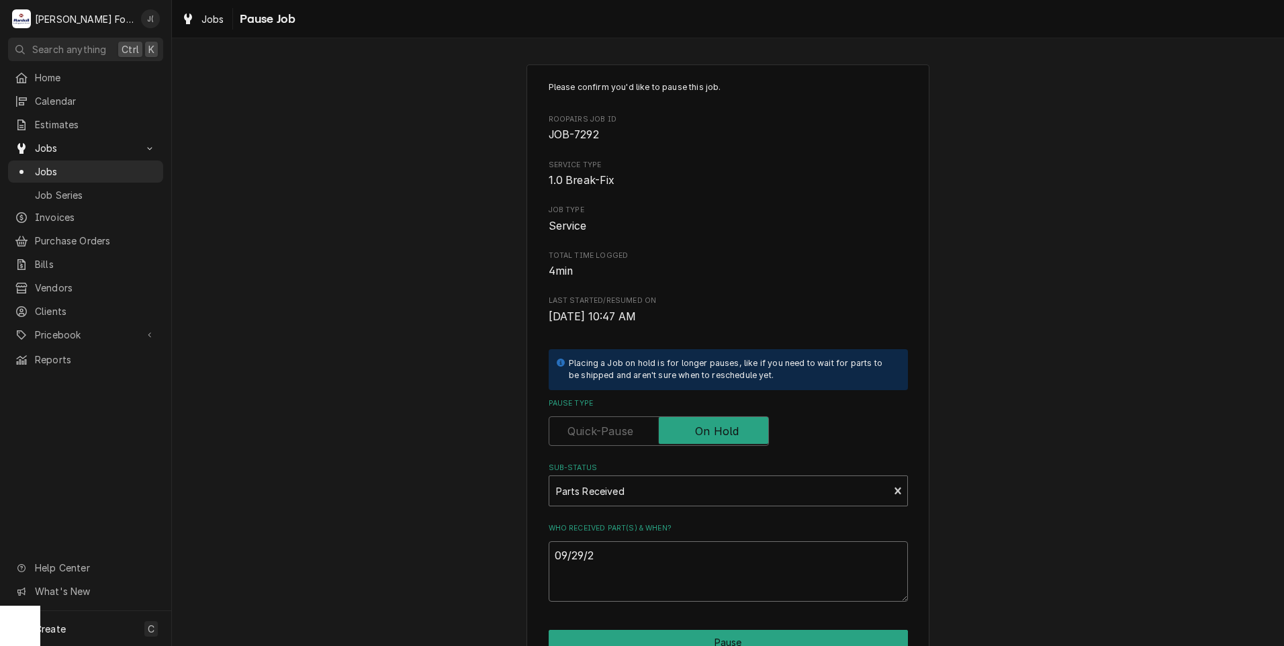
type textarea "x"
type textarea "09/29/20"
type textarea "x"
type textarea "09/29/202"
type textarea "x"
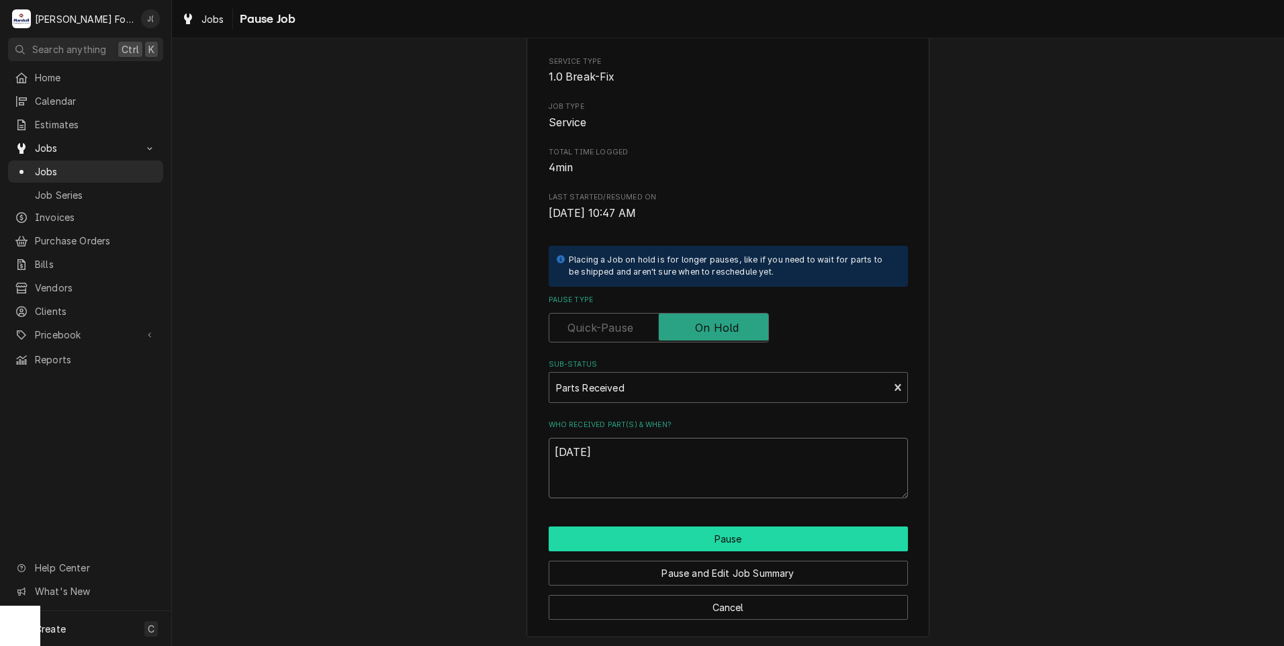
scroll to position [106, 0]
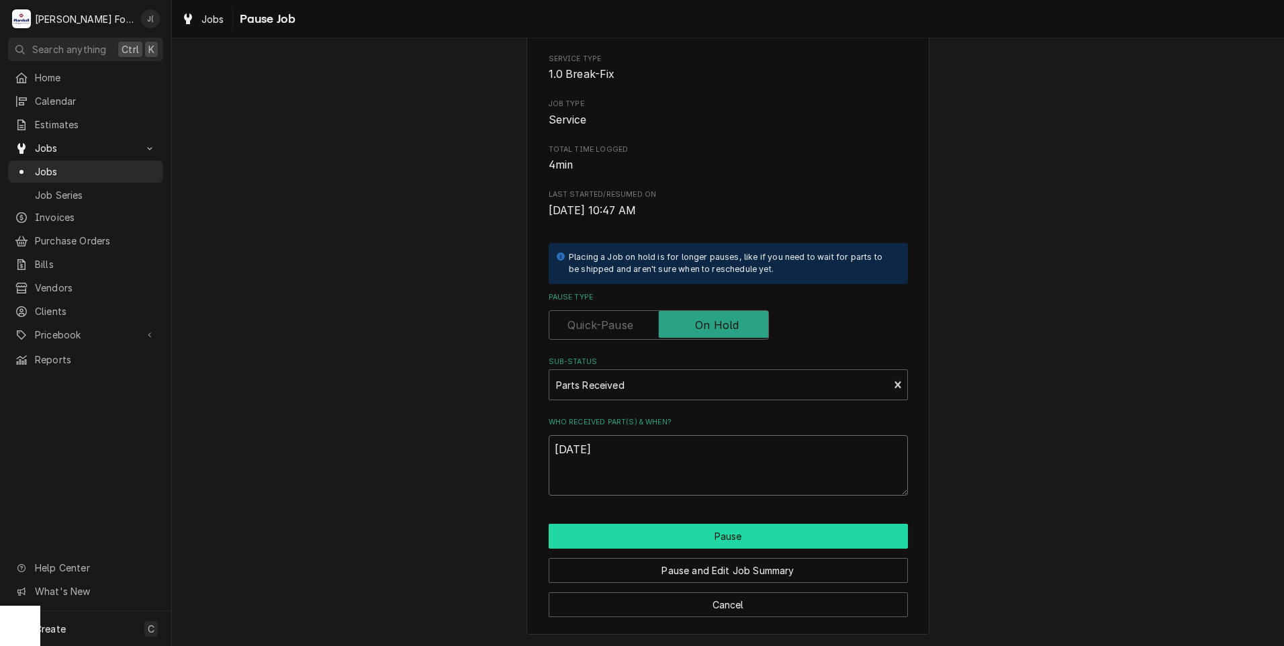
type textarea "[DATE]"
click at [714, 541] on button "Pause" at bounding box center [728, 536] width 359 height 25
type textarea "x"
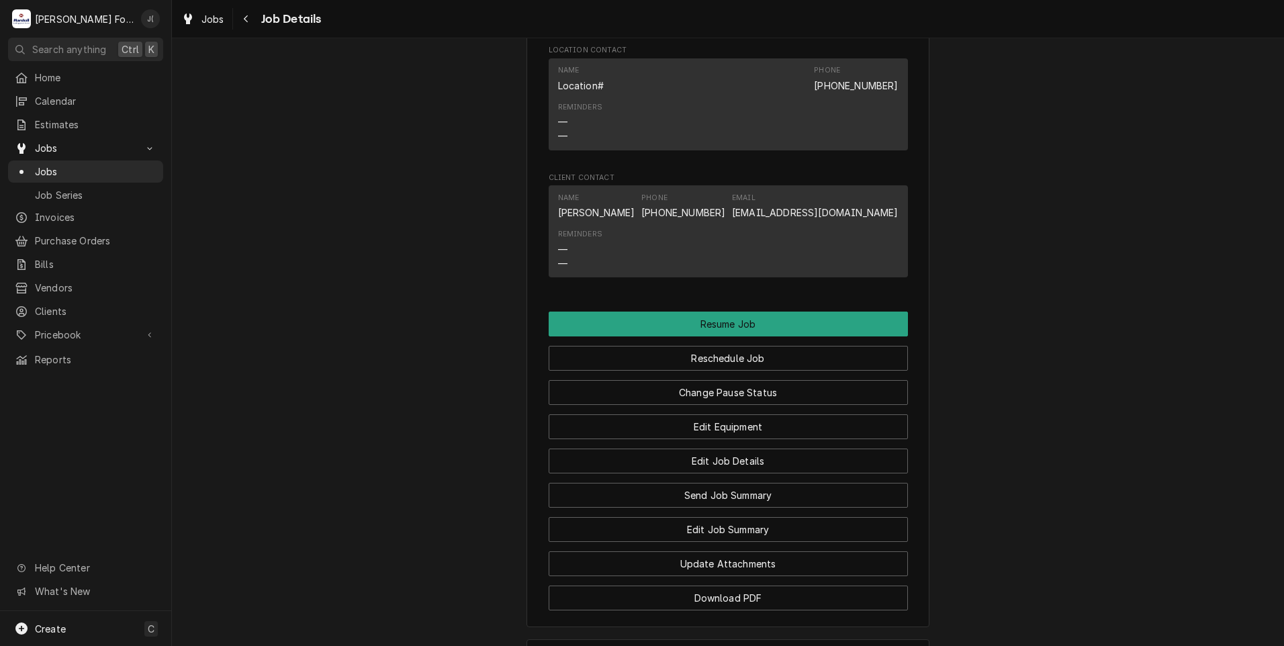
scroll to position [1455, 0]
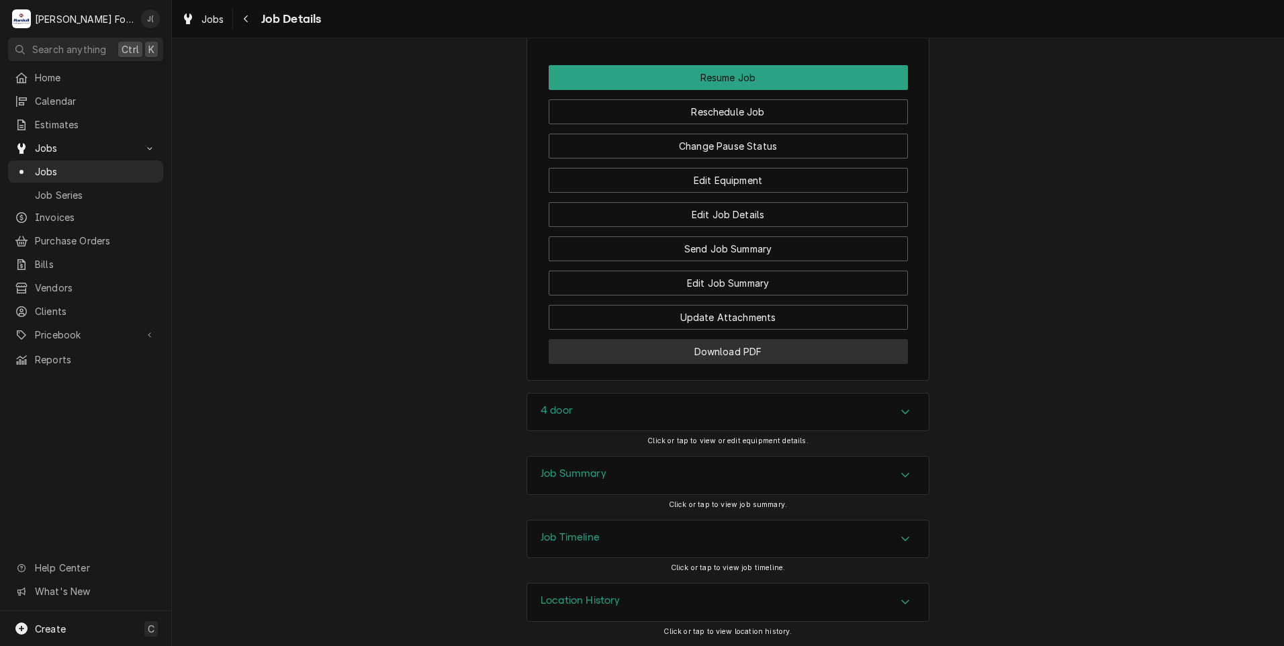
click at [719, 347] on button "Download PDF" at bounding box center [728, 351] width 359 height 25
click at [65, 176] on link "Jobs" at bounding box center [85, 171] width 155 height 22
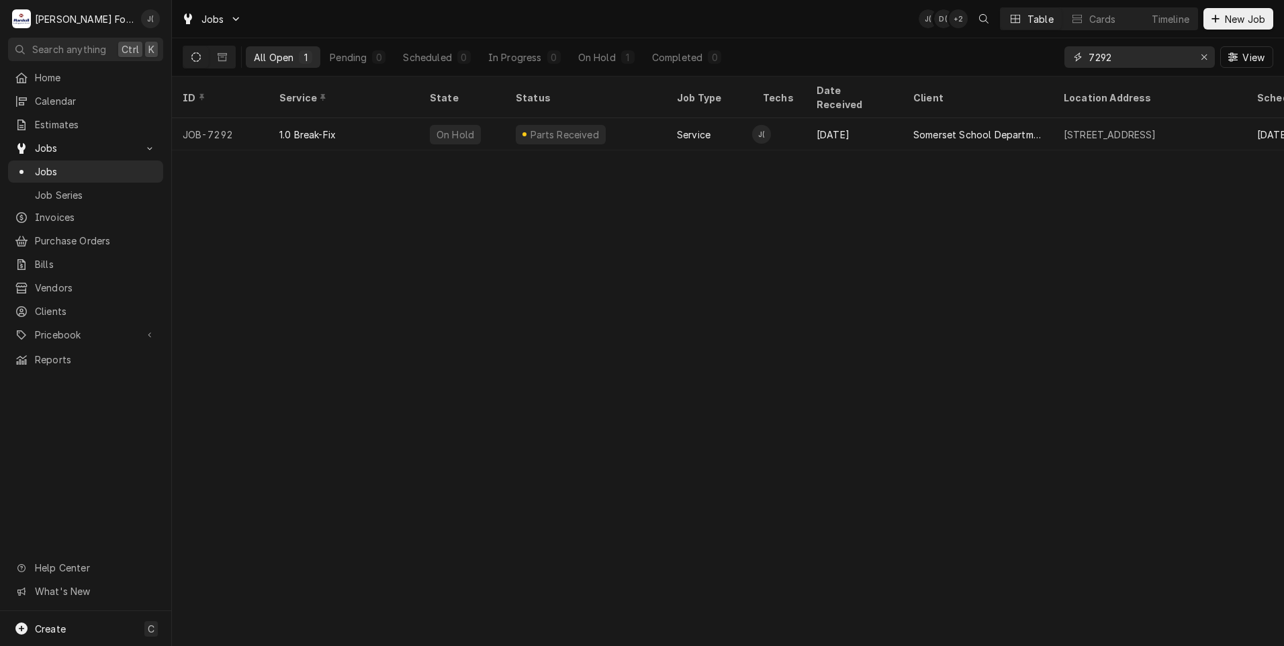
drag, startPoint x: 1125, startPoint y: 58, endPoint x: 929, endPoint y: 59, distance: 196.7
click at [931, 59] on div "All Open 1 Pending 0 Scheduled 0 In Progress 0 On Hold 1 Completed 0 7292 View" at bounding box center [728, 57] width 1091 height 38
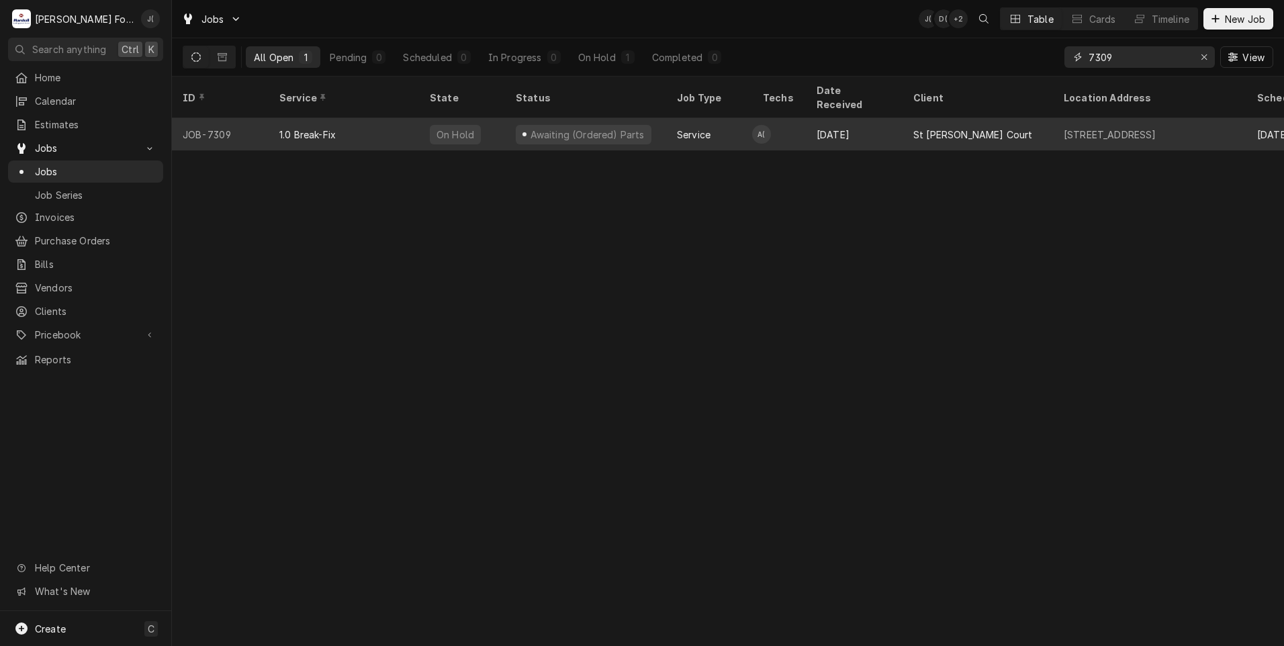
type input "7309"
click at [349, 118] on div "1.0 Break-Fix" at bounding box center [344, 134] width 150 height 32
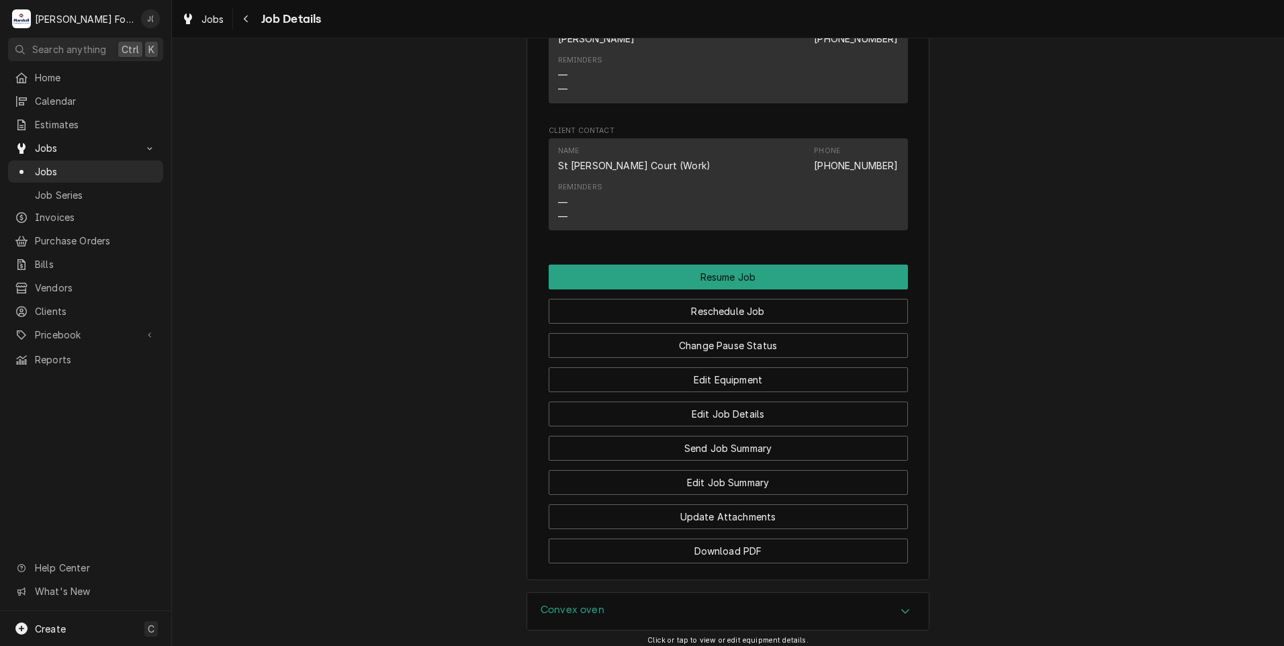
scroll to position [1501, 0]
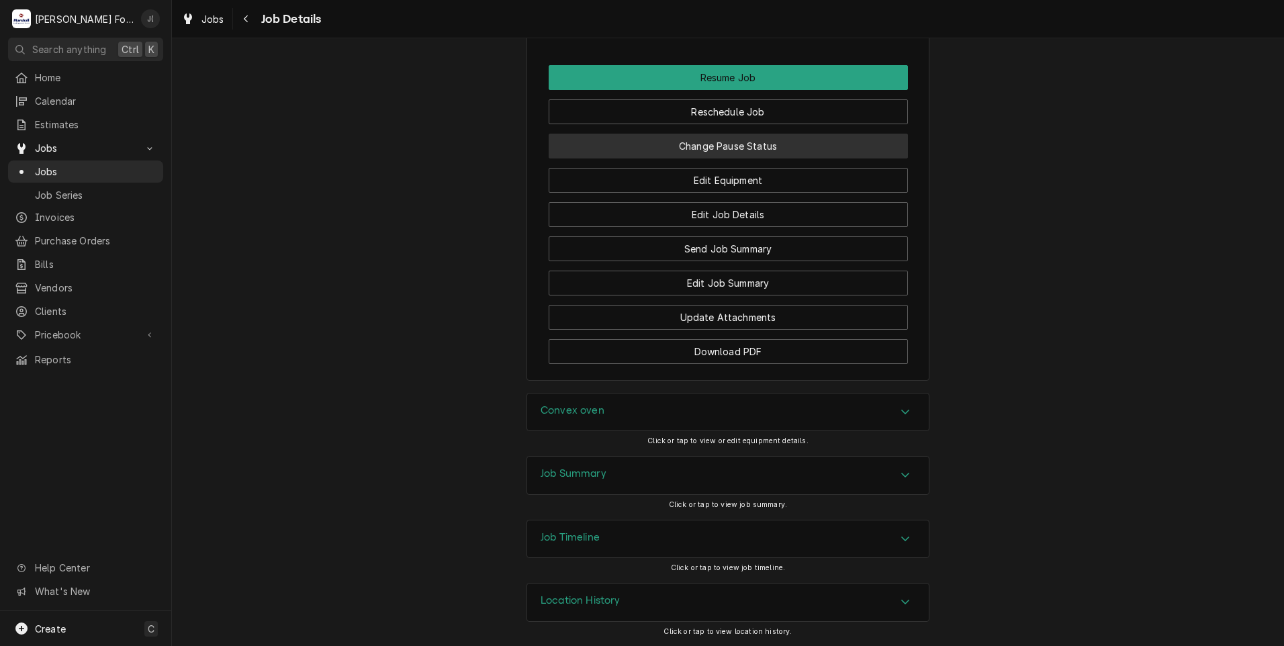
click at [732, 142] on button "Change Pause Status" at bounding box center [728, 146] width 359 height 25
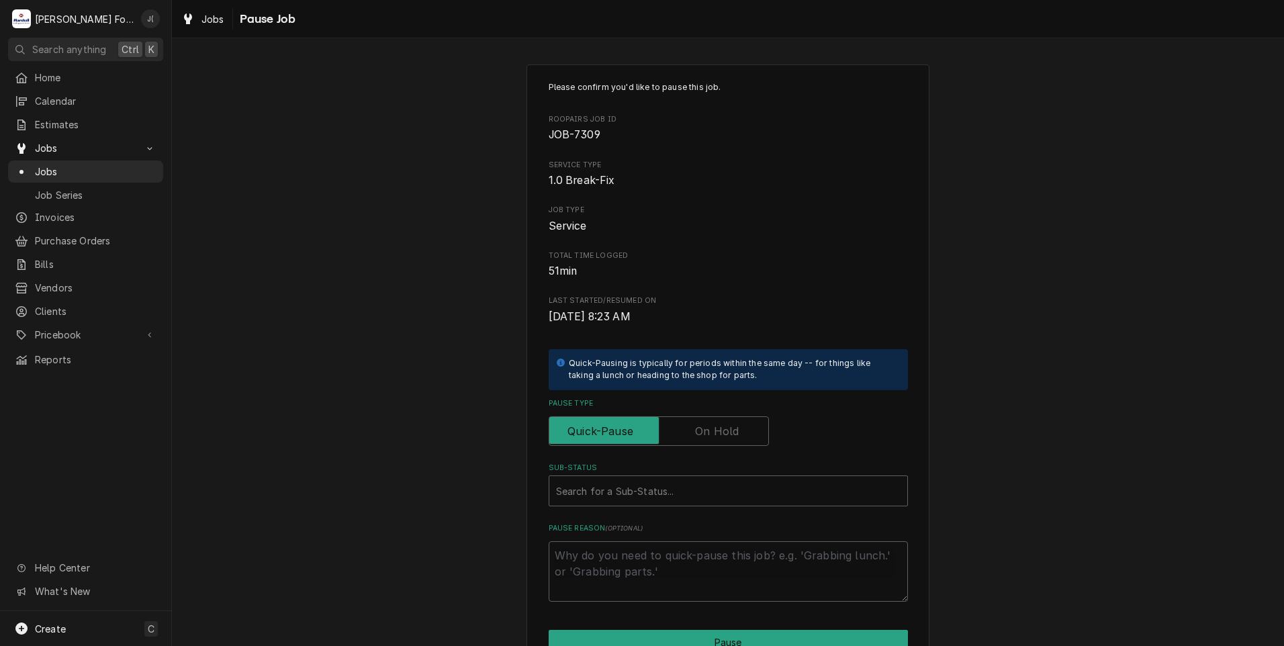
click at [708, 428] on label "Pause Type" at bounding box center [659, 431] width 220 height 30
click at [708, 428] on input "Pause Type" at bounding box center [659, 431] width 208 height 30
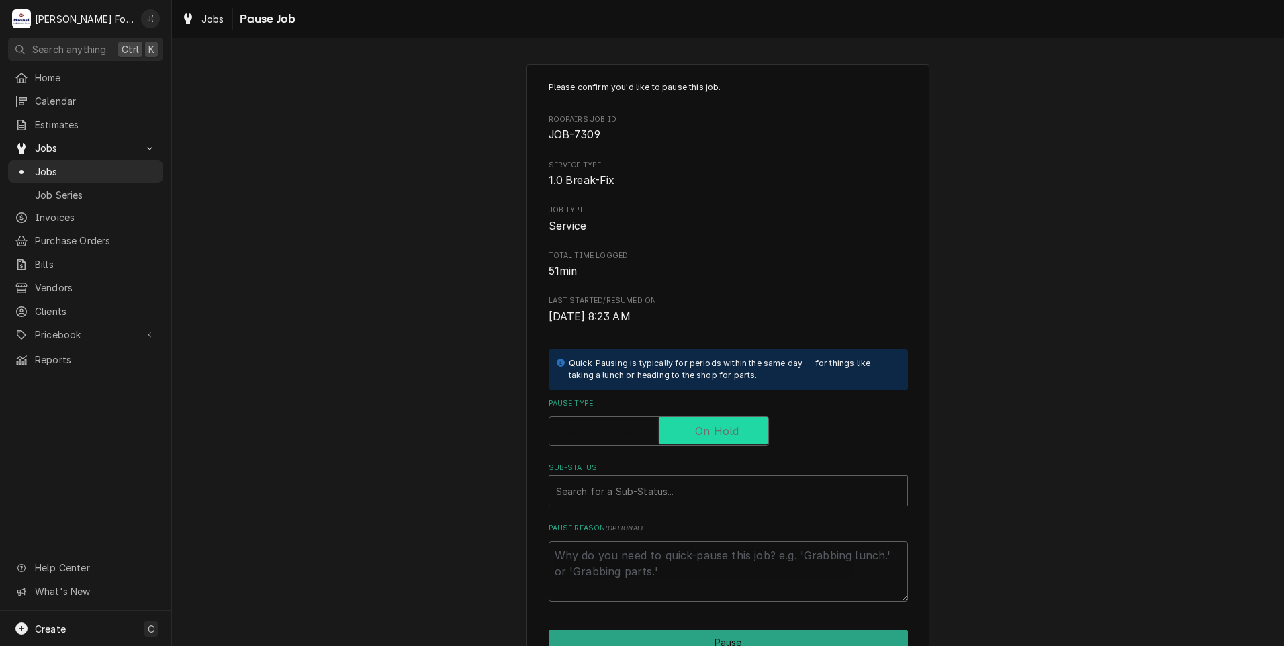
checkbox input "true"
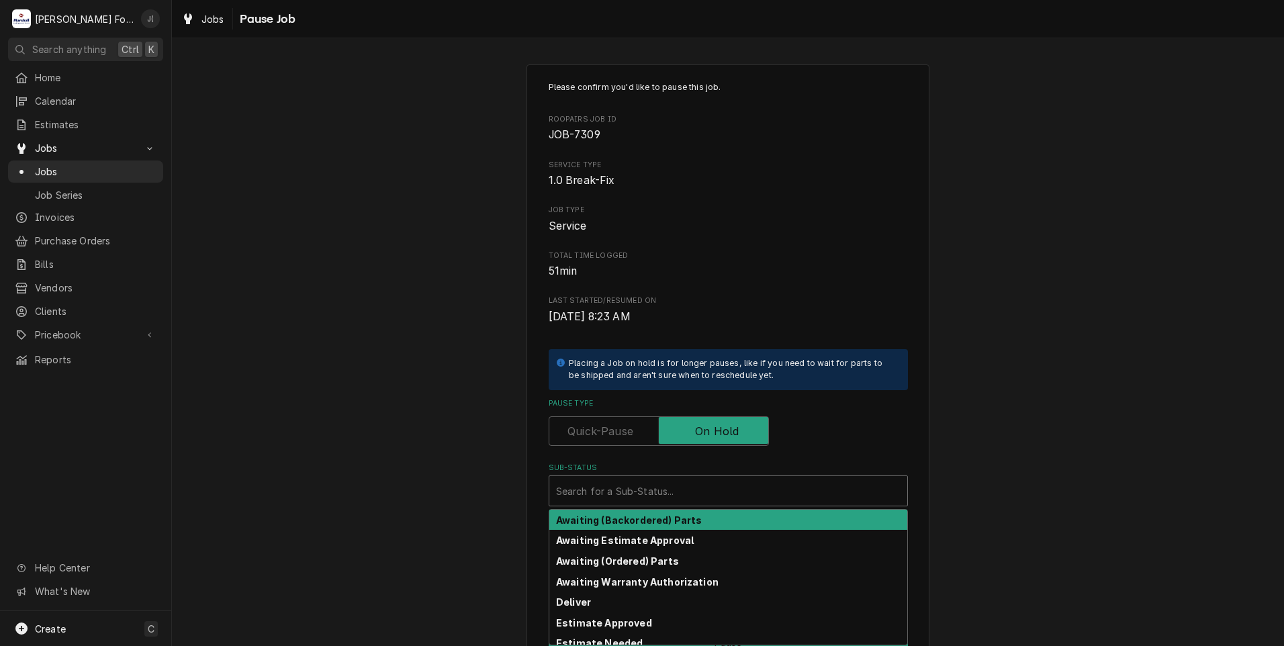
drag, startPoint x: 669, startPoint y: 488, endPoint x: 644, endPoint y: 513, distance: 35.6
click at [662, 496] on div "Sub-Status" at bounding box center [728, 491] width 344 height 24
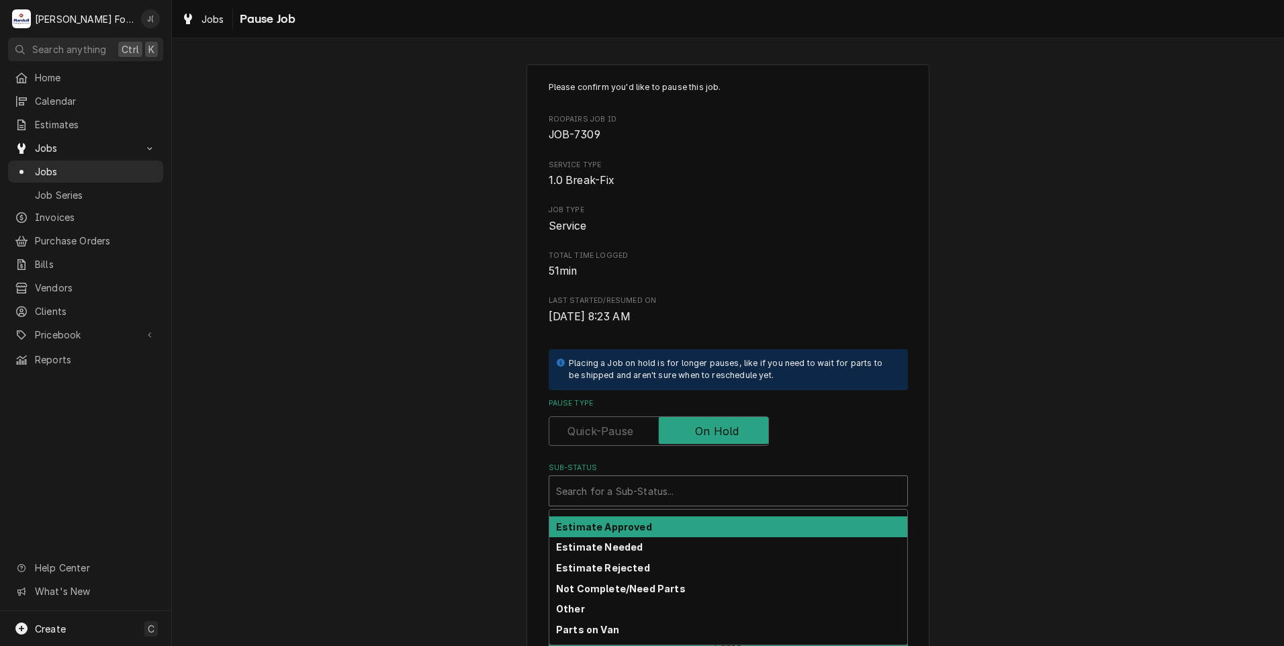
scroll to position [214, 0]
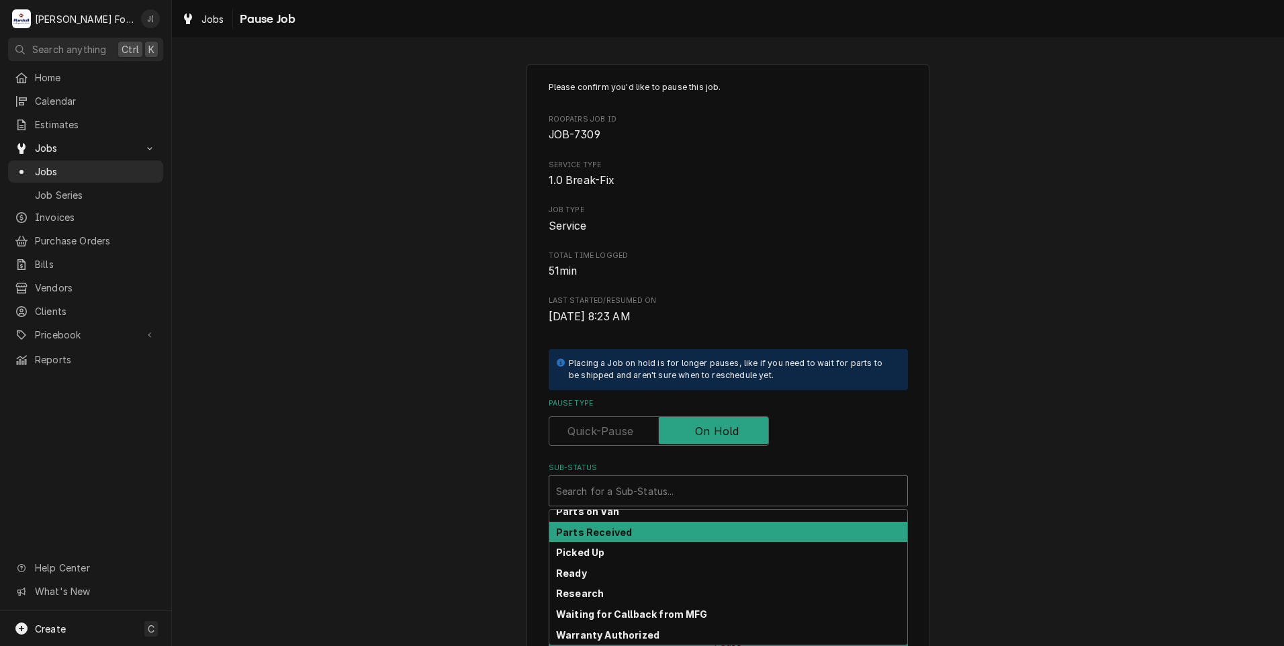
click at [635, 533] on div "Parts Received" at bounding box center [728, 532] width 358 height 21
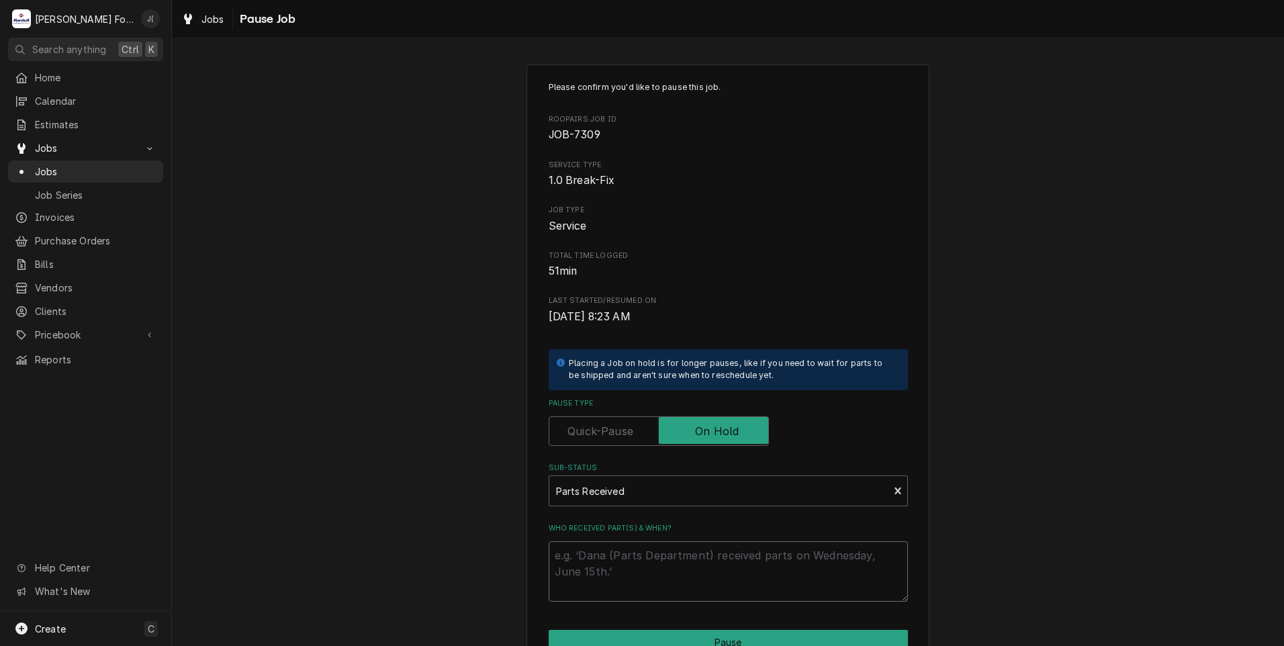
click at [630, 562] on textarea "Who received part(s) & when?" at bounding box center [728, 571] width 359 height 60
type textarea "x"
type textarea "0"
type textarea "x"
type textarea "09"
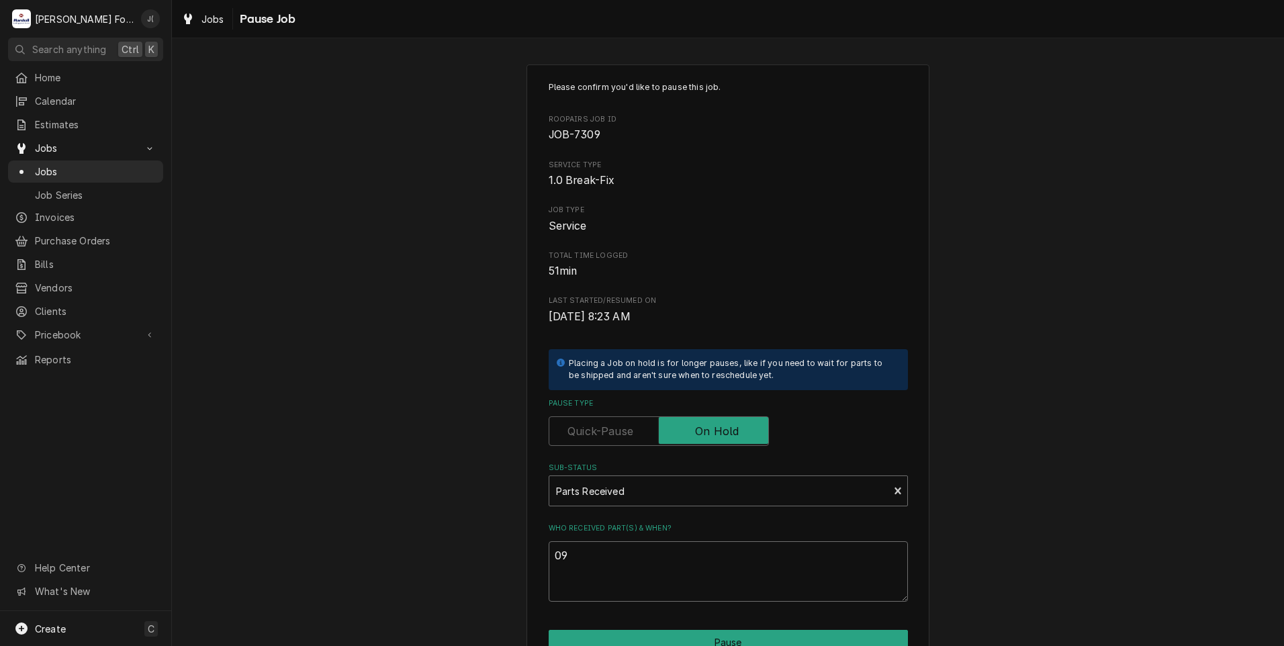
type textarea "x"
type textarea "09/"
type textarea "x"
type textarea "09/2"
type textarea "x"
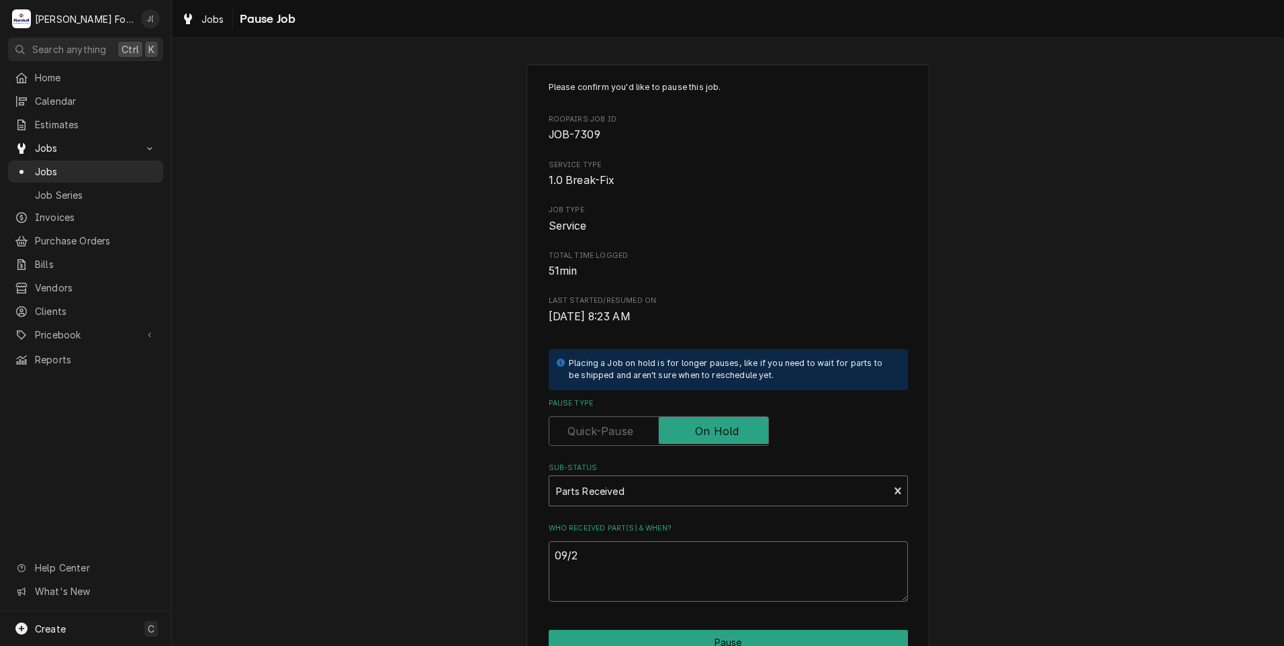
type textarea "09/29"
type textarea "x"
type textarea "09/29/"
type textarea "x"
type textarea "09/29/2"
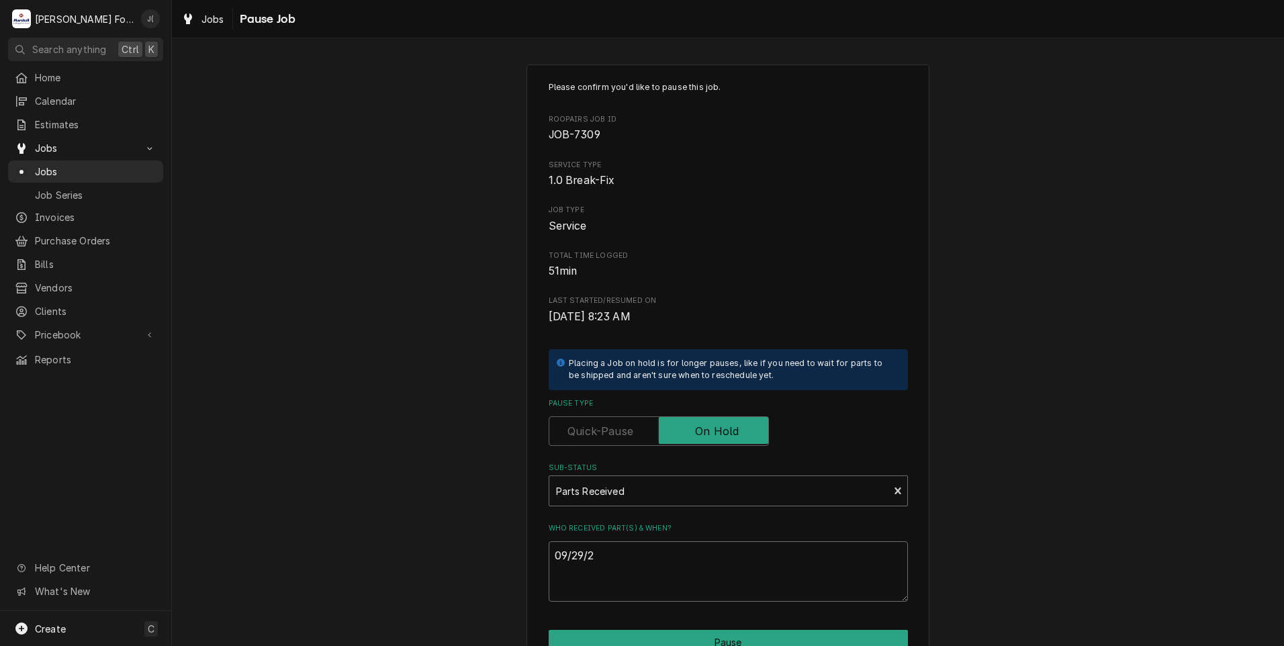
type textarea "x"
type textarea "09/29/20"
type textarea "x"
type textarea "09/29/202"
type textarea "x"
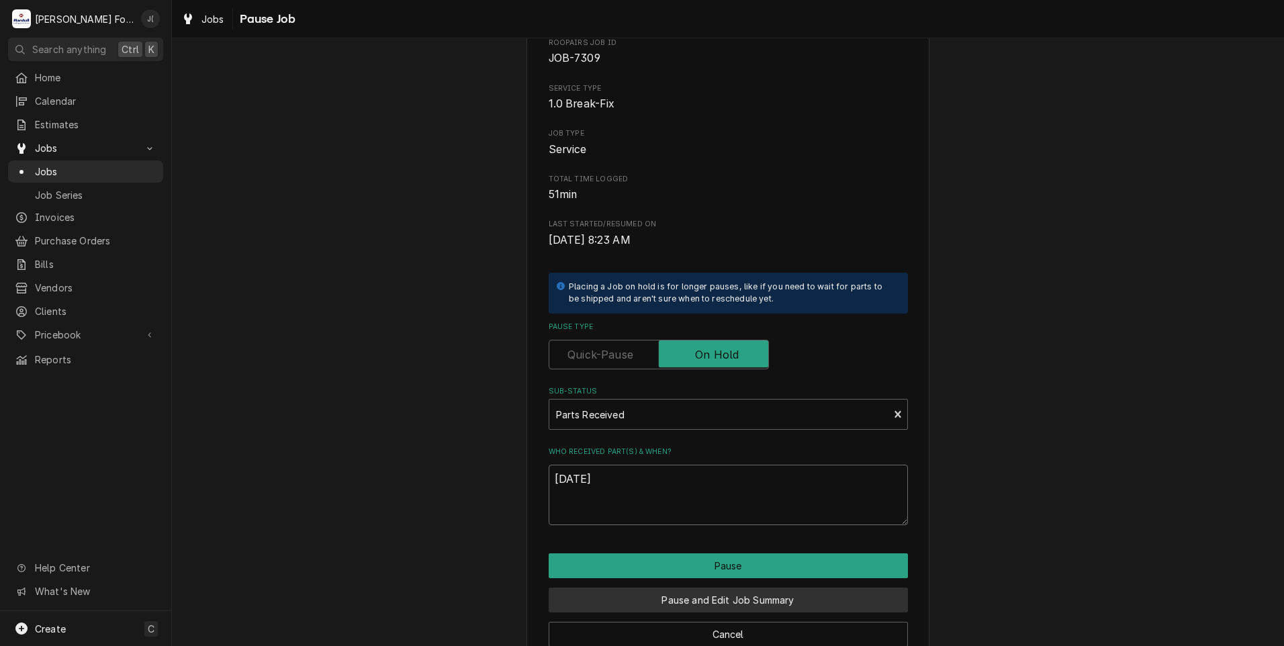
scroll to position [106, 0]
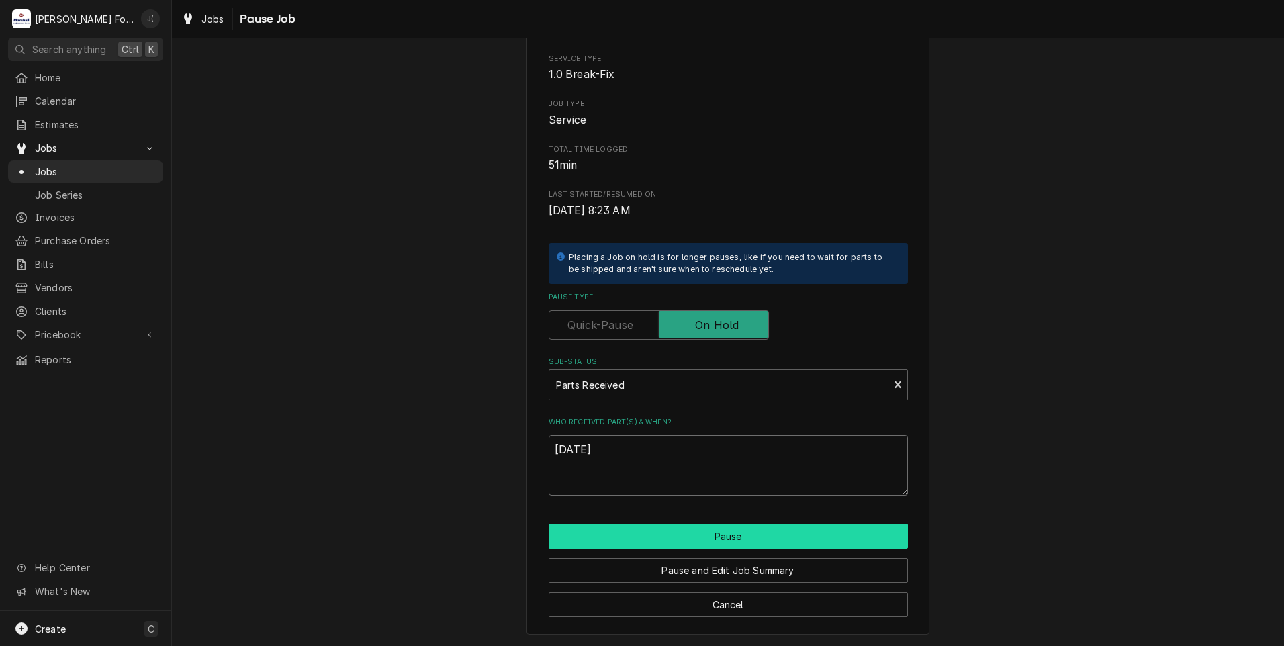
type textarea "09/29/2025"
click at [690, 542] on button "Pause" at bounding box center [728, 536] width 359 height 25
type textarea "x"
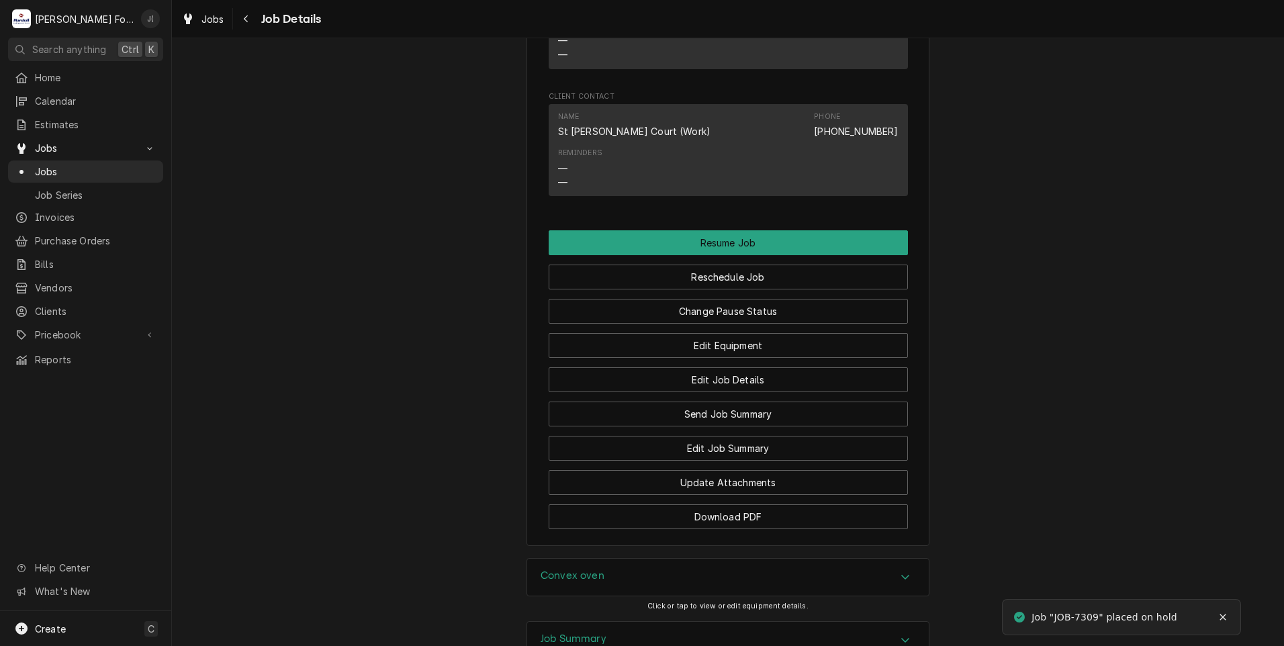
scroll to position [1343, 0]
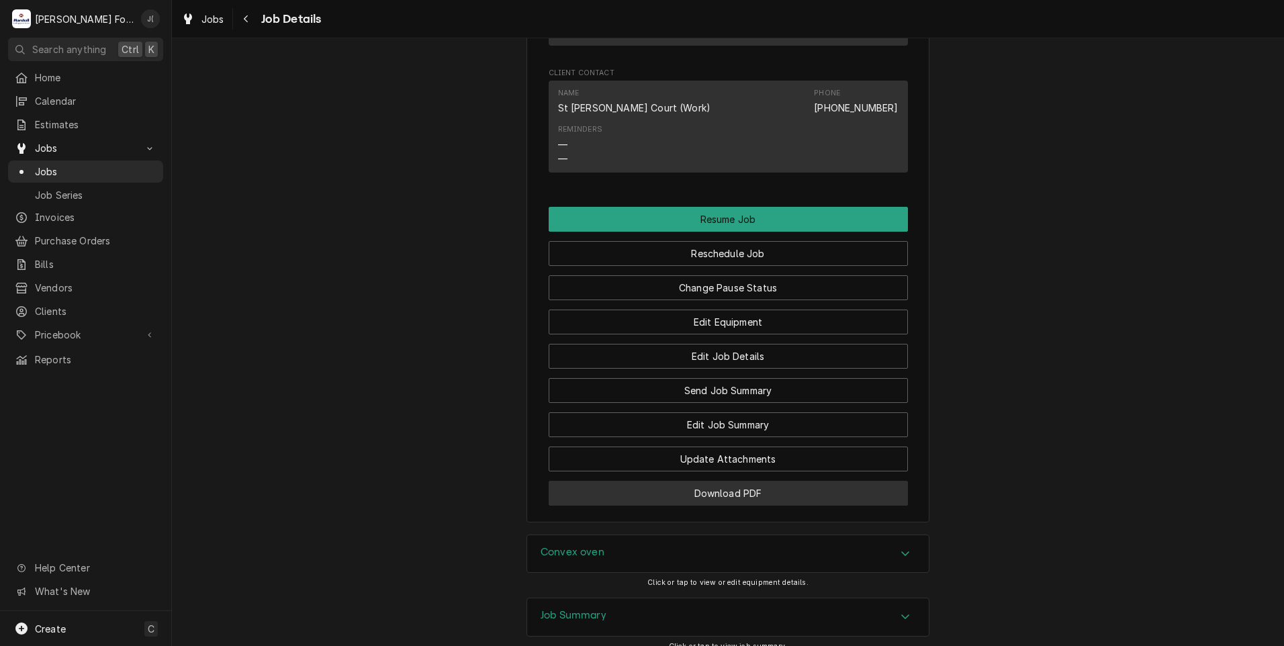
click at [694, 506] on button "Download PDF" at bounding box center [728, 493] width 359 height 25
click at [113, 168] on span "Jobs" at bounding box center [96, 172] width 122 height 14
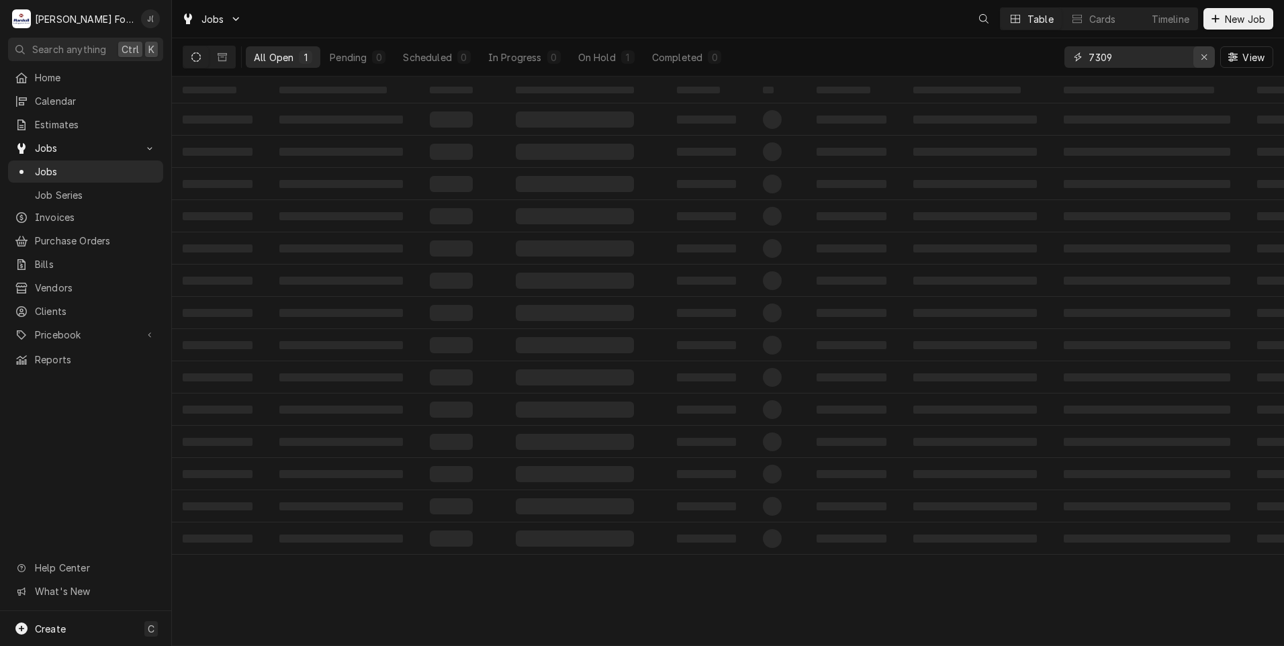
click at [1201, 61] on div "Erase input" at bounding box center [1203, 56] width 13 height 13
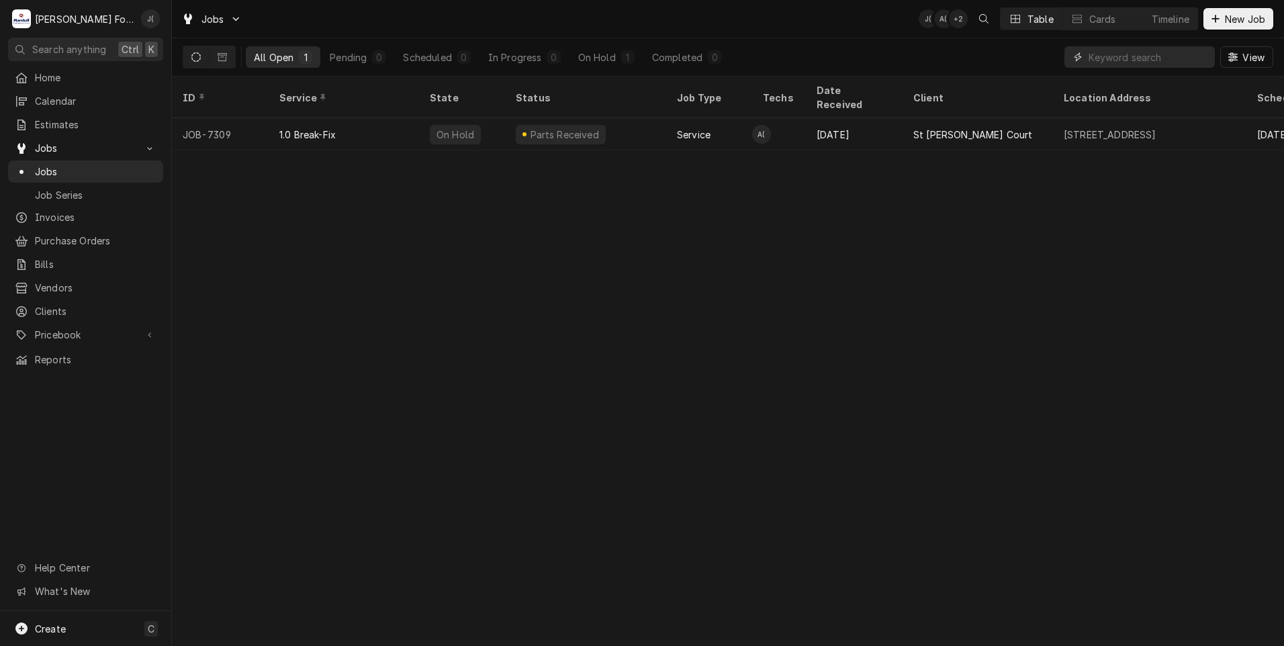
click at [1187, 59] on input "Dynamic Content Wrapper" at bounding box center [1151, 56] width 126 height 21
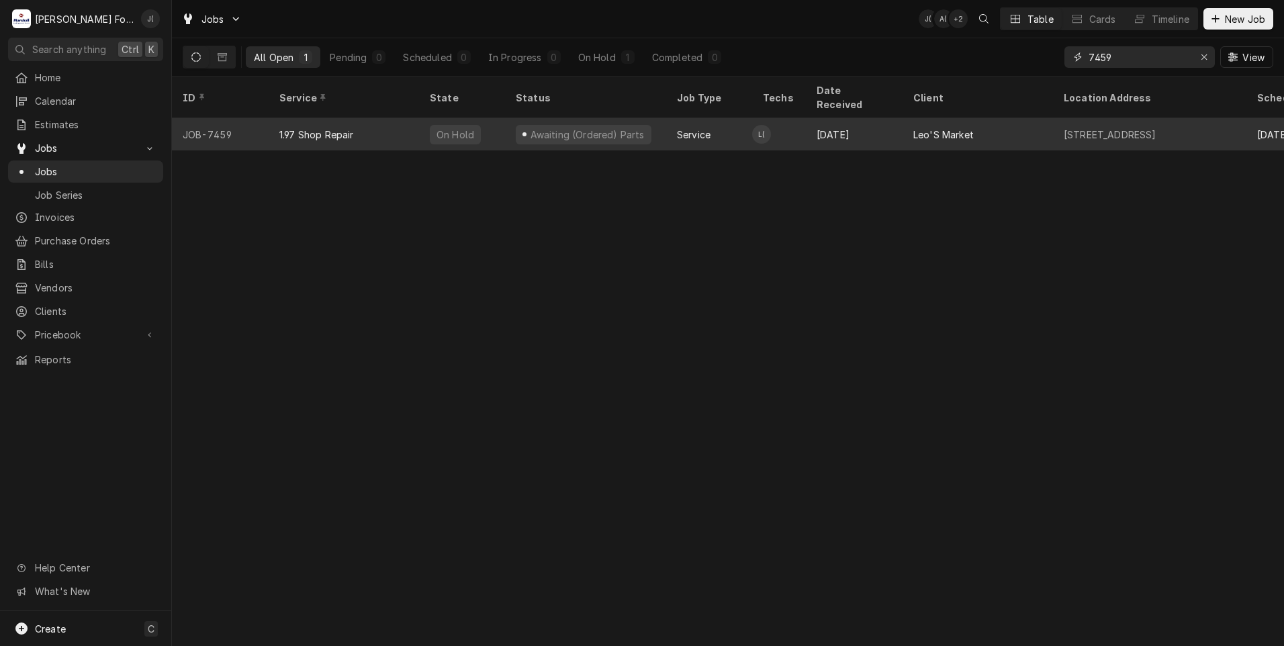
type input "7459"
click at [356, 125] on div "1.97 Shop Repair" at bounding box center [344, 134] width 150 height 32
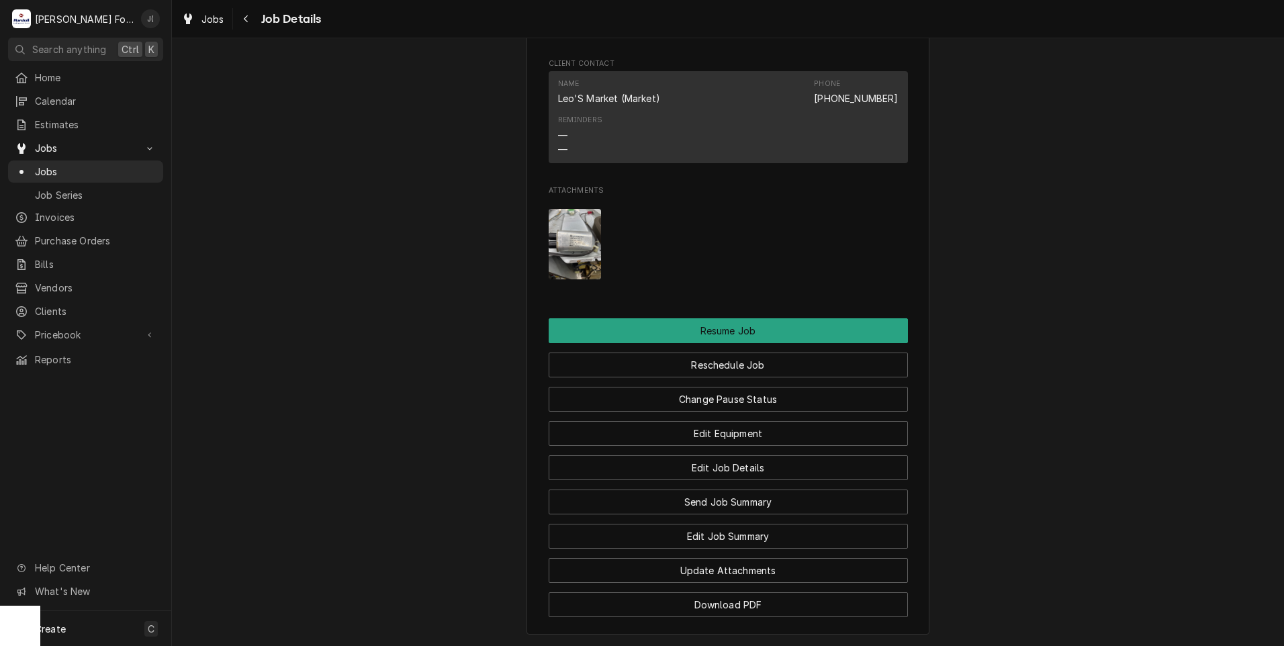
scroll to position [1683, 0]
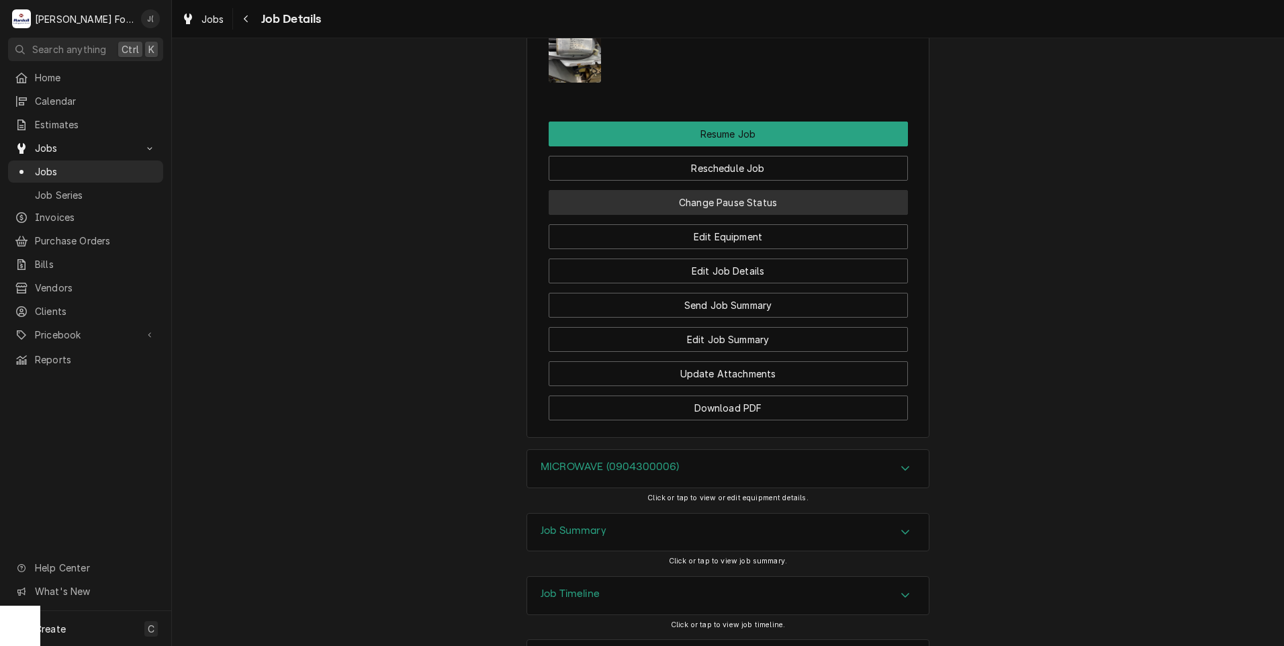
click at [751, 190] on button "Change Pause Status" at bounding box center [728, 202] width 359 height 25
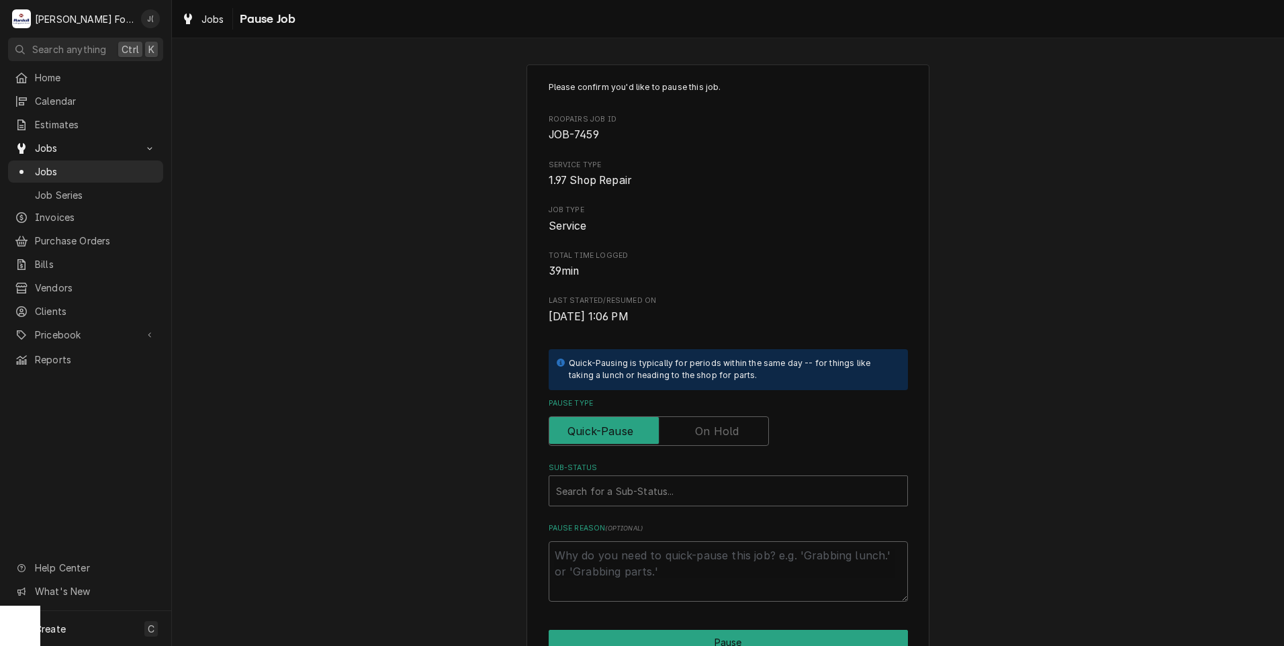
click at [715, 437] on label "Pause Type" at bounding box center [659, 431] width 220 height 30
click at [715, 437] on input "Pause Type" at bounding box center [659, 431] width 208 height 30
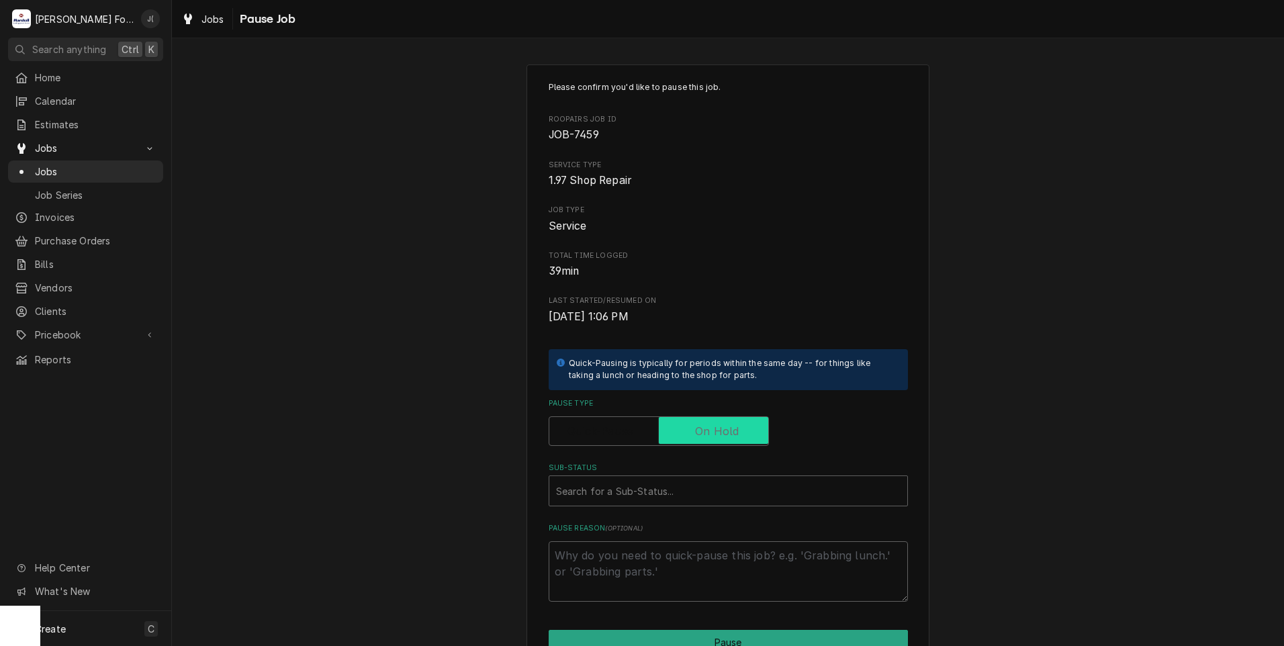
checkbox input "true"
click at [696, 486] on div "Sub-Status" at bounding box center [728, 491] width 344 height 24
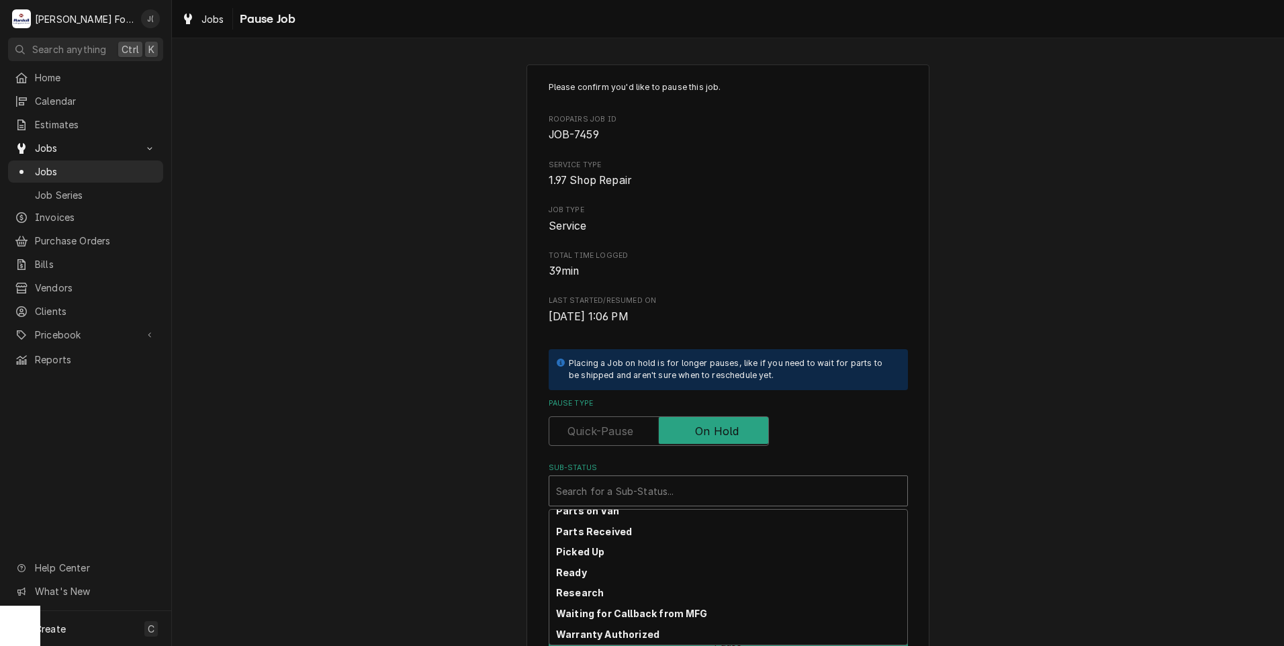
scroll to position [214, 0]
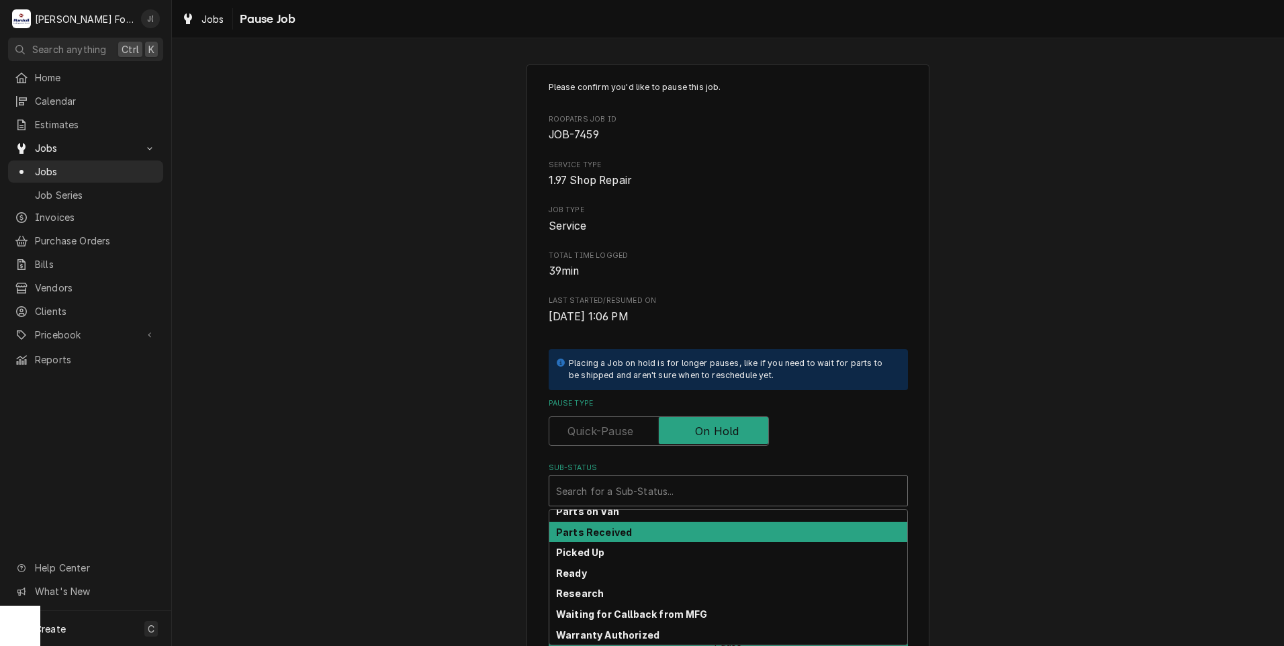
click at [667, 533] on div "Parts Received" at bounding box center [728, 532] width 358 height 21
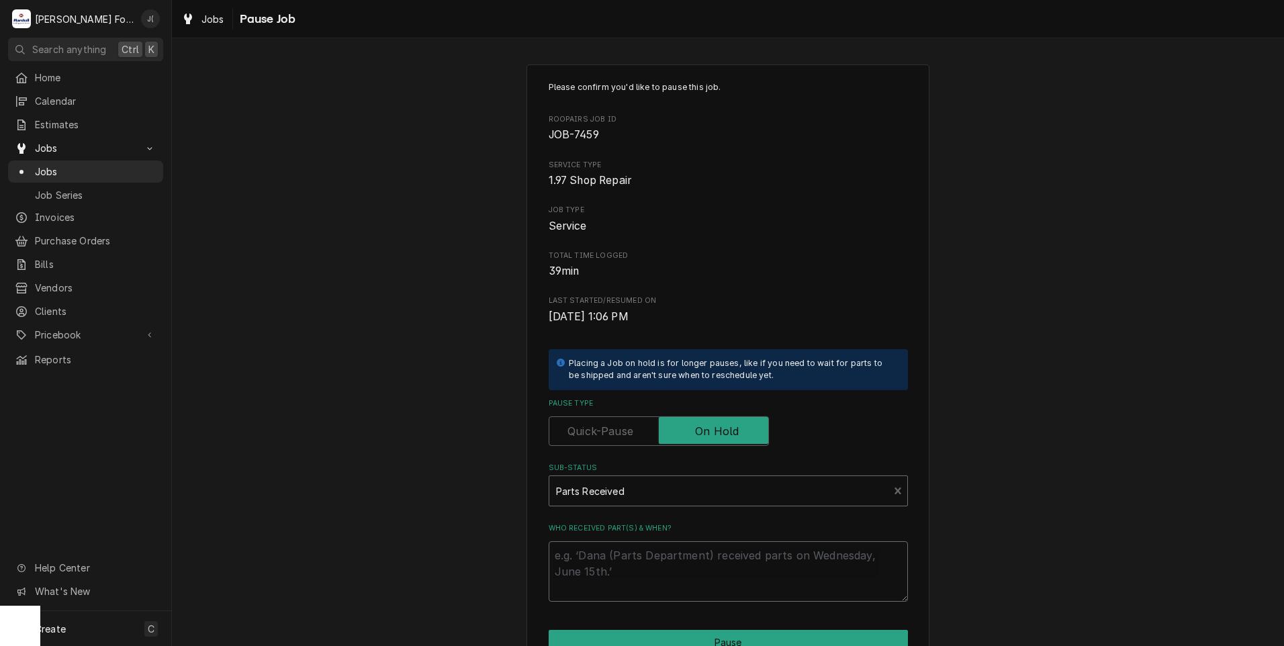
click at [659, 551] on textarea "Who received part(s) & when?" at bounding box center [728, 571] width 359 height 60
type textarea "x"
type textarea "0"
type textarea "x"
type textarea "09"
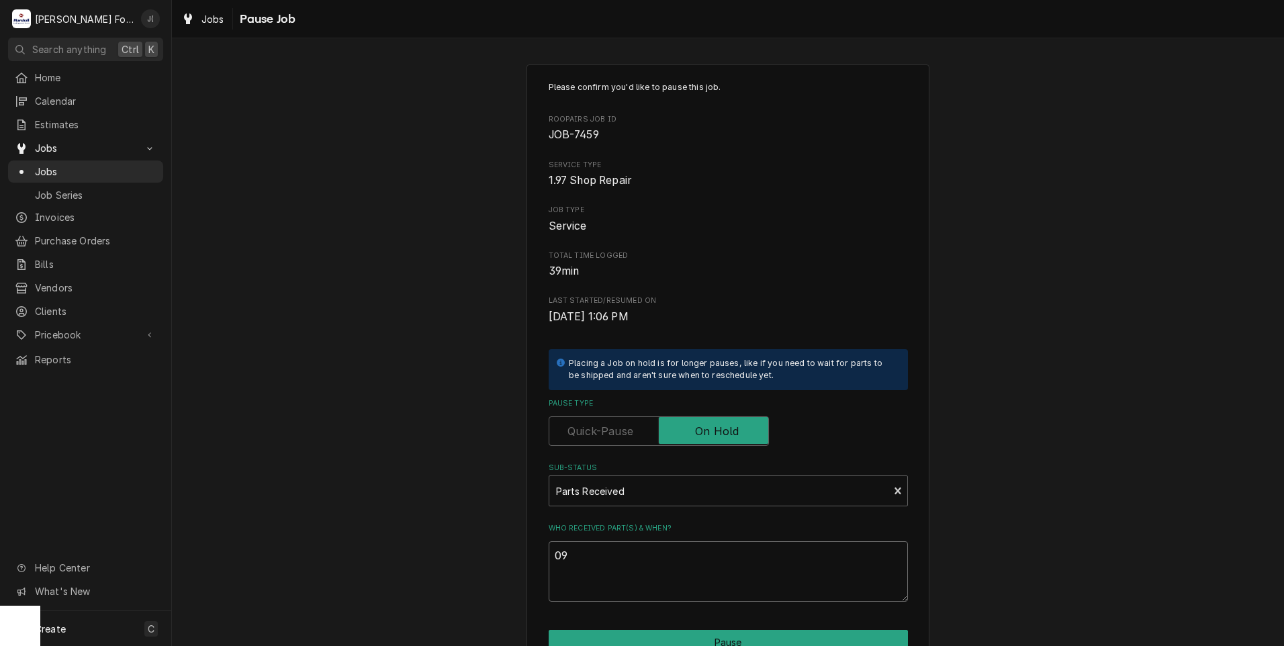
type textarea "x"
type textarea "09/"
type textarea "x"
type textarea "09/2"
type textarea "x"
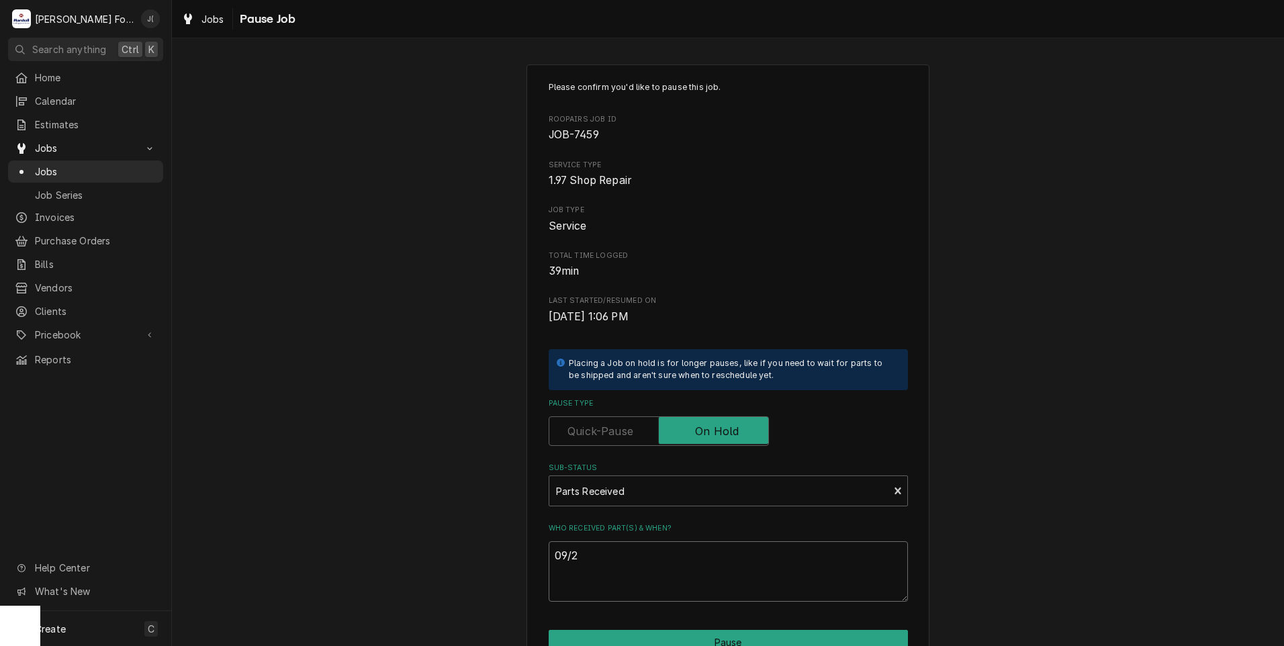
type textarea "09/29"
type textarea "x"
type textarea "09/29/"
type textarea "x"
type textarea "09/29/2"
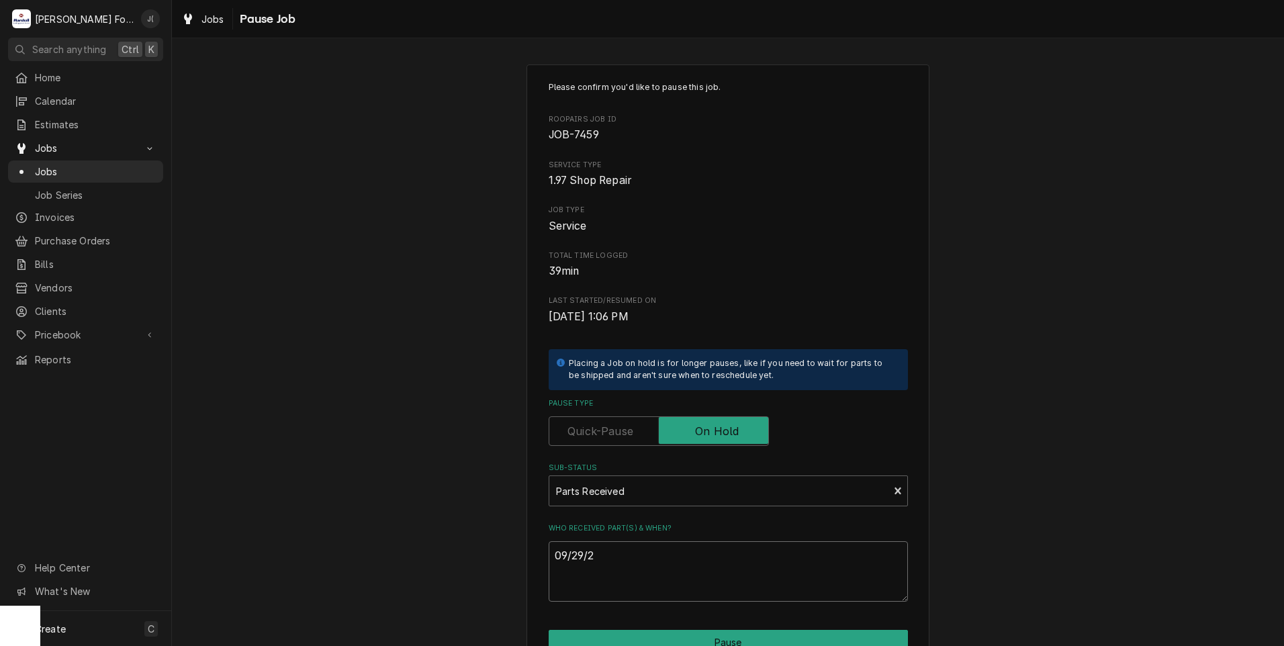
type textarea "x"
type textarea "09/29/20"
type textarea "x"
type textarea "09/29/202"
type textarea "x"
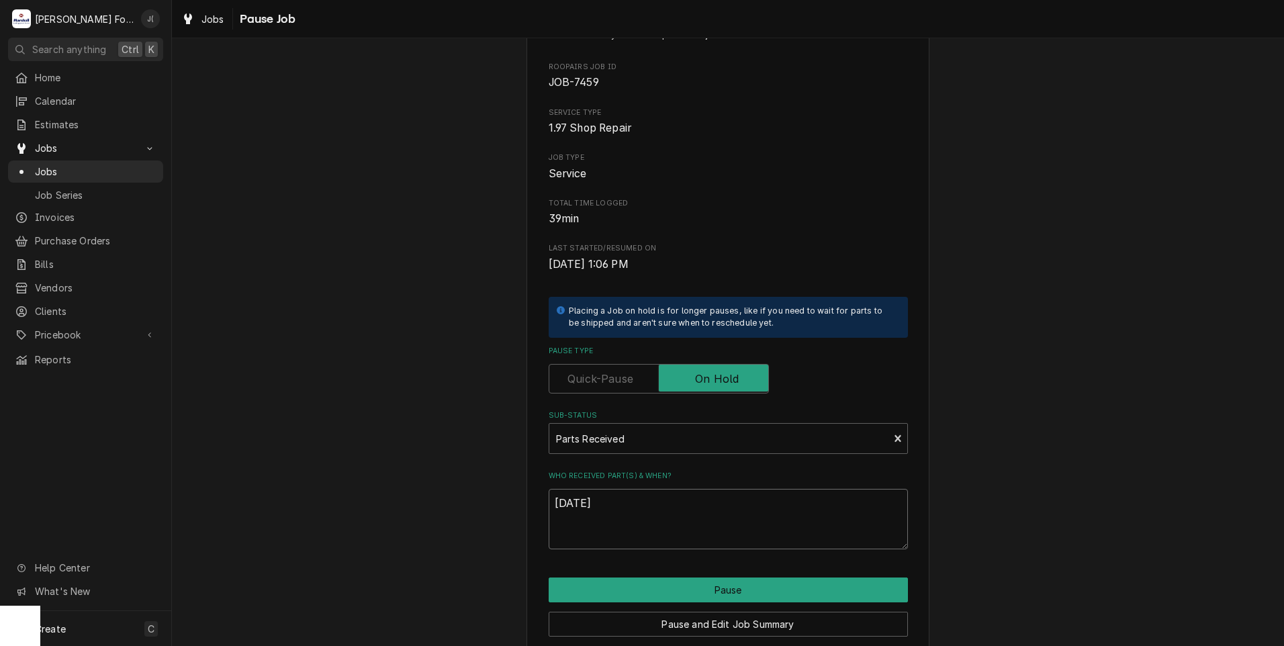
scroll to position [106, 0]
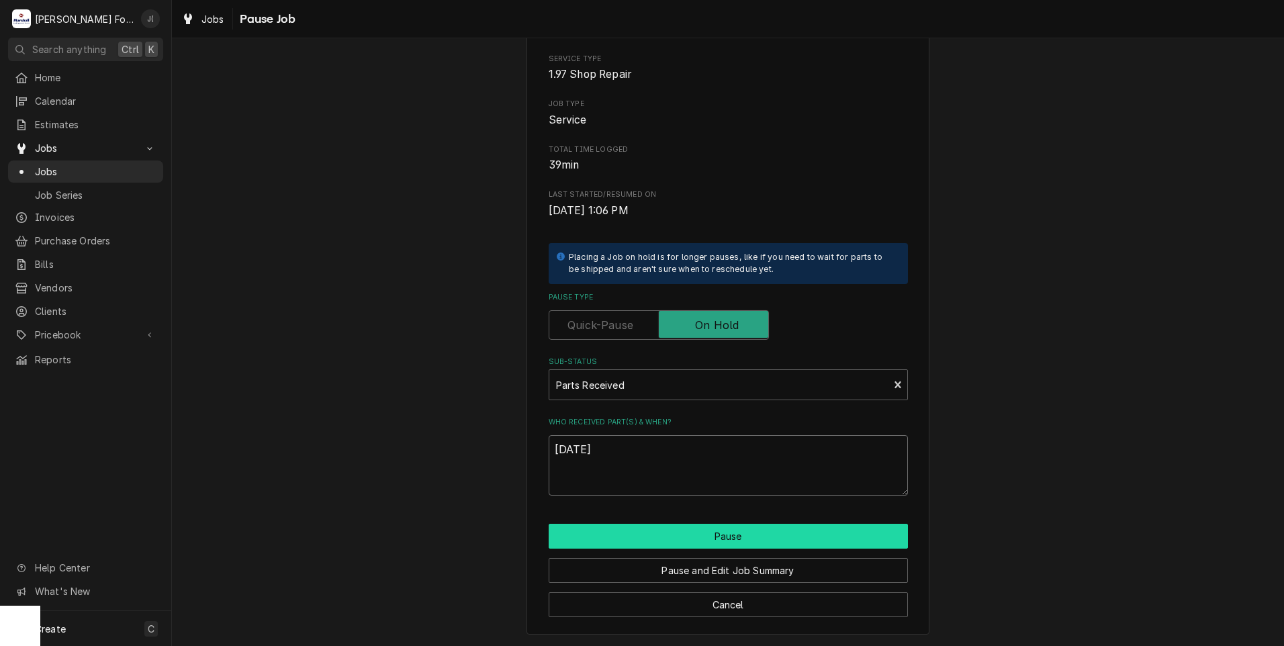
type textarea "[DATE]"
click at [741, 537] on button "Pause" at bounding box center [728, 536] width 359 height 25
type textarea "x"
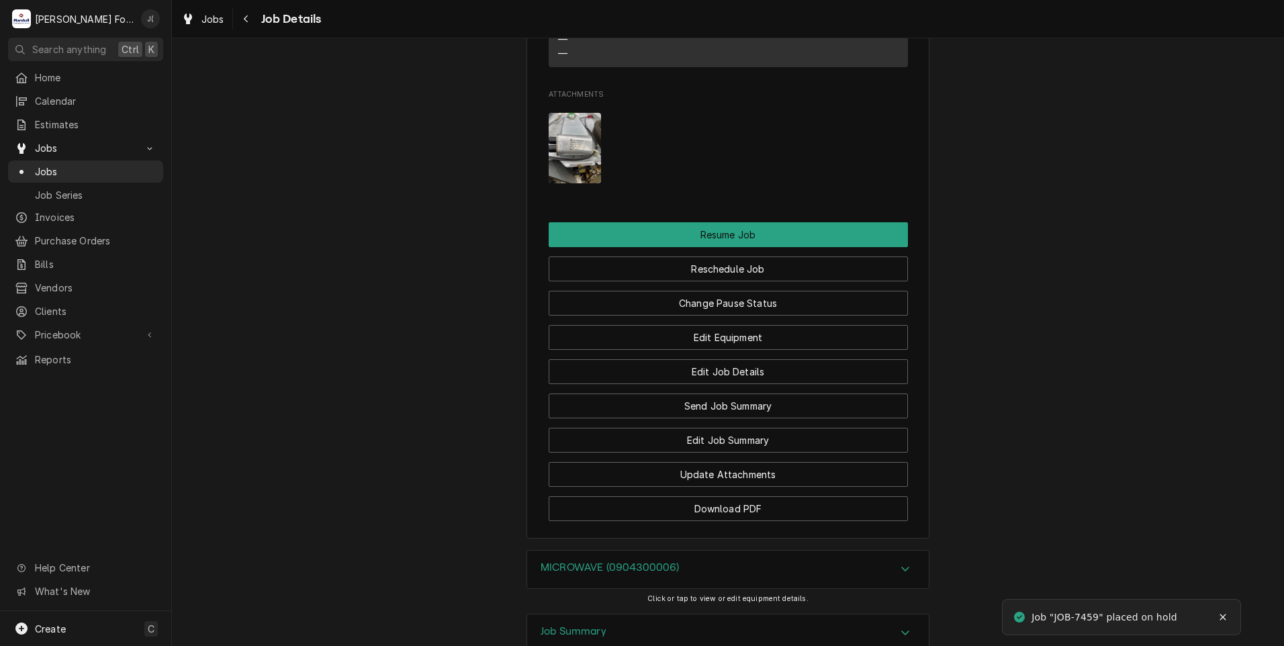
scroll to position [1683, 0]
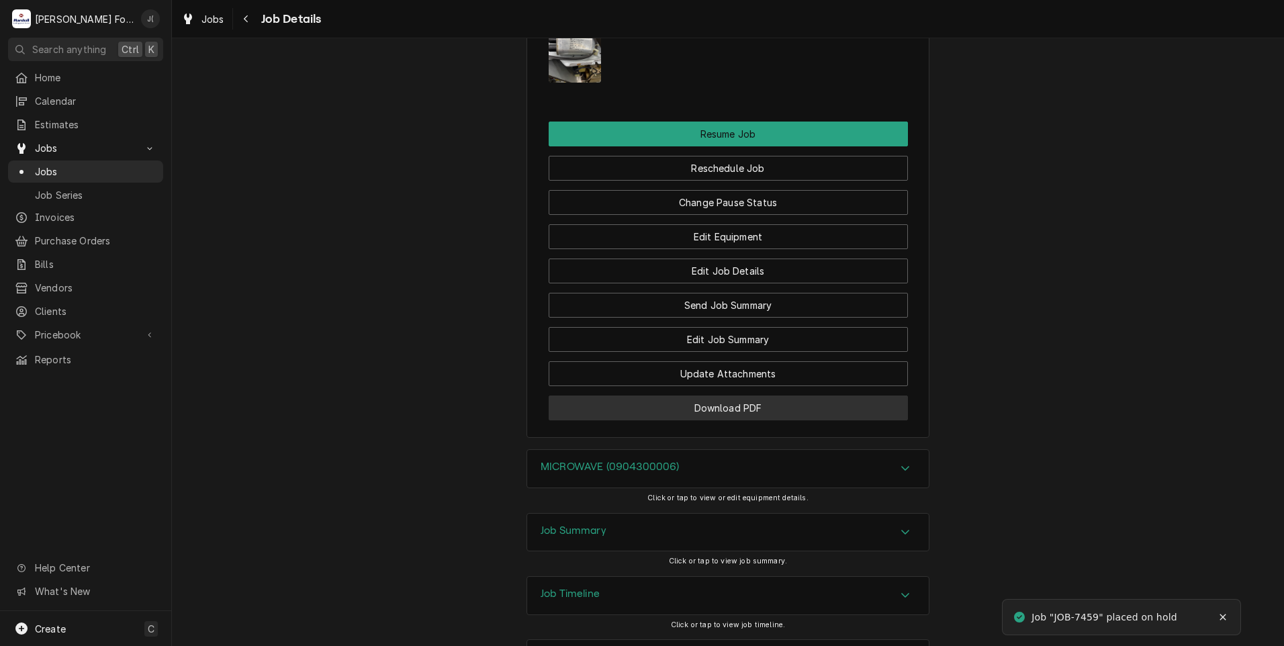
click at [645, 396] on button "Download PDF" at bounding box center [728, 408] width 359 height 25
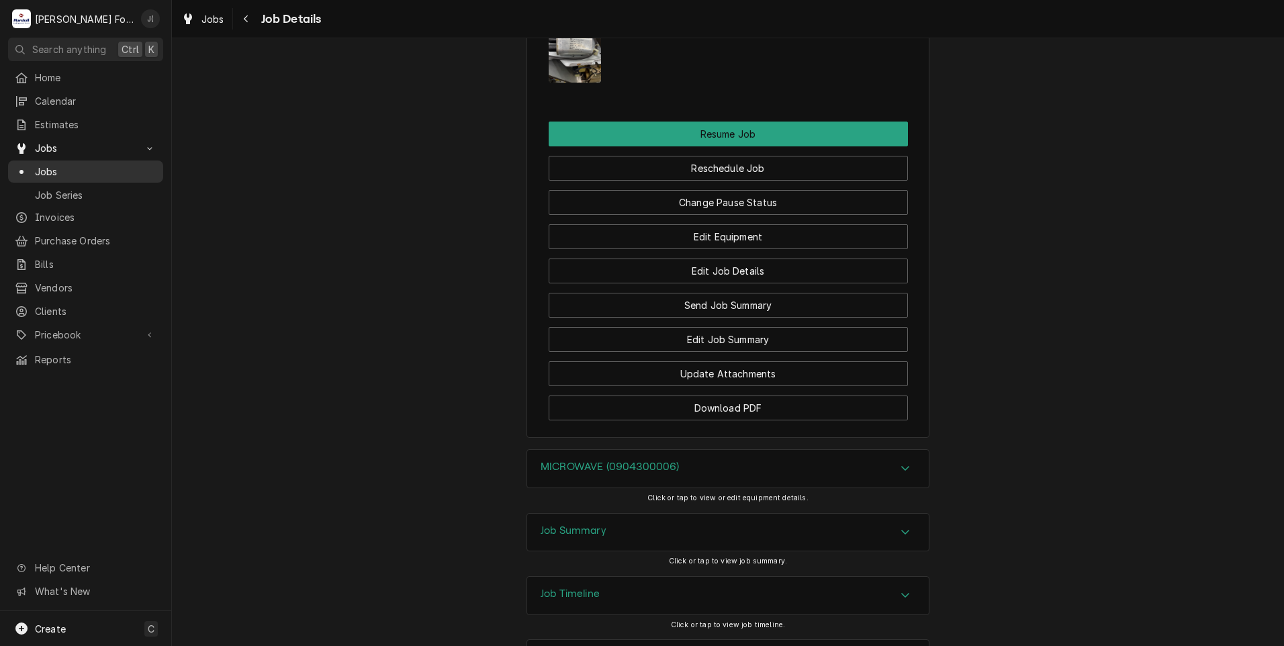
click at [57, 173] on span "Jobs" at bounding box center [96, 172] width 122 height 14
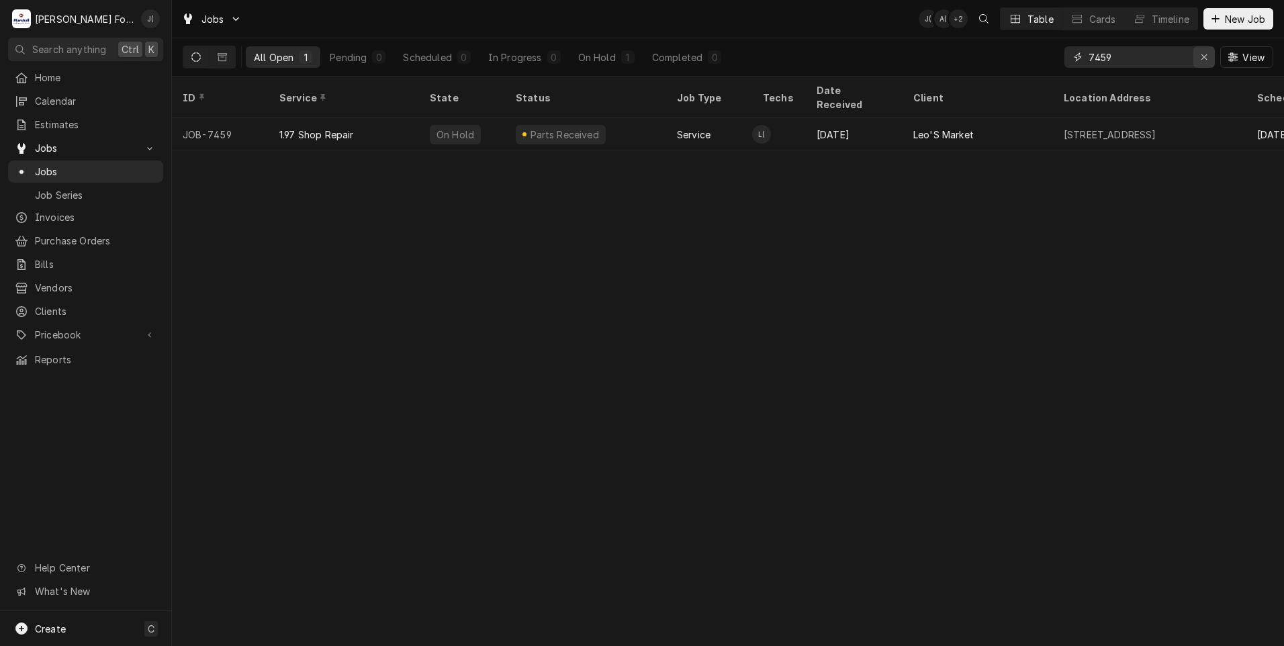
click at [1203, 61] on icon "Erase input" at bounding box center [1204, 56] width 7 height 9
click at [1187, 59] on input "Dynamic Content Wrapper" at bounding box center [1151, 56] width 126 height 21
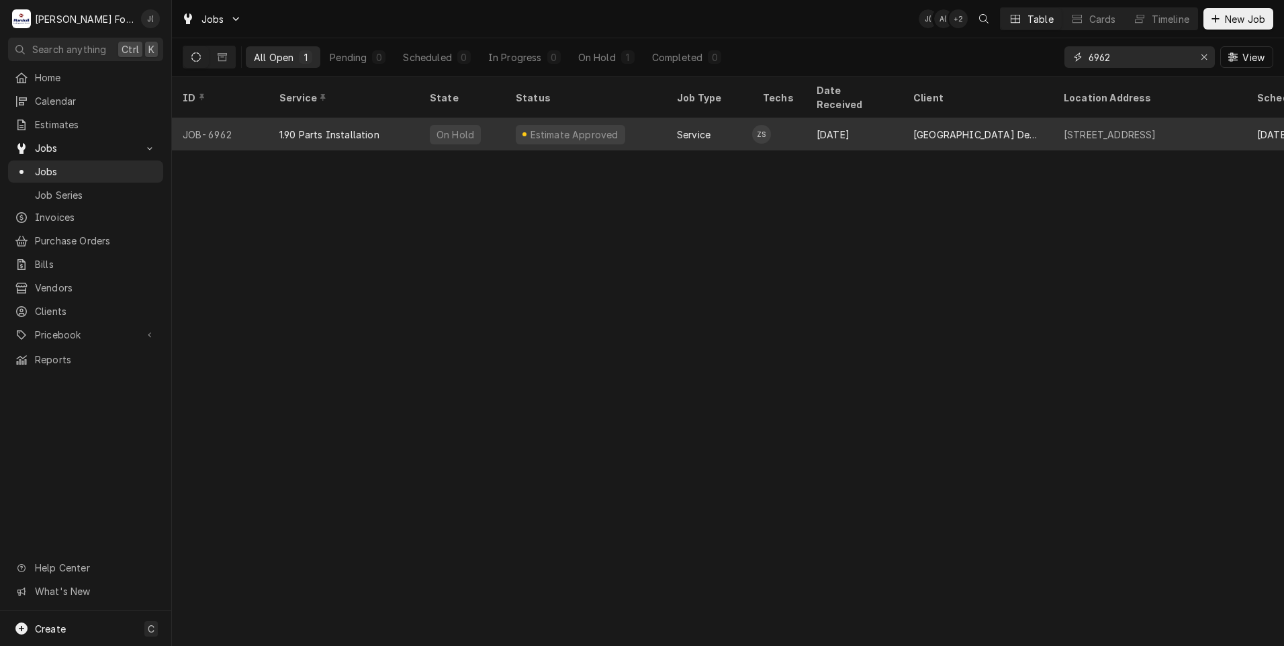
type input "6962"
click at [412, 121] on div "1.90 Parts Installation" at bounding box center [344, 134] width 150 height 32
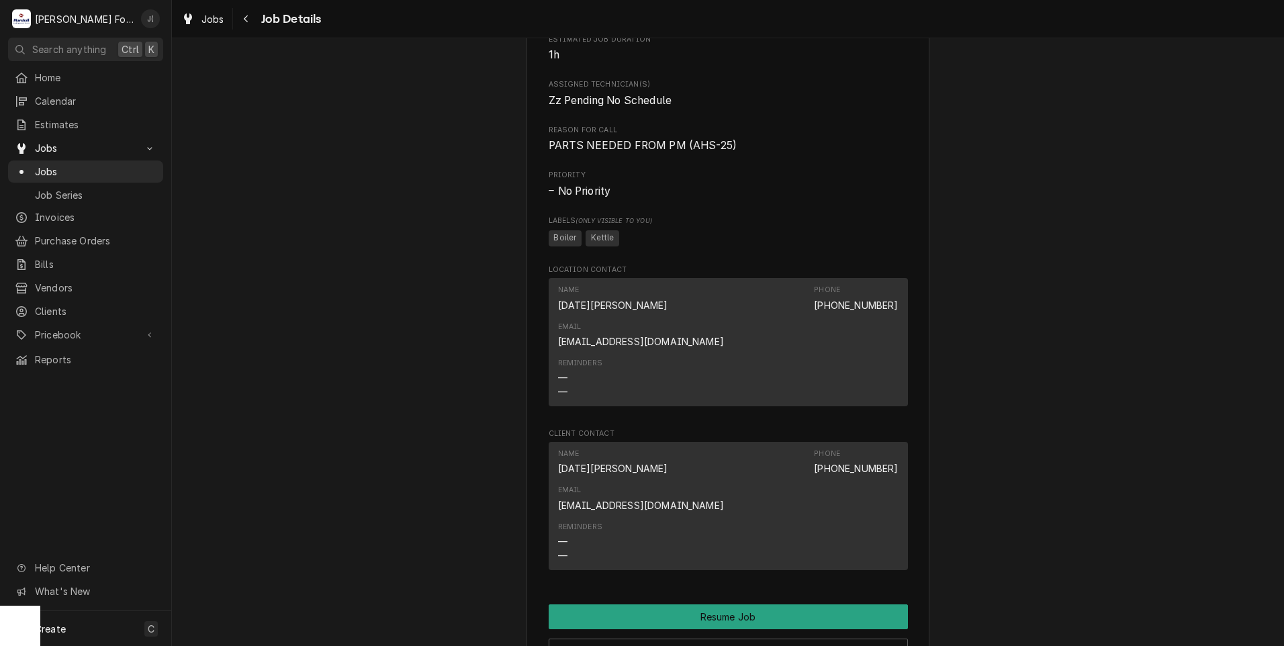
scroll to position [1074, 0]
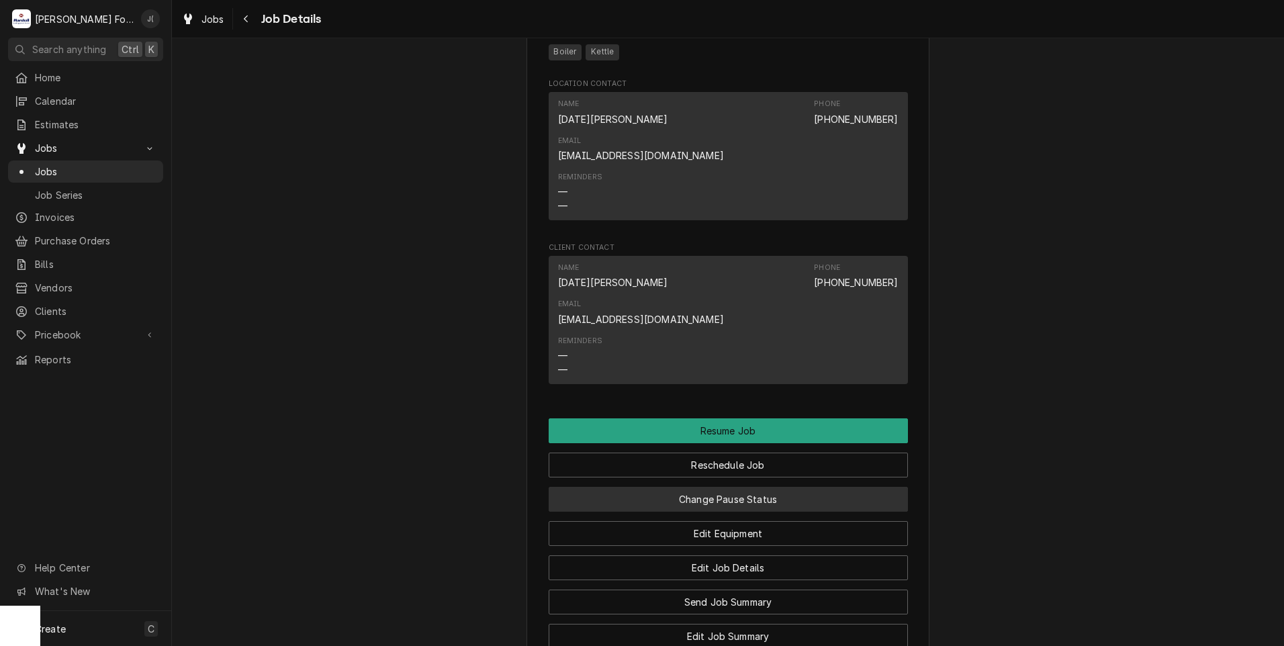
click at [822, 487] on button "Change Pause Status" at bounding box center [728, 499] width 359 height 25
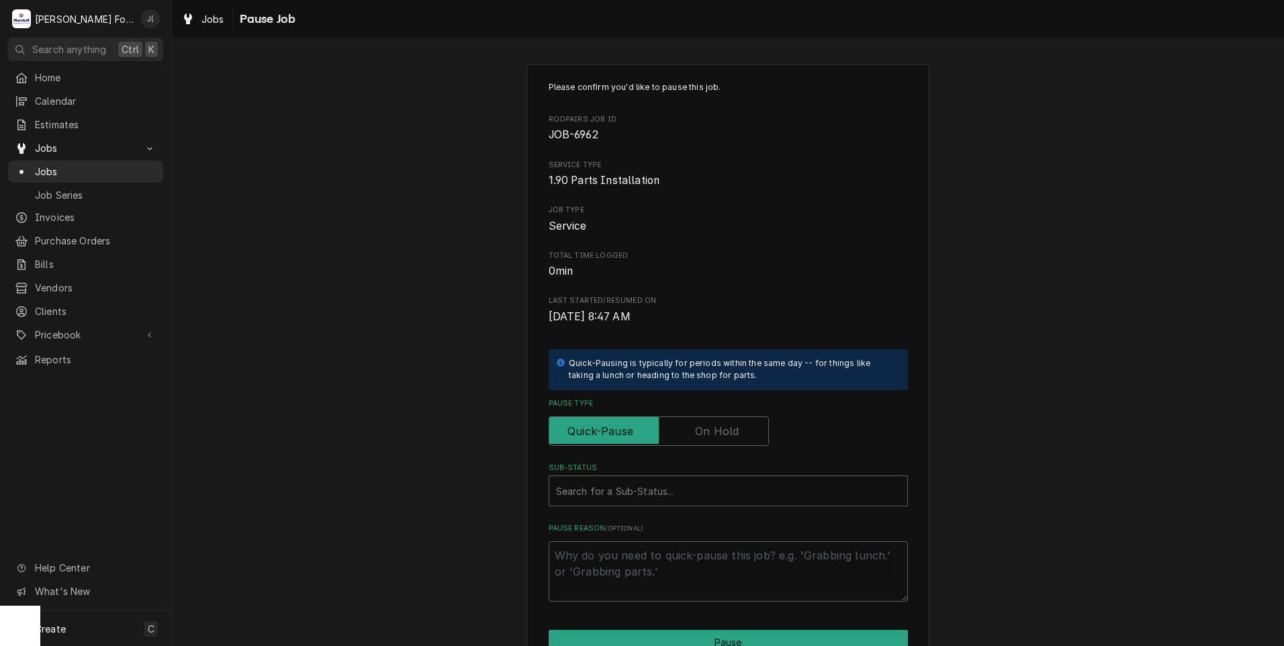
click at [725, 435] on label "Pause Type" at bounding box center [659, 431] width 220 height 30
click at [725, 435] on input "Pause Type" at bounding box center [659, 431] width 208 height 30
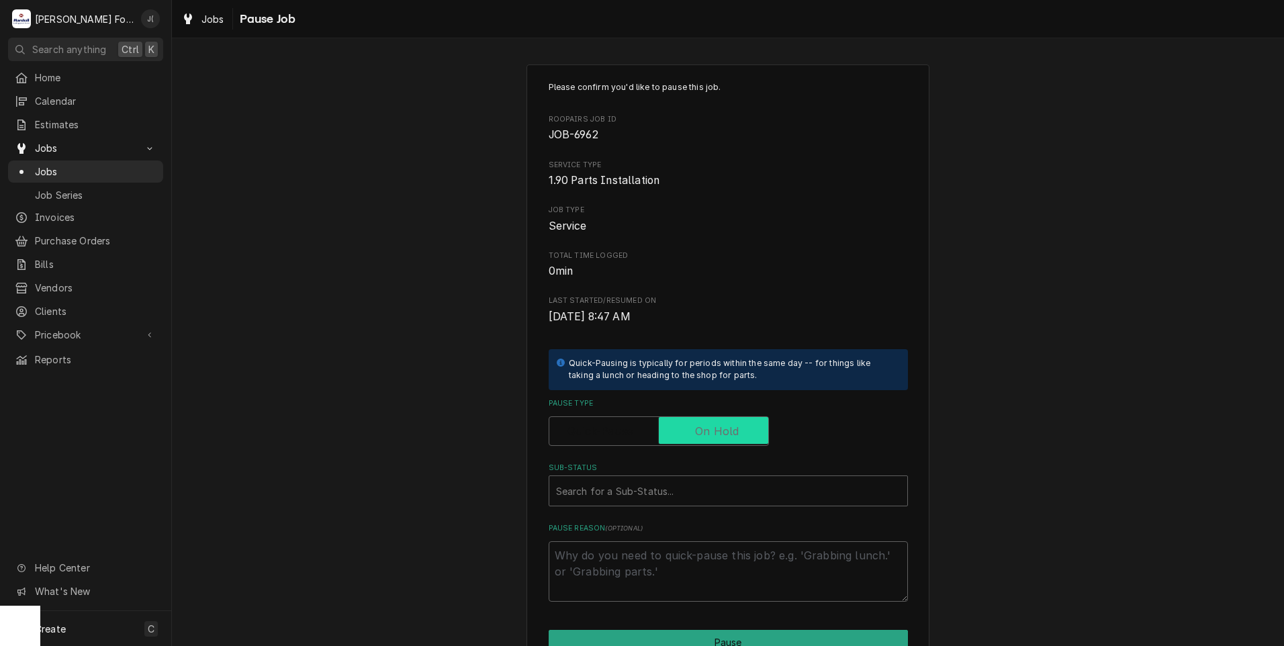
checkbox input "true"
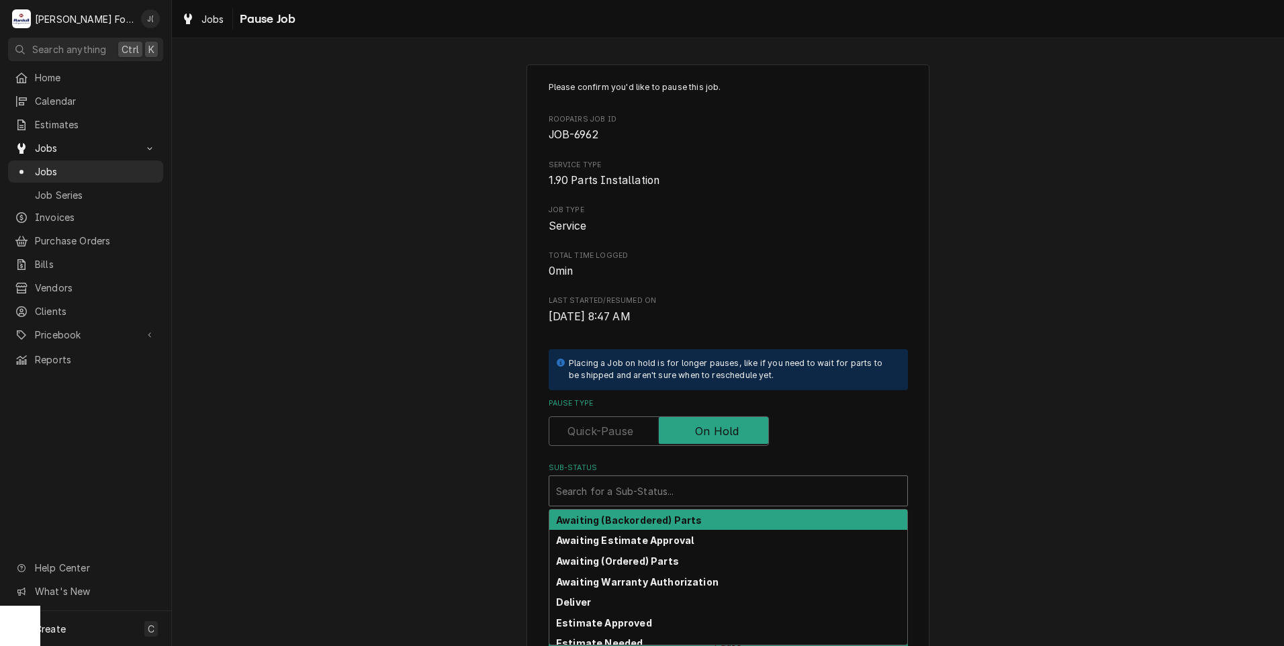
click at [700, 490] on div "Sub-Status" at bounding box center [728, 491] width 344 height 24
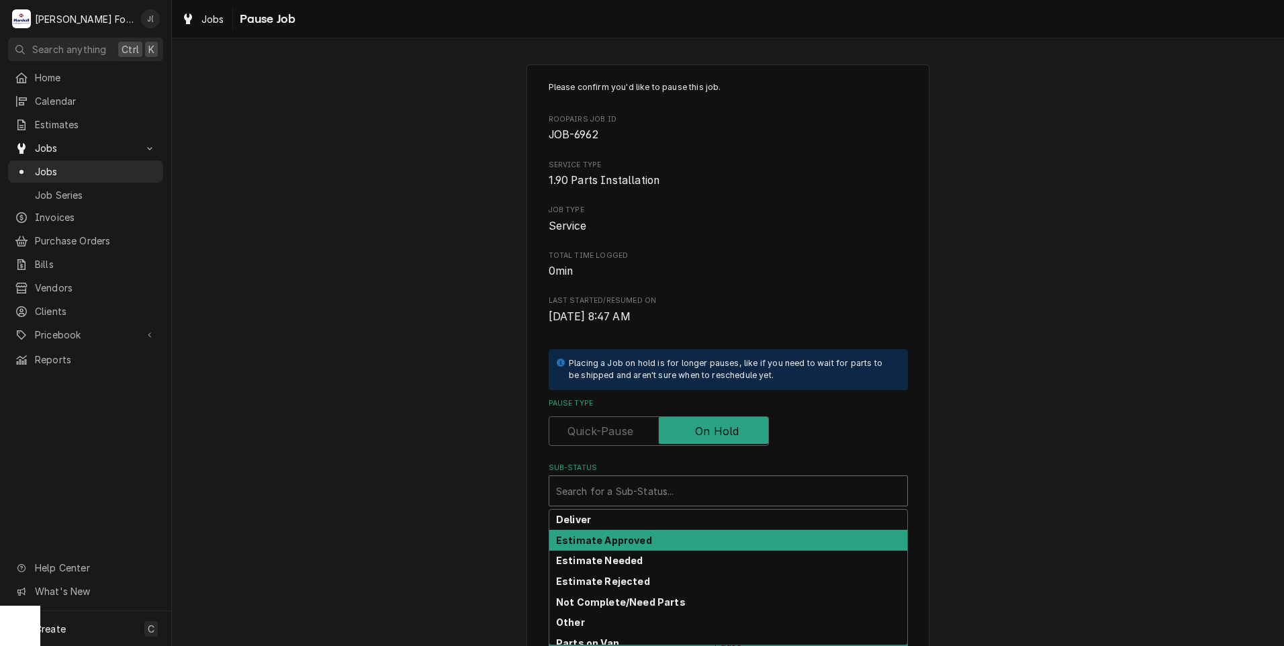
scroll to position [214, 0]
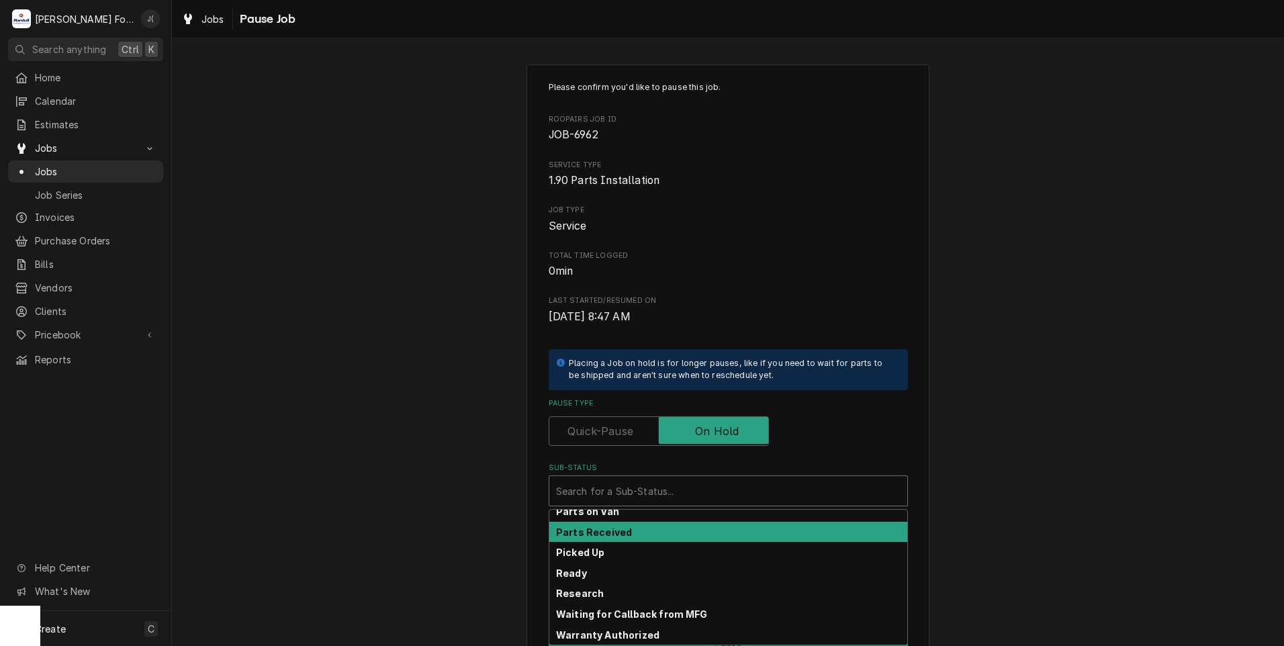
click at [665, 532] on div "Parts Received" at bounding box center [728, 532] width 358 height 21
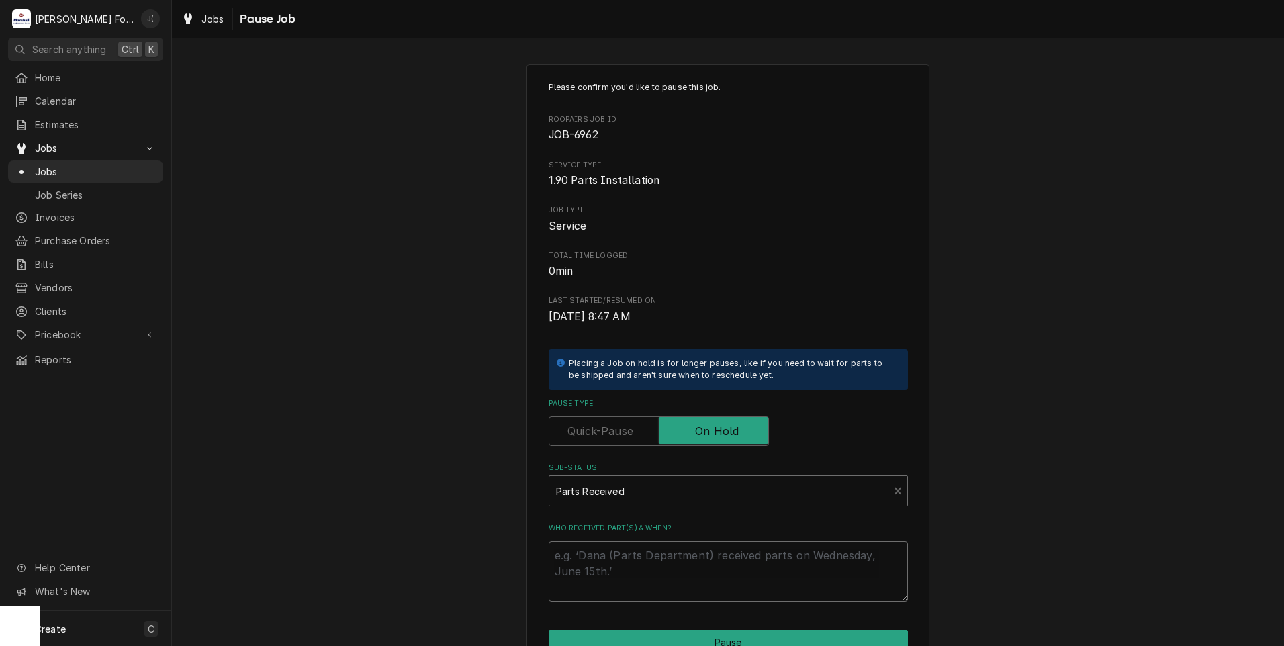
click at [669, 565] on textarea "Who received part(s) & when?" at bounding box center [728, 571] width 359 height 60
type textarea "x"
type textarea "0"
type textarea "x"
type textarea "09"
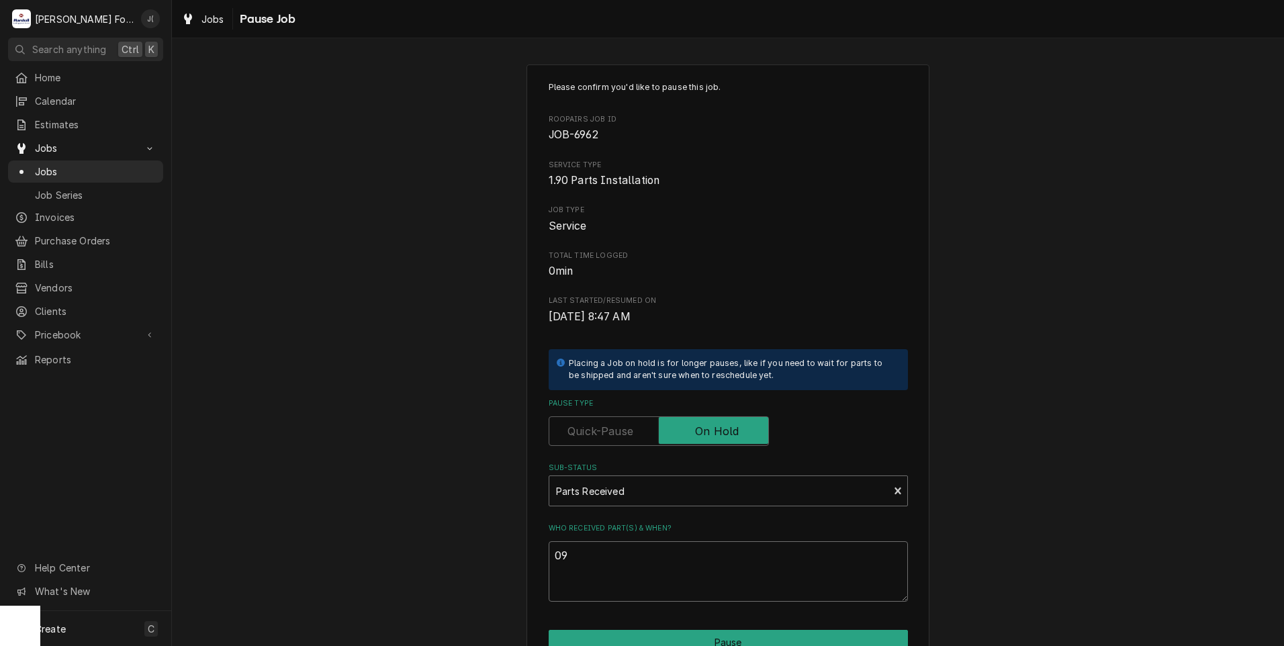
type textarea "x"
type textarea "09/"
type textarea "x"
type textarea "09/2"
type textarea "x"
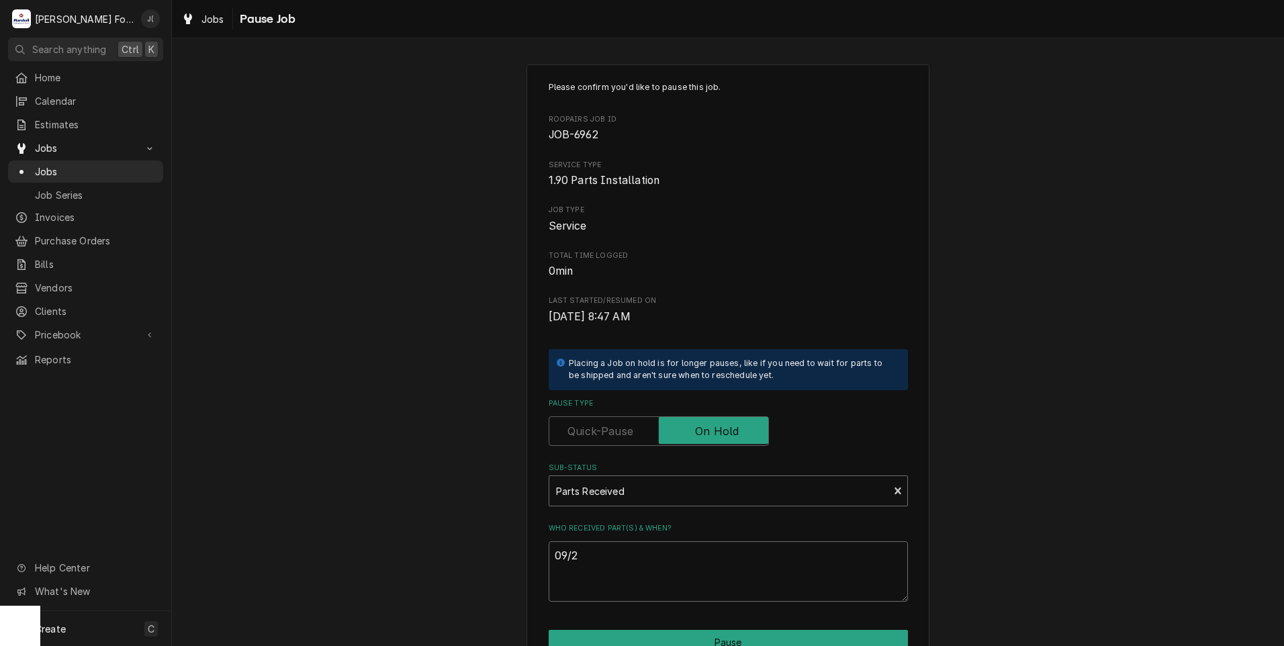
type textarea "09/29"
type textarea "x"
type textarea "09/29/"
type textarea "x"
type textarea "09/29/2"
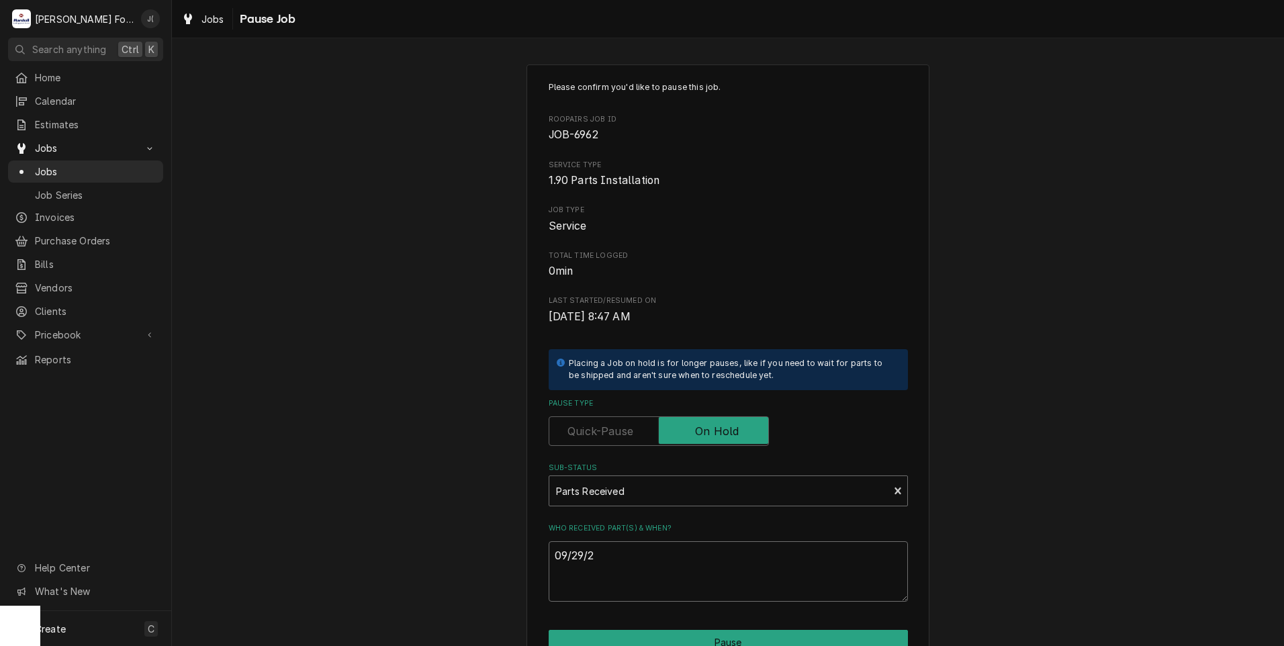
type textarea "x"
type textarea "09/29/20"
type textarea "x"
type textarea "09/29/202"
type textarea "x"
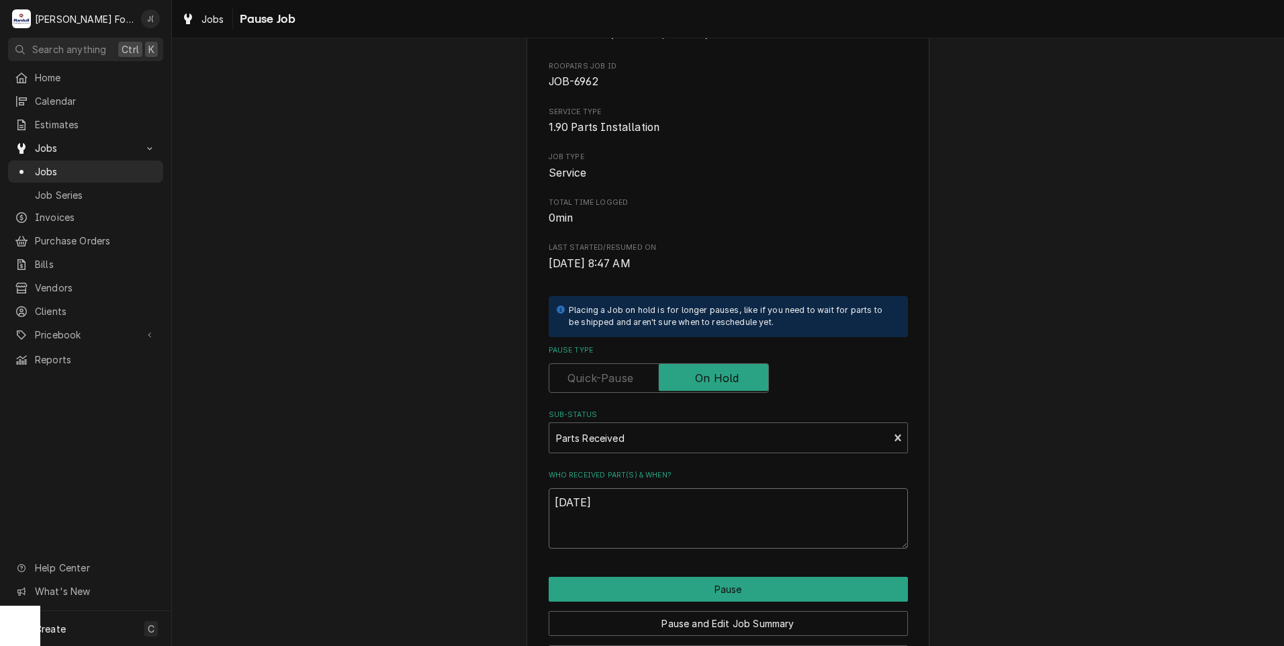
scroll to position [106, 0]
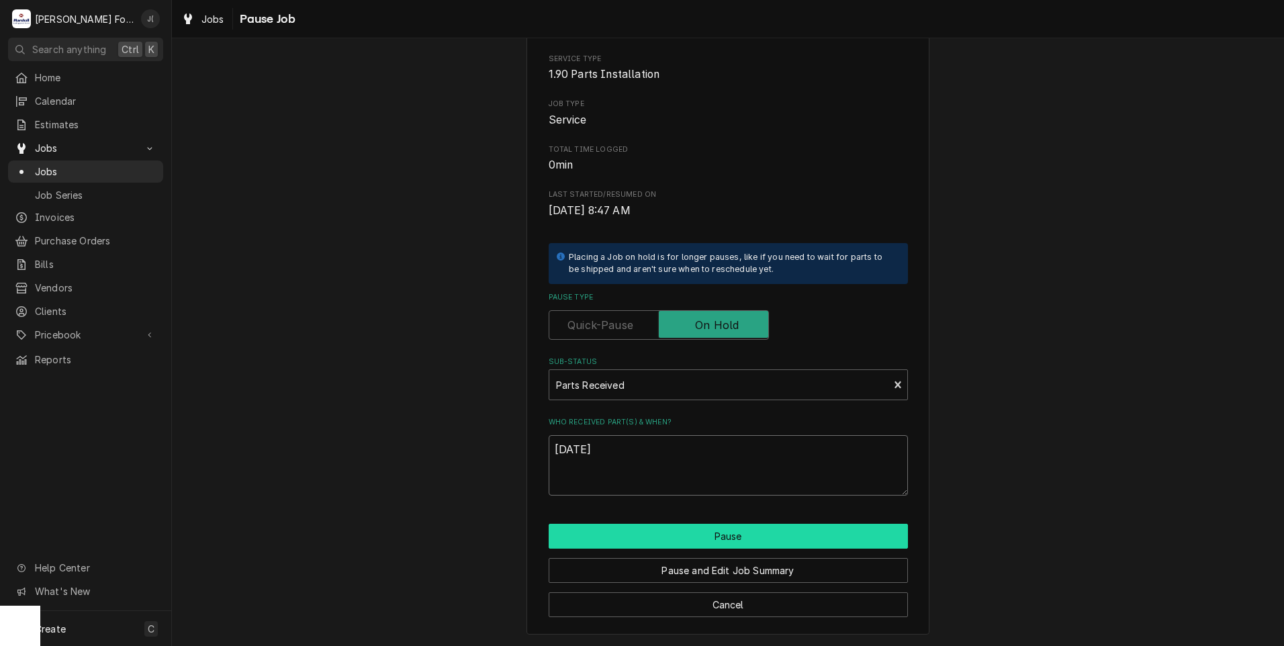
type textarea "[DATE]"
click at [657, 541] on button "Pause" at bounding box center [728, 536] width 359 height 25
type textarea "x"
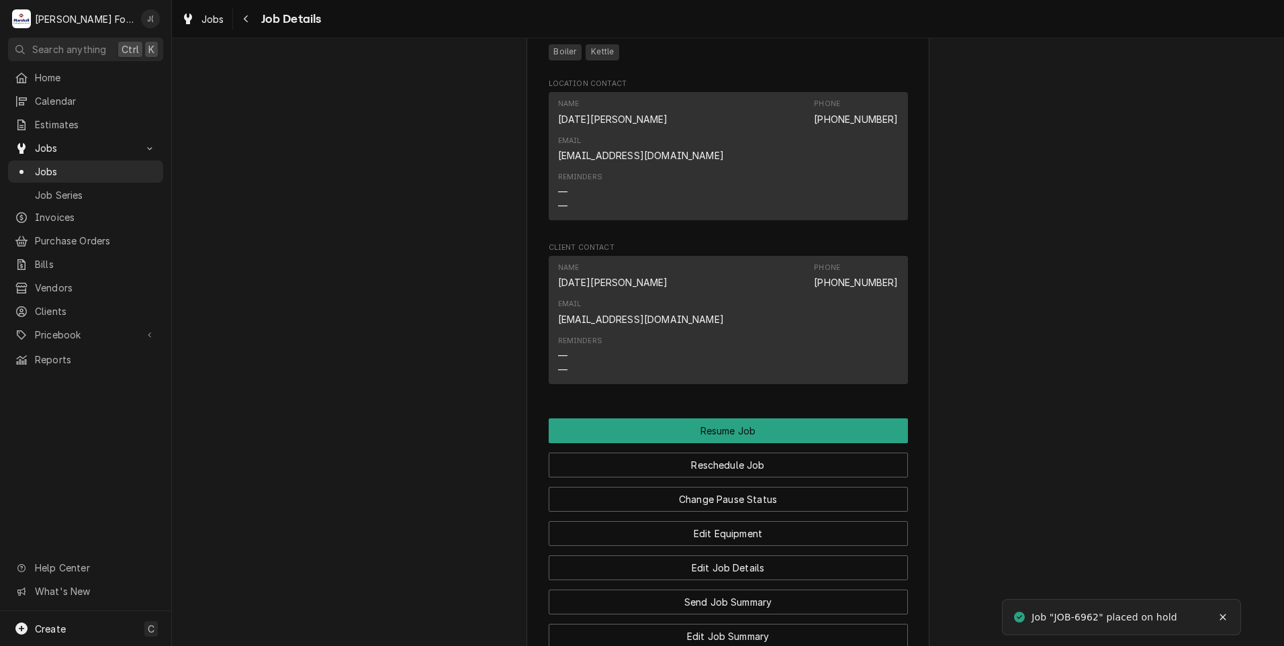
scroll to position [1371, 0]
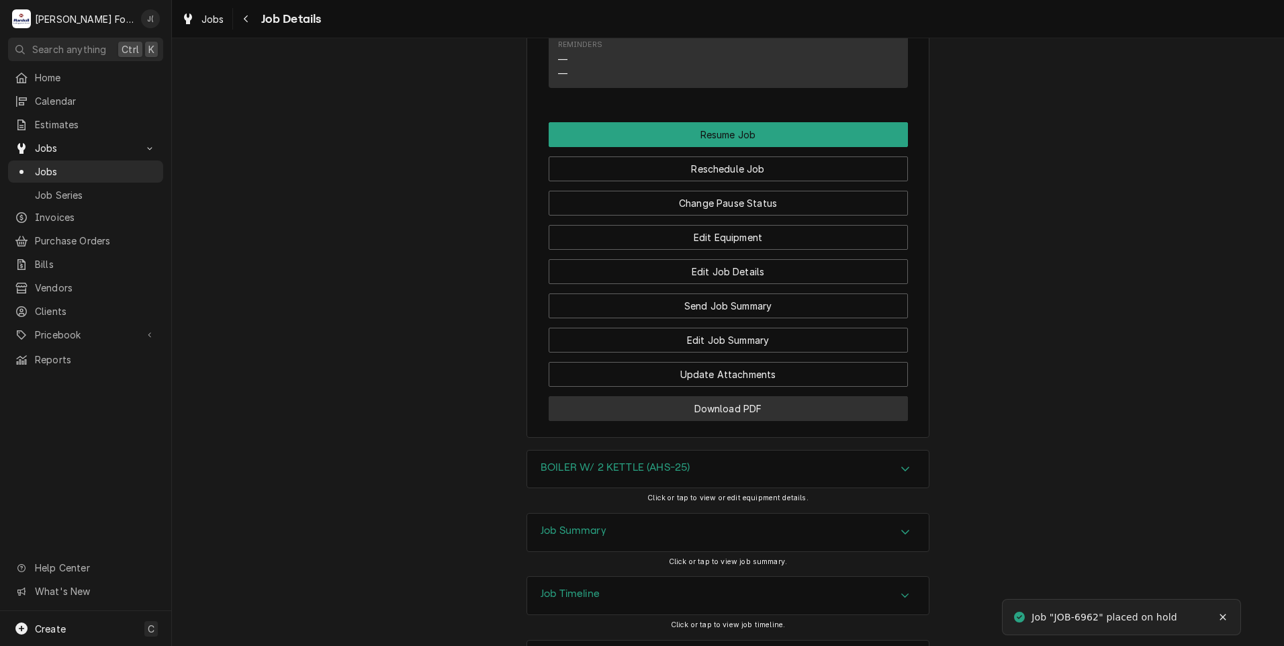
click at [686, 396] on button "Download PDF" at bounding box center [728, 408] width 359 height 25
